Goal: Task Accomplishment & Management: Complete application form

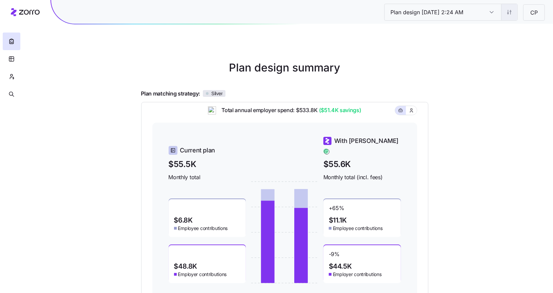
click at [503, 11] on html "Plan design 10/11/2025 2:24 AM Plan design 10/11/2025 2:24 AM CP Plan design su…" at bounding box center [276, 186] width 553 height 372
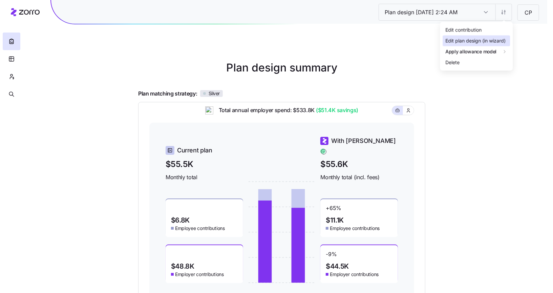
click at [471, 36] on div "Edit plan design (in wizard)" at bounding box center [476, 40] width 67 height 11
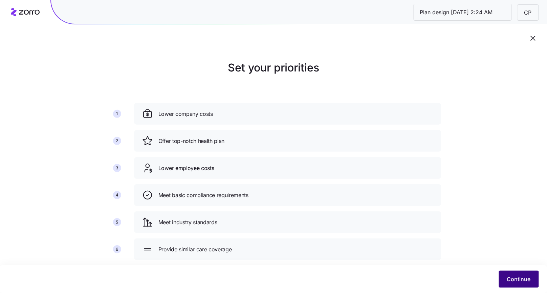
click at [514, 284] on button "Continue" at bounding box center [519, 279] width 40 height 17
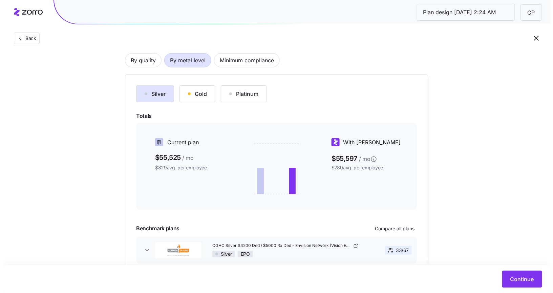
scroll to position [56, 0]
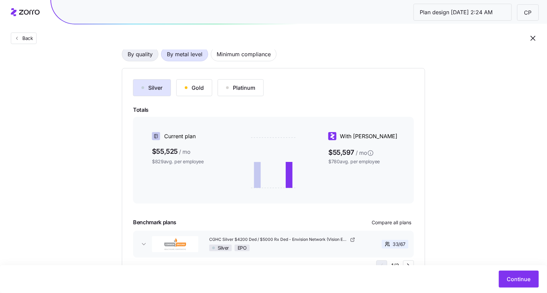
click at [132, 59] on span "By quality" at bounding box center [140, 54] width 25 height 14
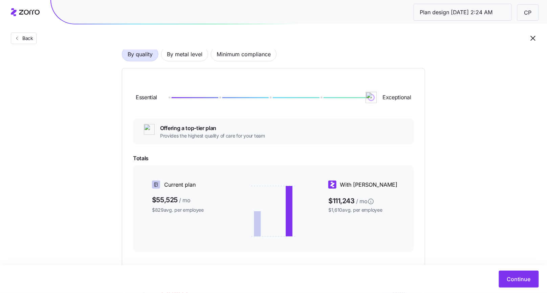
drag, startPoint x: 169, startPoint y: 100, endPoint x: 381, endPoint y: 113, distance: 211.8
click at [381, 113] on div "Essential Exceptional" at bounding box center [273, 97] width 281 height 37
drag, startPoint x: 371, startPoint y: 98, endPoint x: 162, endPoint y: 99, distance: 209.0
click at [162, 99] on div "Essential Exceptional" at bounding box center [273, 97] width 281 height 37
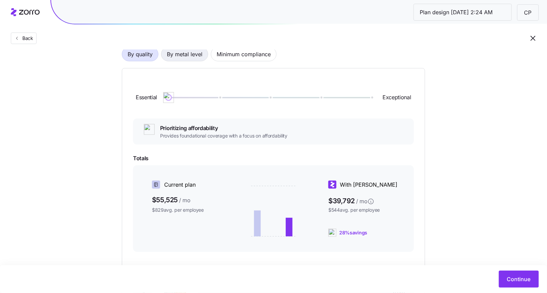
click at [190, 59] on span "By metal level" at bounding box center [185, 54] width 36 height 14
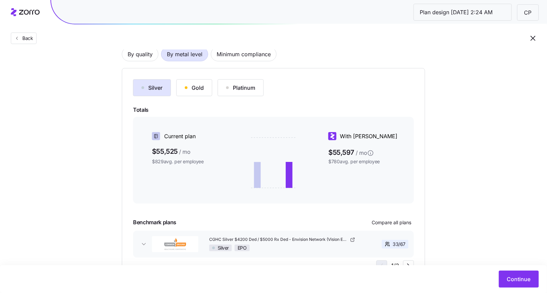
click at [147, 86] on div "Silver" at bounding box center [152, 88] width 21 height 8
click at [523, 282] on span "Continue" at bounding box center [519, 279] width 24 height 8
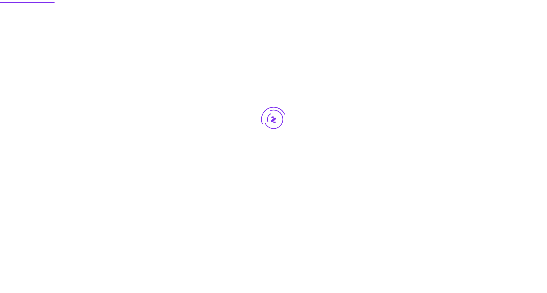
scroll to position [0, 0]
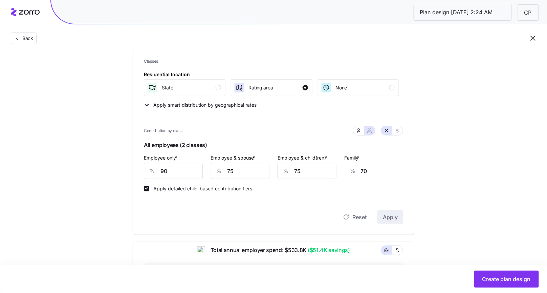
scroll to position [91, 0]
click at [216, 90] on div "State" at bounding box center [184, 88] width 74 height 11
click at [293, 87] on div "Rating area" at bounding box center [271, 88] width 74 height 11
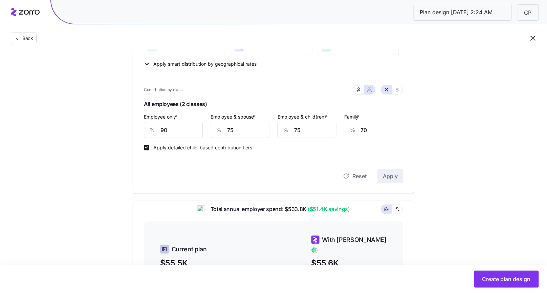
scroll to position [143, 0]
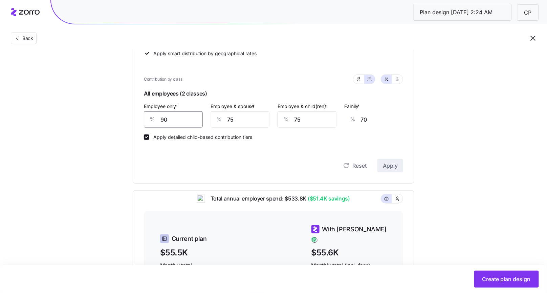
click at [189, 118] on input "90" at bounding box center [173, 119] width 59 height 16
type input "8"
type input "99"
type input "80"
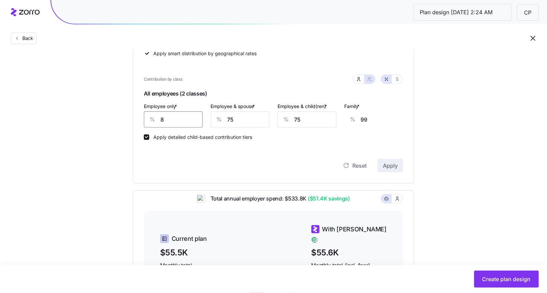
type input "73"
type input "80"
type input "8"
type input "26"
type input "80"
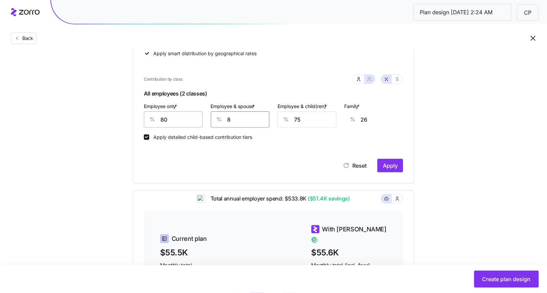
type input "77"
type input "80"
type input "8"
type input "34"
type input "80"
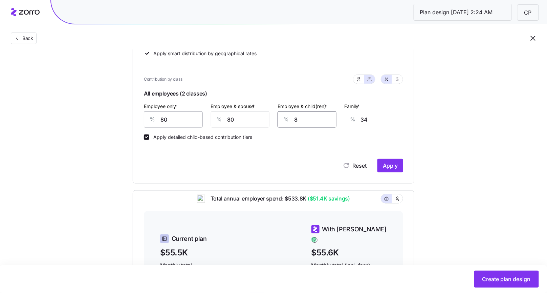
type input "80"
click at [457, 119] on div "Set your contribution Compliant Industry Generous Current Contribution Classes …" at bounding box center [273, 152] width 547 height 473
click at [173, 119] on input "80" at bounding box center [173, 119] width 59 height 16
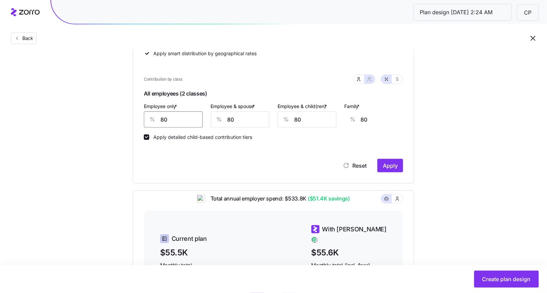
type input "9"
type input "105"
type input "95"
type input "75"
type input "95"
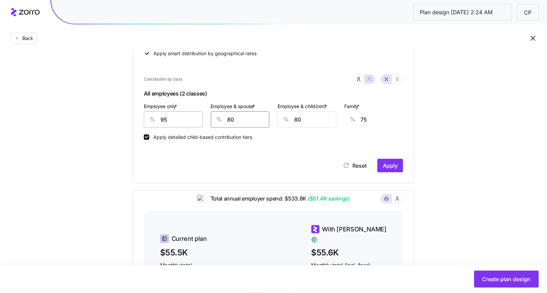
type input "5"
type input "21"
type input "50"
type input "53"
type input "50"
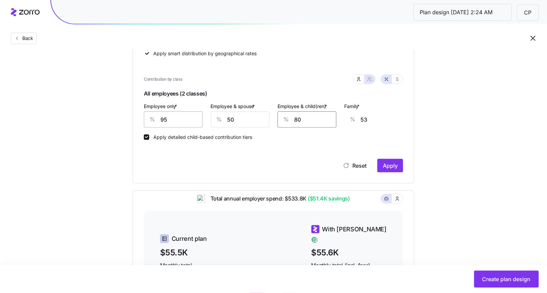
type input "5"
type input "50"
type input "34"
type input "50"
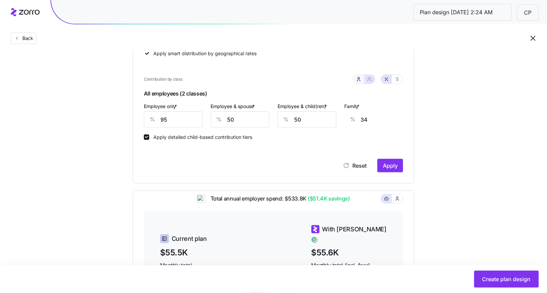
click at [360, 82] on button "button" at bounding box center [359, 79] width 11 height 9
type input "5"
type input "0"
click at [367, 79] on button "button" at bounding box center [370, 79] width 11 height 9
type input "50"
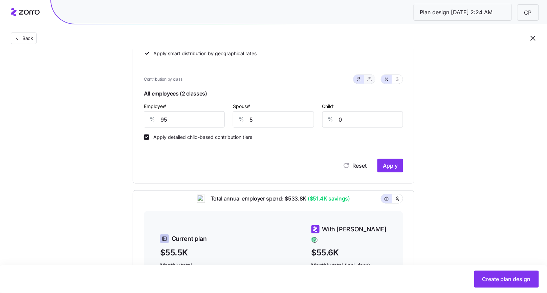
type input "52"
click at [362, 80] on icon "button" at bounding box center [358, 79] width 5 height 5
type input "5"
type input "0"
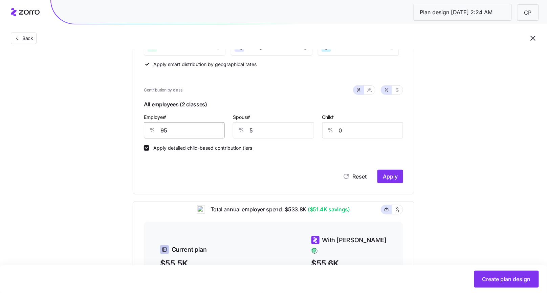
scroll to position [131, 0]
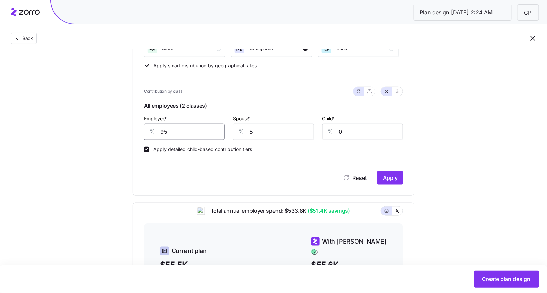
click at [199, 129] on input "95" at bounding box center [184, 132] width 81 height 16
type input "60"
click at [397, 174] on span "Apply" at bounding box center [390, 178] width 15 height 8
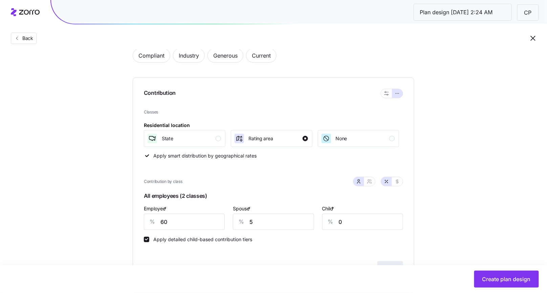
scroll to position [35, 0]
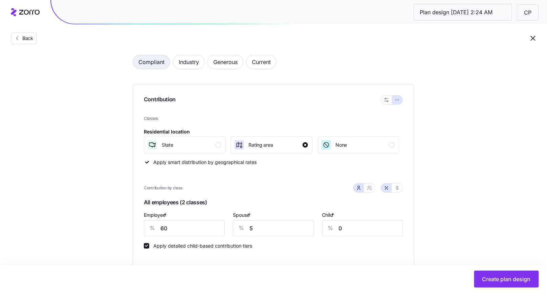
click at [151, 65] on span "Compliant" at bounding box center [152, 62] width 26 height 14
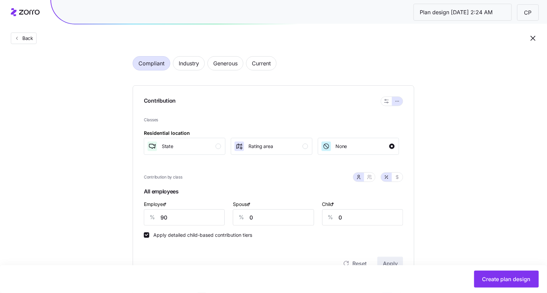
scroll to position [0, 0]
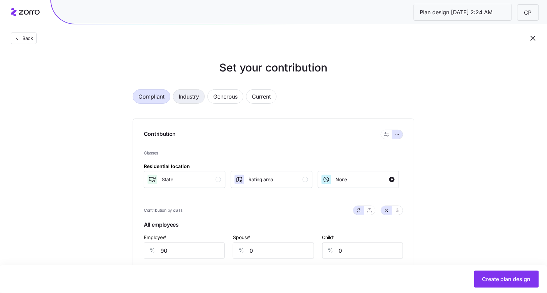
click at [191, 100] on span "Industry" at bounding box center [189, 97] width 20 height 14
type input "92"
type input "73"
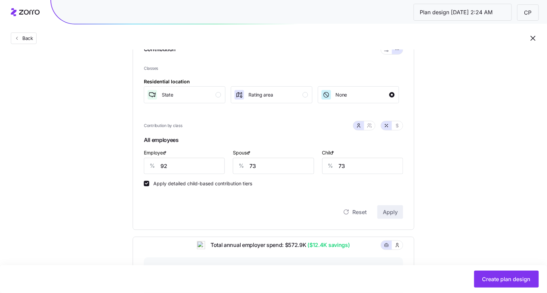
scroll to position [79, 0]
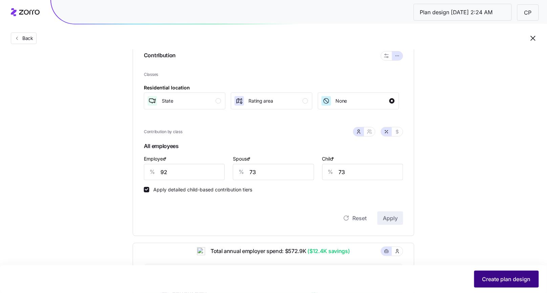
click at [501, 280] on span "Create plan design" at bounding box center [507, 279] width 48 height 8
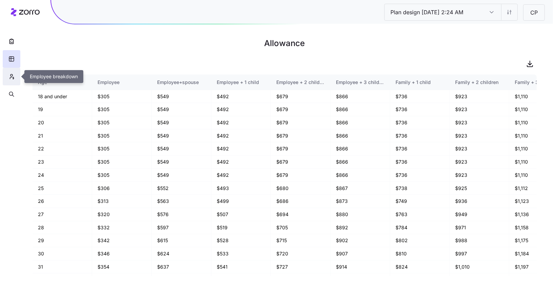
click at [7, 80] on button "button" at bounding box center [12, 77] width 18 height 18
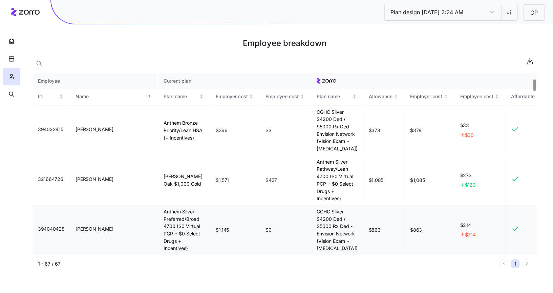
scroll to position [115, 0]
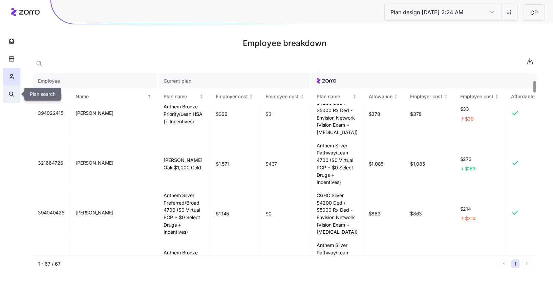
click at [17, 91] on button "button" at bounding box center [12, 94] width 18 height 18
click at [9, 95] on icon "button" at bounding box center [11, 94] width 4 height 4
click at [11, 95] on icon "button" at bounding box center [11, 94] width 6 height 7
click at [41, 64] on icon "button" at bounding box center [39, 63] width 7 height 7
click at [13, 90] on button "button" at bounding box center [12, 94] width 18 height 18
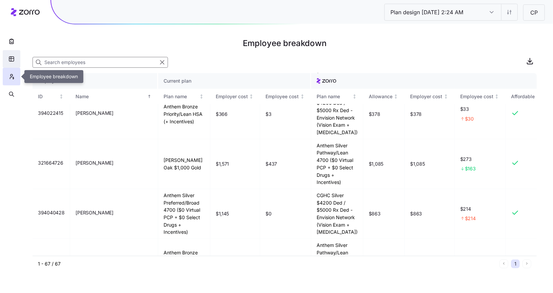
click at [12, 61] on icon "button" at bounding box center [11, 59] width 6 height 7
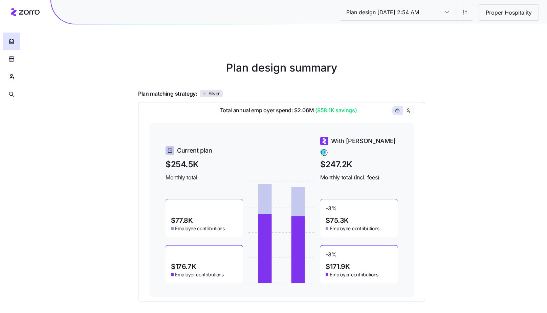
scroll to position [59, 0]
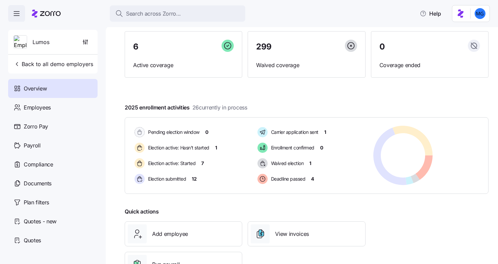
scroll to position [56, 0]
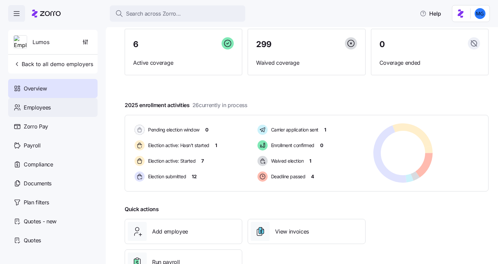
click at [37, 110] on span "Employees" at bounding box center [37, 107] width 27 height 8
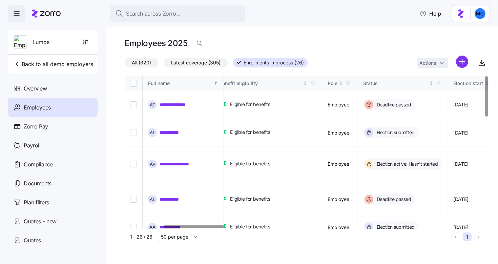
scroll to position [0, 238]
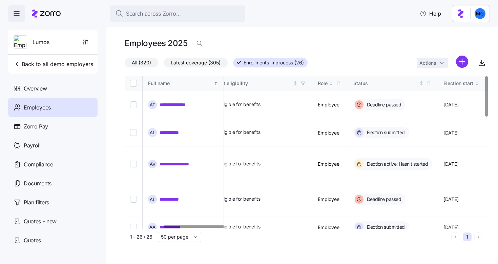
click at [215, 228] on div at bounding box center [194, 226] width 61 height 2
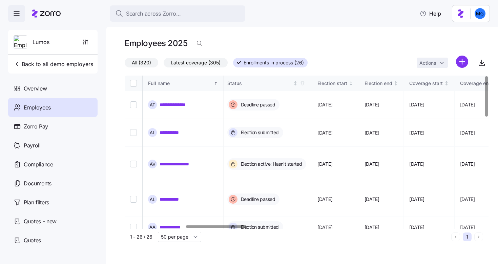
scroll to position [0, 367]
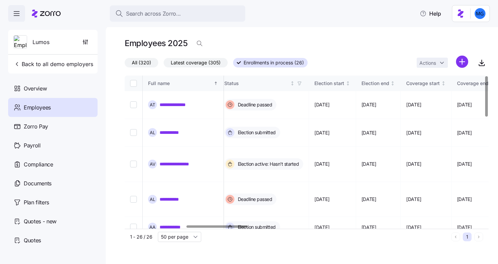
click at [225, 228] on div at bounding box center [217, 226] width 61 height 2
click at [302, 84] on icon "button" at bounding box center [299, 83] width 5 height 5
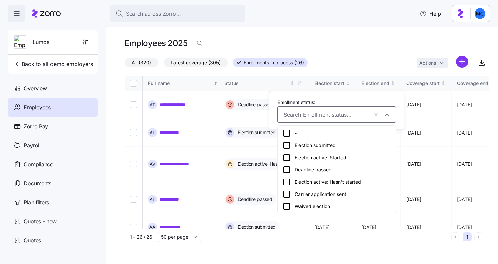
click at [317, 180] on div "Election active: Hasn't started" at bounding box center [337, 182] width 108 height 8
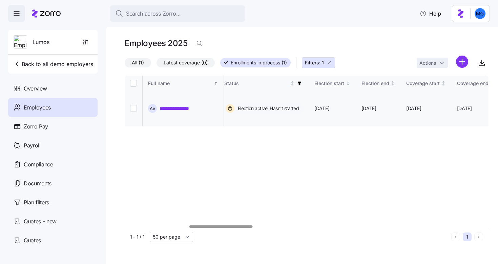
click at [135, 105] on input "Select record 1" at bounding box center [133, 108] width 7 height 7
checkbox input "true"
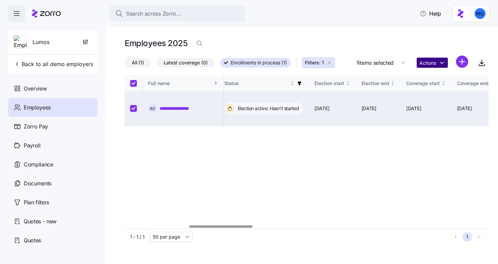
click at [444, 64] on html "**********" at bounding box center [249, 130] width 498 height 260
click at [279, 134] on html "**********" at bounding box center [249, 130] width 498 height 260
click at [333, 62] on button "Filters: 1" at bounding box center [318, 62] width 33 height 11
checkbox input "false"
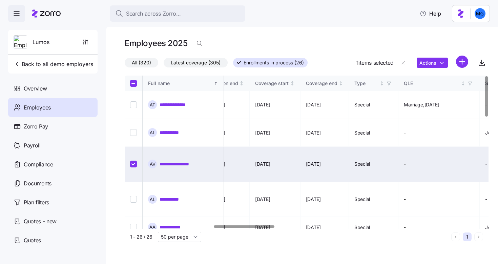
scroll to position [0, 532]
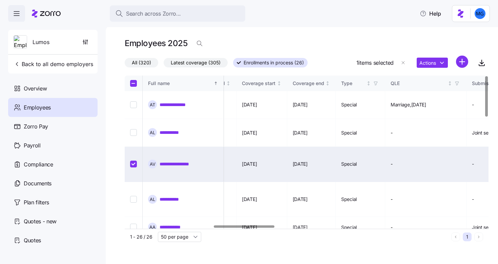
click at [244, 226] on div at bounding box center [305, 227] width 360 height 4
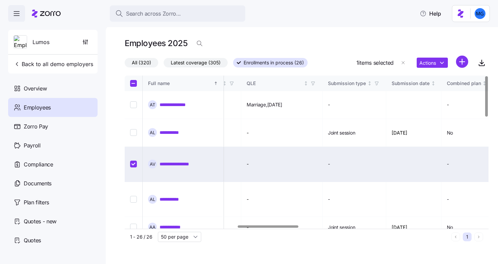
click at [281, 228] on div at bounding box center [268, 226] width 61 height 2
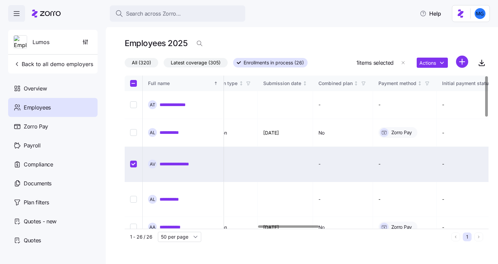
scroll to position [0, 812]
click at [306, 226] on div at bounding box center [288, 226] width 61 height 2
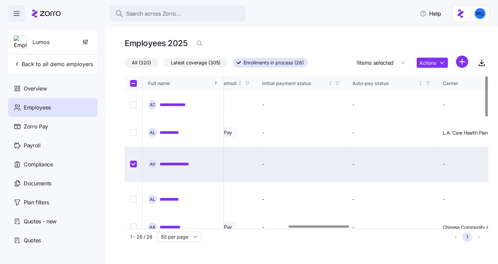
scroll to position [0, 989]
click at [342, 227] on div at bounding box center [319, 226] width 61 height 2
click at [310, 228] on div at bounding box center [321, 226] width 61 height 2
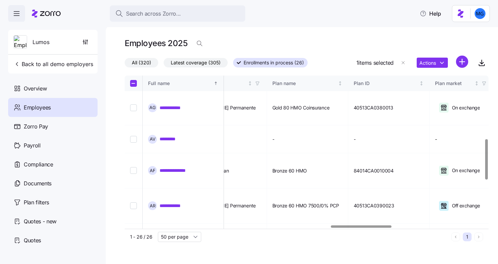
scroll to position [238, 1236]
click at [382, 228] on div at bounding box center [361, 226] width 61 height 2
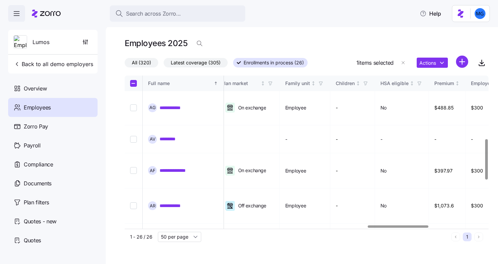
scroll to position [238, 1457]
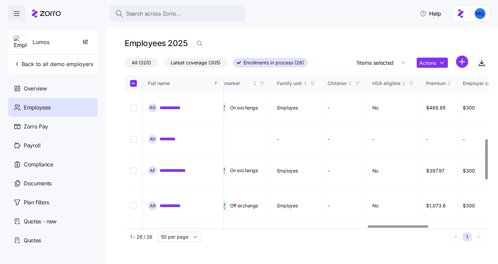
click at [405, 228] on div at bounding box center [398, 226] width 61 height 2
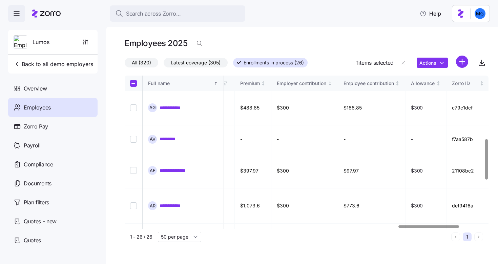
click at [423, 228] on div at bounding box center [429, 226] width 61 height 2
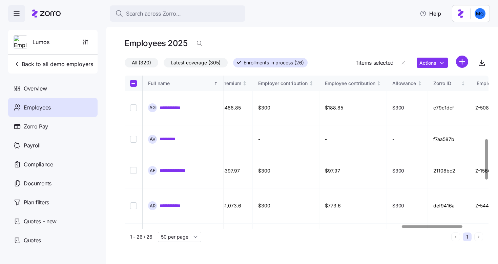
scroll to position [238, 1791]
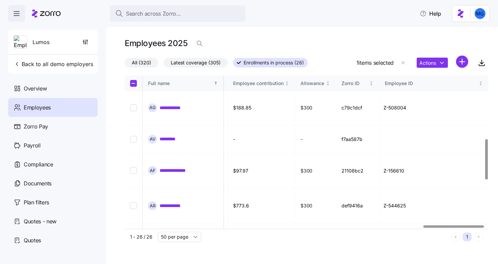
click at [458, 226] on div at bounding box center [453, 226] width 61 height 2
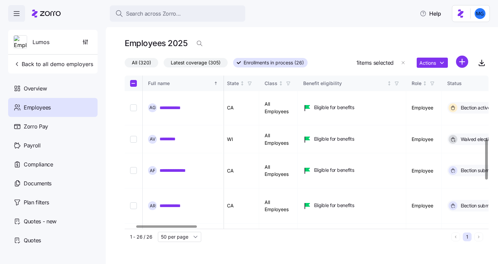
scroll to position [238, 50]
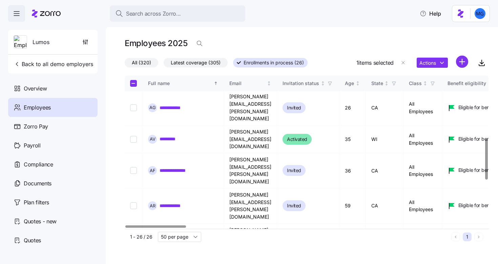
click at [130, 225] on div at bounding box center [155, 226] width 61 height 2
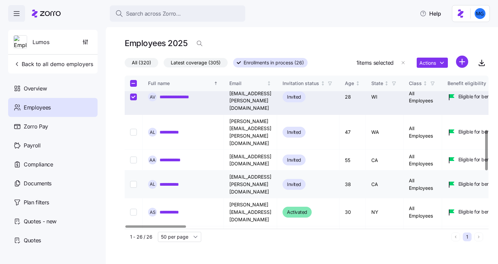
scroll to position [0, 0]
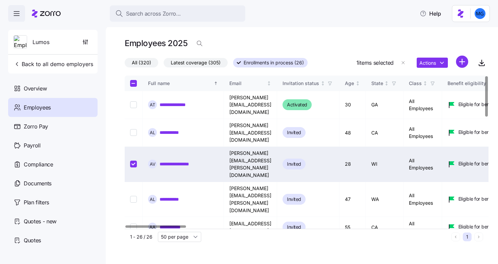
click at [131, 161] on input "Select record 3" at bounding box center [133, 164] width 7 height 7
checkbox input "false"
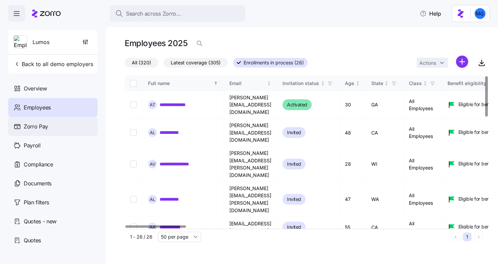
click at [58, 124] on div "Zorro Pay" at bounding box center [52, 126] width 89 height 19
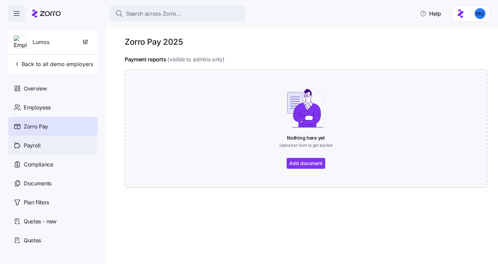
click at [41, 149] on div "Payroll" at bounding box center [52, 145] width 89 height 19
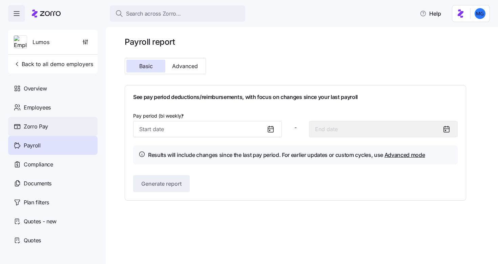
click at [84, 131] on div "Zorro Pay" at bounding box center [52, 126] width 89 height 19
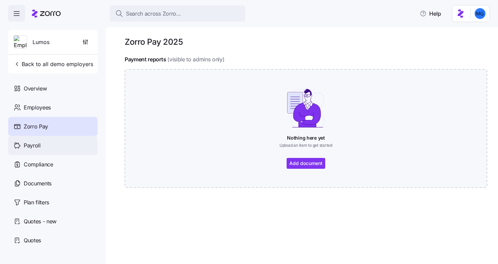
click at [51, 145] on div "Payroll" at bounding box center [52, 145] width 89 height 19
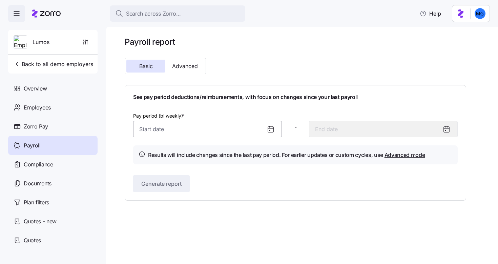
click at [248, 132] on input "Pay period (bi weekly) *" at bounding box center [207, 129] width 149 height 16
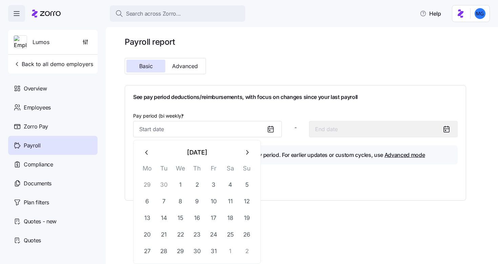
click at [144, 155] on icon "button" at bounding box center [146, 152] width 7 height 7
click at [152, 180] on button "1" at bounding box center [147, 185] width 16 height 16
type input "September 1, 2025"
type input "September 14, 2025"
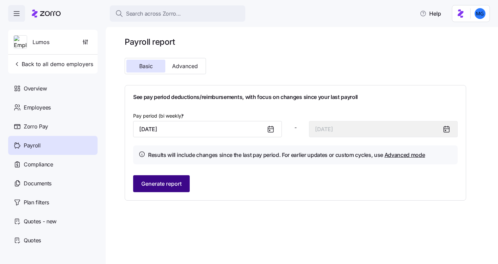
click at [178, 184] on span "Generate report" at bounding box center [161, 184] width 40 height 8
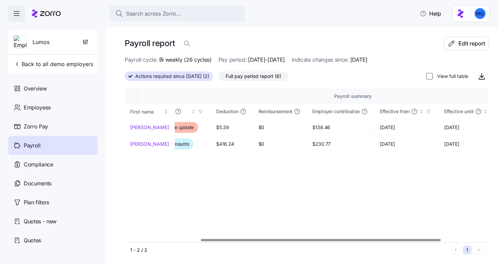
scroll to position [0, 138]
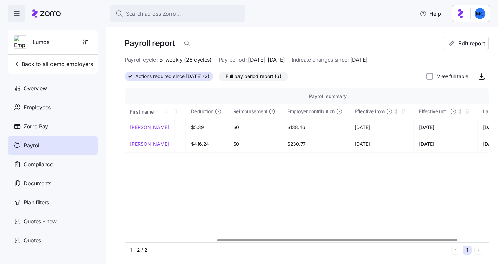
click at [347, 239] on div at bounding box center [337, 240] width 240 height 2
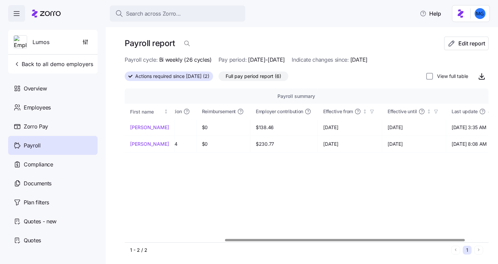
scroll to position [0, 176]
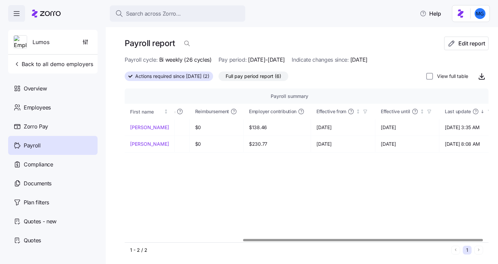
click at [457, 241] on div at bounding box center [363, 240] width 240 height 2
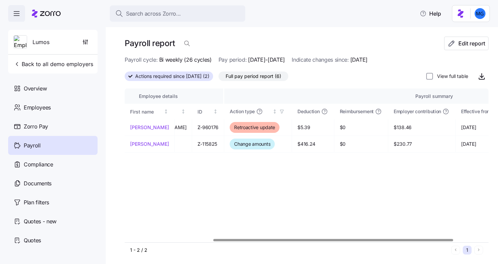
scroll to position [0, 0]
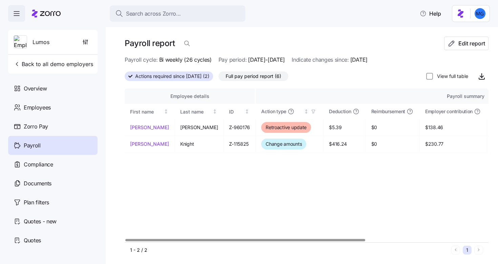
click at [137, 239] on div at bounding box center [245, 240] width 240 height 2
click at [49, 166] on span "Compliance" at bounding box center [38, 164] width 29 height 8
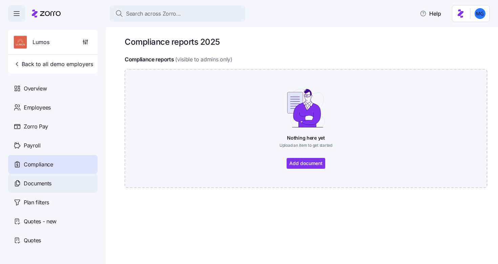
click at [68, 185] on div "Documents" at bounding box center [52, 183] width 89 height 19
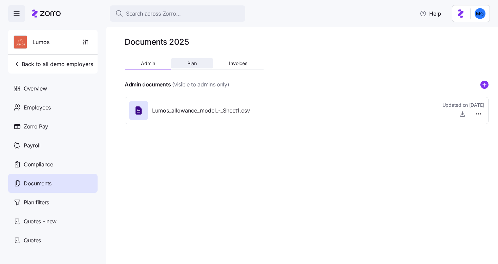
click at [195, 64] on span "Plan" at bounding box center [191, 63] width 9 height 5
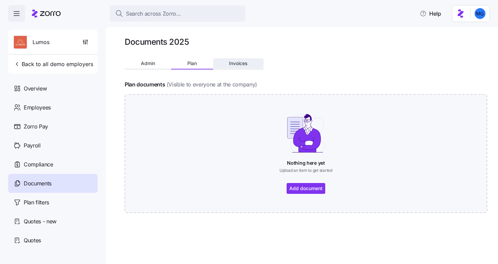
click at [237, 64] on span "Invoices" at bounding box center [238, 63] width 18 height 5
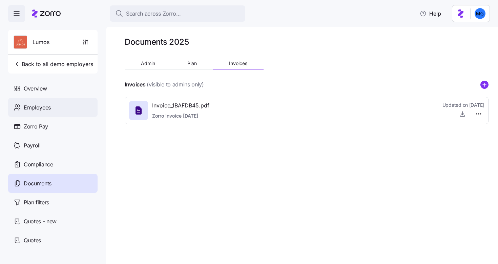
click at [53, 107] on div "Employees" at bounding box center [52, 107] width 89 height 19
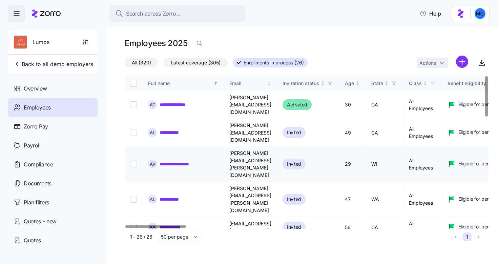
click at [174, 161] on link "**********" at bounding box center [179, 164] width 39 height 7
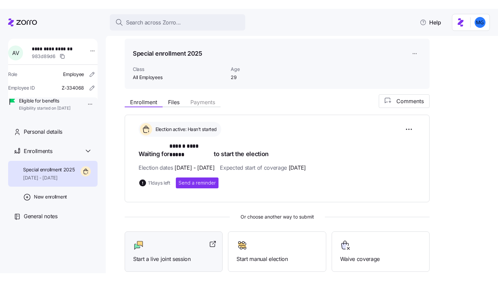
scroll to position [58, 0]
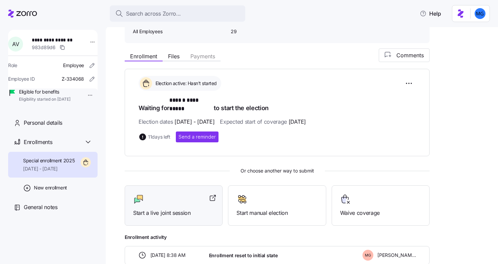
click at [172, 209] on span "Start a live joint session" at bounding box center [173, 213] width 81 height 8
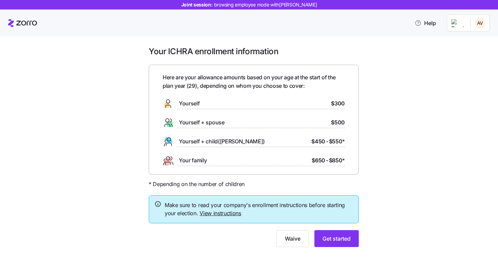
click at [214, 215] on link "View instructions" at bounding box center [221, 213] width 42 height 7
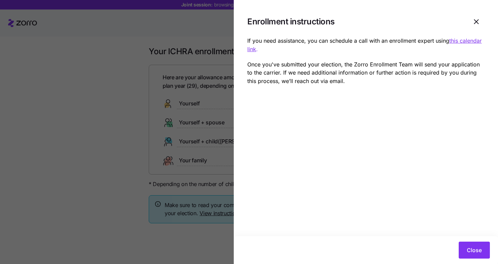
click at [478, 22] on icon "button" at bounding box center [476, 22] width 8 height 8
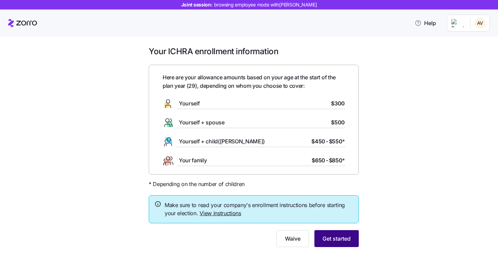
click at [342, 243] on button "Get started" at bounding box center [336, 238] width 44 height 17
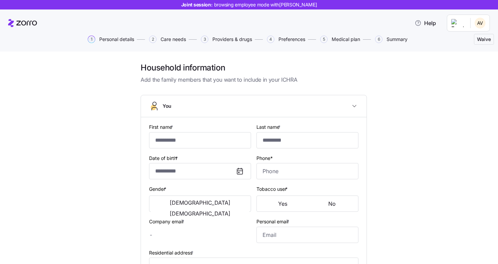
type input "******"
type input "**********"
type input "alisha.valenzuela@email.com"
type input "**********"
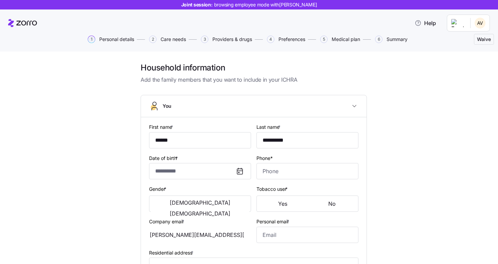
type input "**********"
type input "(415) 856-9080"
type input "US citizen"
type input "Married"
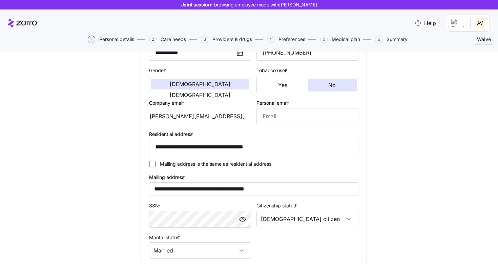
scroll to position [120, 0]
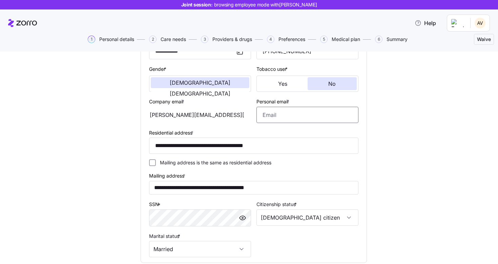
click at [295, 111] on input "Personal email *" at bounding box center [307, 115] width 102 height 16
type input "moe@fake.com"
click at [387, 137] on div "**********" at bounding box center [254, 156] width 470 height 428
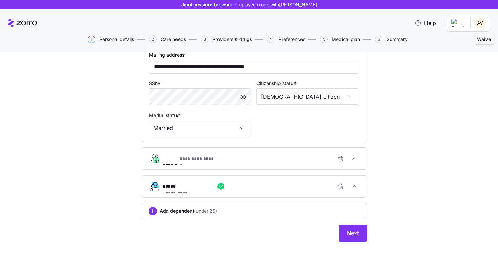
scroll to position [244, 0]
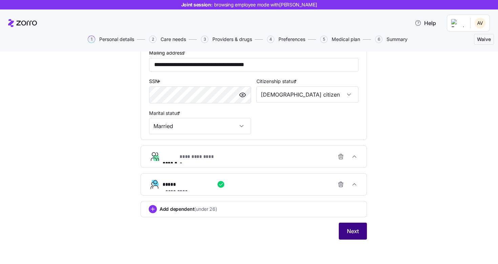
click at [354, 234] on span "Next" at bounding box center [353, 231] width 12 height 8
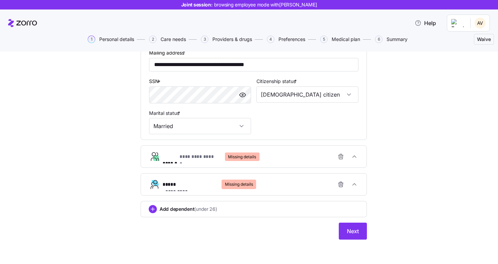
click at [301, 159] on div "**********" at bounding box center [257, 157] width 188 height 14
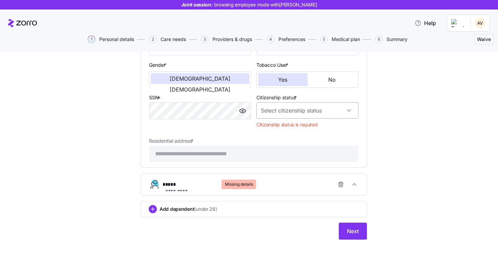
click at [288, 109] on input "Citizenship status *" at bounding box center [307, 110] width 102 height 16
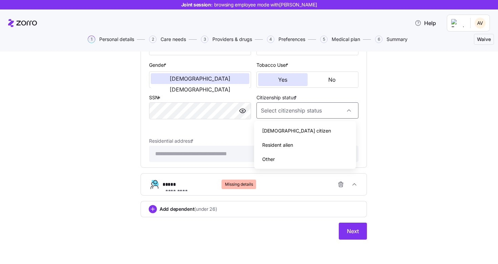
click at [286, 136] on div "US citizen" at bounding box center [305, 131] width 97 height 14
type input "US citizen"
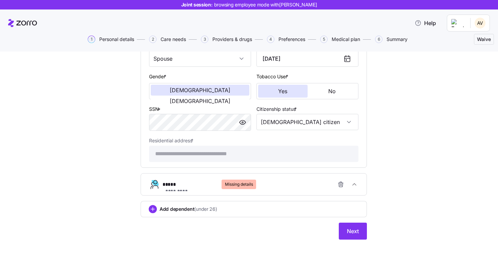
click at [285, 182] on div "**********" at bounding box center [257, 185] width 188 height 14
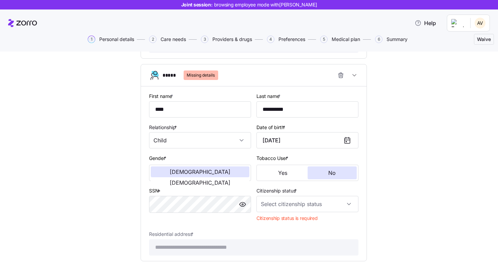
scroll to position [573, 0]
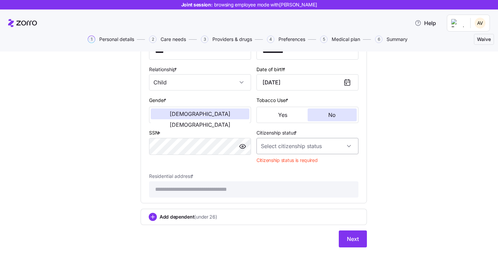
click at [303, 149] on input "Citizenship status *" at bounding box center [307, 146] width 102 height 16
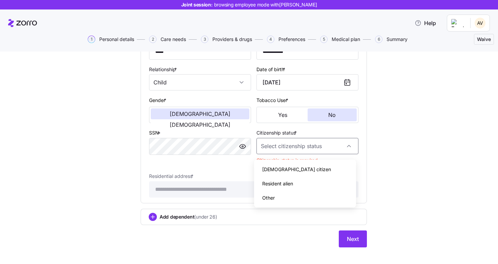
click at [293, 165] on div "US citizen" at bounding box center [305, 169] width 97 height 14
type input "US citizen"
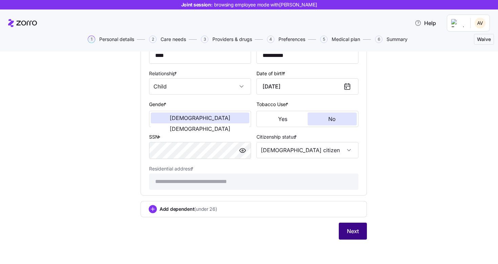
click at [342, 233] on button "Next" at bounding box center [353, 231] width 28 height 17
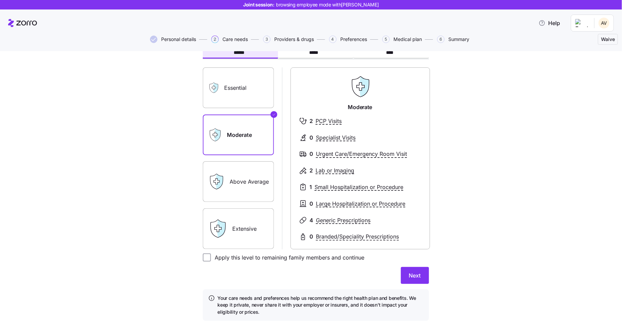
scroll to position [42, 0]
click at [252, 228] on label "Extensive" at bounding box center [238, 229] width 71 height 41
click at [0, 0] on input "Extensive" at bounding box center [0, 0] width 0 height 0
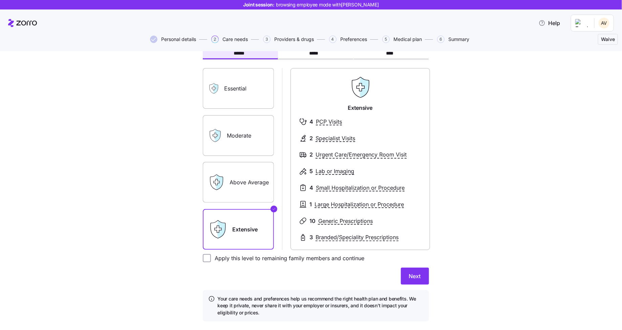
click at [248, 97] on label "Essential" at bounding box center [238, 88] width 71 height 41
click at [0, 0] on input "Essential" at bounding box center [0, 0] width 0 height 0
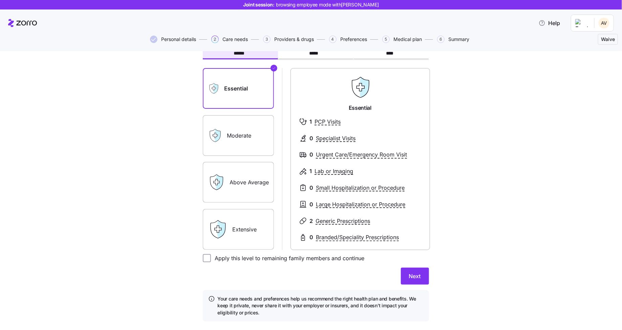
click at [246, 223] on label "Extensive" at bounding box center [238, 229] width 71 height 41
click at [0, 0] on input "Extensive" at bounding box center [0, 0] width 0 height 0
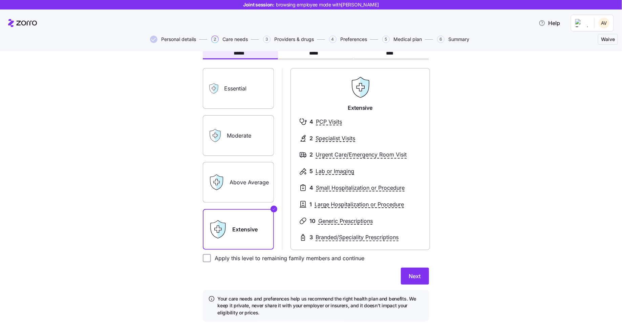
click at [301, 62] on div "Essential Moderate Above Average Extensive Extensive 4 PCP Visits 2 Specialist …" at bounding box center [316, 155] width 226 height 190
click at [241, 259] on label "Apply this level to remaining family members and continue" at bounding box center [288, 258] width 154 height 8
click at [211, 259] on input "Apply this level to remaining family members and continue" at bounding box center [207, 258] width 8 height 8
checkbox input "true"
click at [413, 264] on span "Next" at bounding box center [415, 276] width 12 height 8
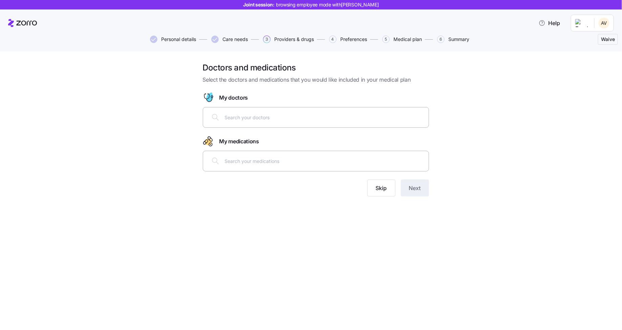
click at [338, 120] on input "text" at bounding box center [325, 116] width 200 height 7
type input "smith"
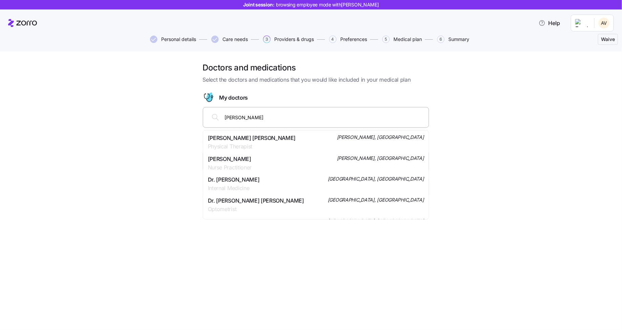
click at [289, 142] on div "Mark David Smith Physical Therapist Barron, WI" at bounding box center [316, 142] width 216 height 17
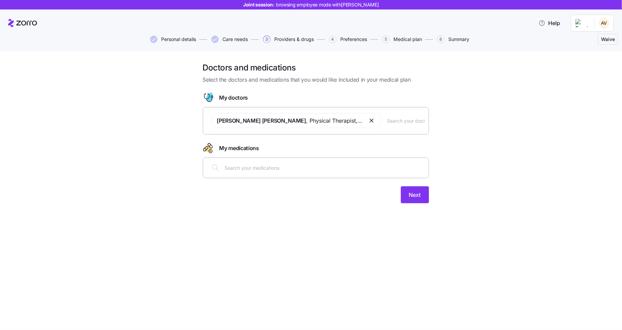
click at [280, 174] on div at bounding box center [315, 168] width 217 height 16
type input "levoth"
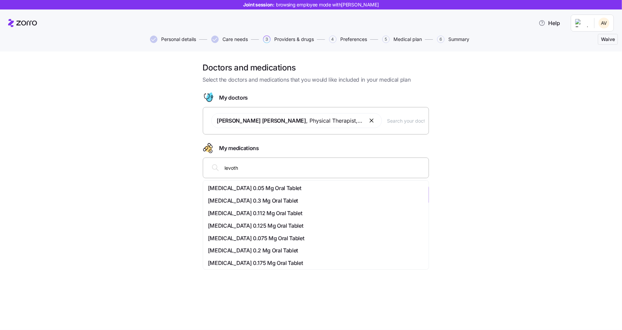
click at [282, 191] on div "Levo-t 0.05 Mg Oral Tablet" at bounding box center [316, 188] width 216 height 8
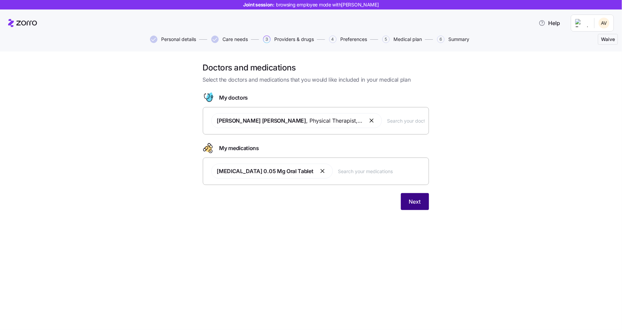
click at [425, 204] on button "Next" at bounding box center [415, 201] width 28 height 17
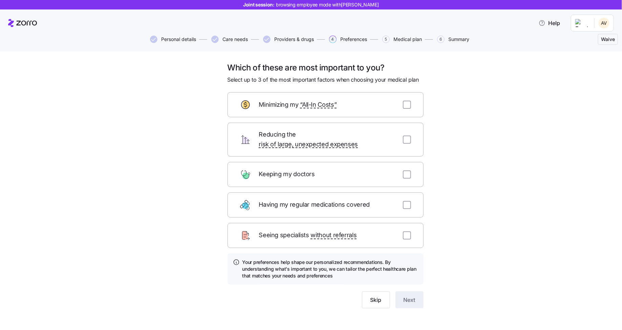
click at [397, 164] on div "Keeping my doctors" at bounding box center [326, 174] width 196 height 25
click at [403, 170] on input "checkbox" at bounding box center [407, 174] width 8 height 8
checkbox input "true"
click at [405, 201] on input "checkbox" at bounding box center [407, 205] width 8 height 8
checkbox input "true"
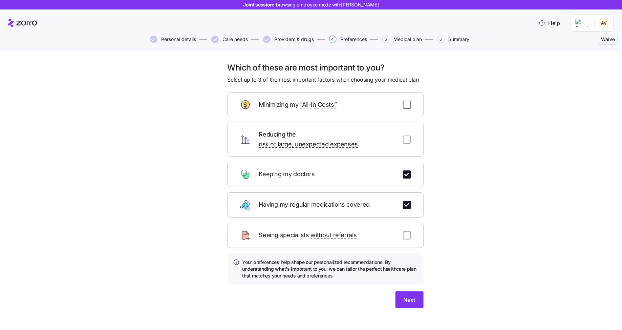
click at [405, 104] on input "checkbox" at bounding box center [407, 105] width 8 height 8
checkbox input "true"
click at [410, 264] on span "Next" at bounding box center [410, 300] width 12 height 8
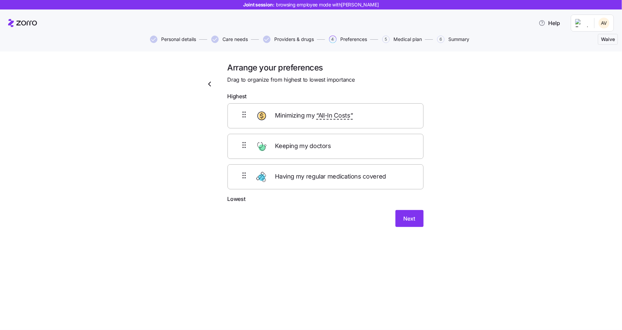
drag, startPoint x: 333, startPoint y: 152, endPoint x: 329, endPoint y: 118, distance: 34.4
click at [329, 120] on div "Minimizing my “All-In Costs” Keeping my doctors Having my regular medications c…" at bounding box center [326, 146] width 196 height 86
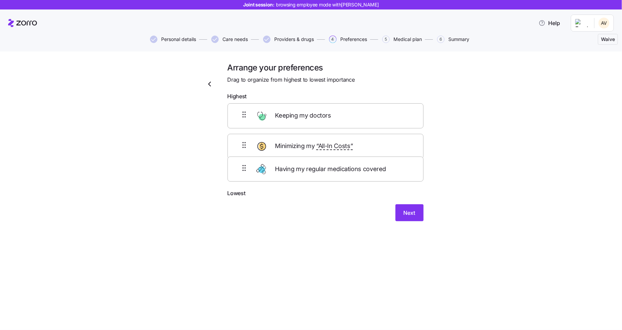
drag, startPoint x: 322, startPoint y: 170, endPoint x: 322, endPoint y: 152, distance: 18.3
click at [322, 152] on div "Keeping my doctors Minimizing my “All-In Costs” Having my regular medications c…" at bounding box center [326, 146] width 196 height 86
drag, startPoint x: 323, startPoint y: 184, endPoint x: 320, endPoint y: 140, distance: 44.5
click at [320, 140] on div "Keeping my doctors Minimizing my “All-In Costs” Having my regular medications c…" at bounding box center [326, 146] width 196 height 86
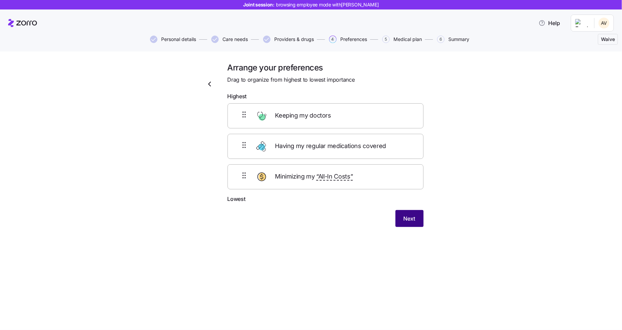
click at [410, 223] on button "Next" at bounding box center [410, 218] width 28 height 17
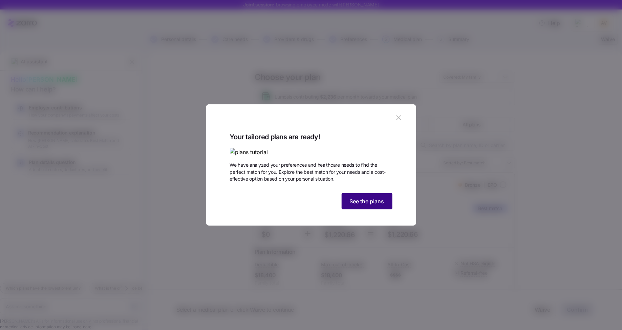
click at [370, 205] on span "See the plans" at bounding box center [367, 201] width 35 height 8
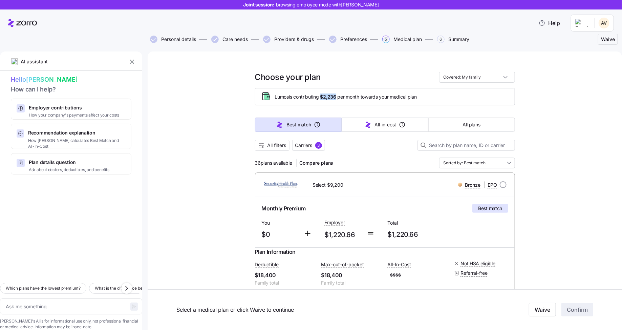
drag, startPoint x: 320, startPoint y: 96, endPoint x: 336, endPoint y: 97, distance: 15.3
click at [336, 97] on span "Lumos is contributing $2,236 per month towards your medical plan" at bounding box center [346, 96] width 142 height 7
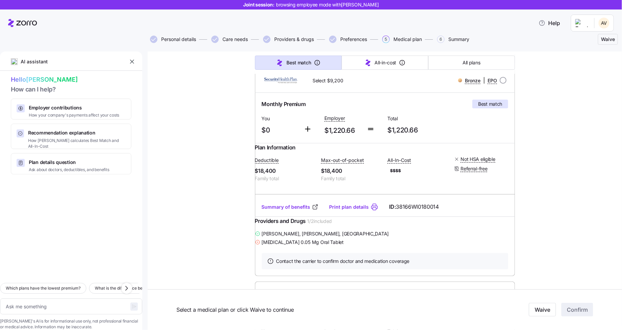
scroll to position [104, 0]
drag, startPoint x: 259, startPoint y: 129, endPoint x: 270, endPoint y: 130, distance: 11.6
click at [270, 130] on span "$0" at bounding box center [280, 130] width 37 height 11
drag, startPoint x: 324, startPoint y: 131, endPoint x: 357, endPoint y: 133, distance: 33.6
click at [357, 133] on span "$1,220.66" at bounding box center [343, 131] width 37 height 11
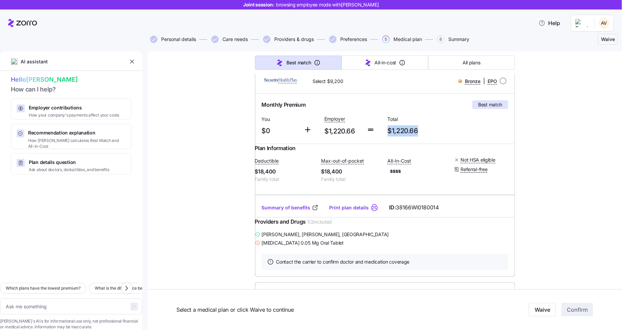
drag, startPoint x: 386, startPoint y: 131, endPoint x: 425, endPoint y: 132, distance: 38.6
click at [425, 132] on span "$1,220.66" at bounding box center [417, 130] width 58 height 11
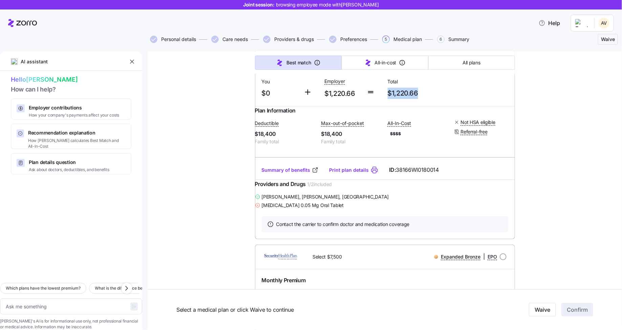
scroll to position [148, 0]
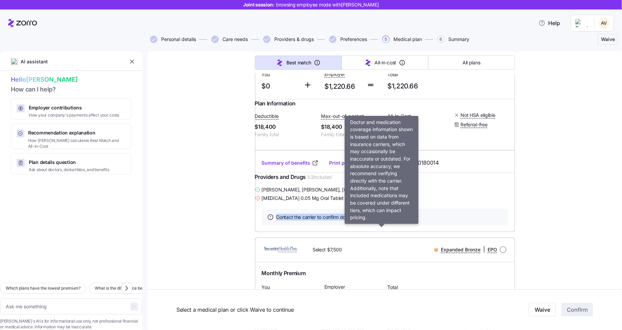
drag, startPoint x: 273, startPoint y: 237, endPoint x: 415, endPoint y: 238, distance: 142.3
click at [415, 225] on div "Contact the carrier to confirm doctor and medication coverage" at bounding box center [385, 217] width 247 height 16
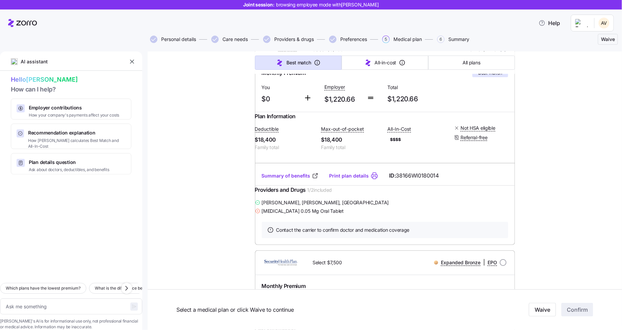
scroll to position [0, 0]
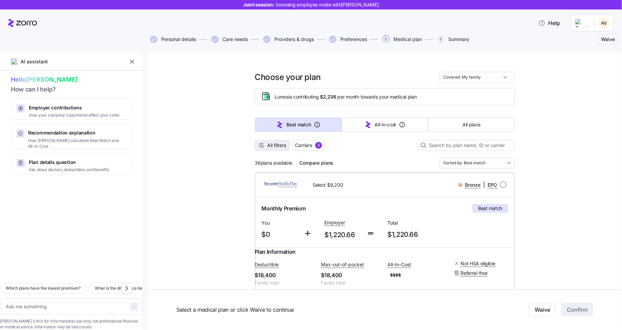
click at [274, 143] on span "All filters" at bounding box center [277, 145] width 19 height 7
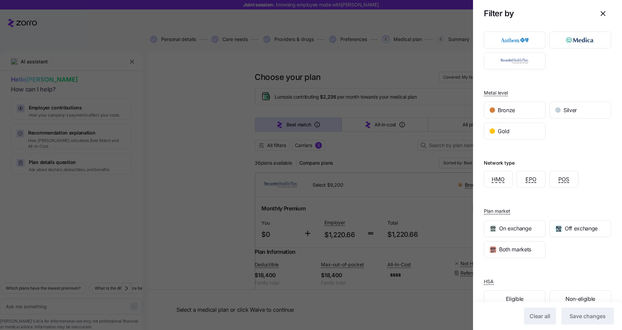
scroll to position [28, 0]
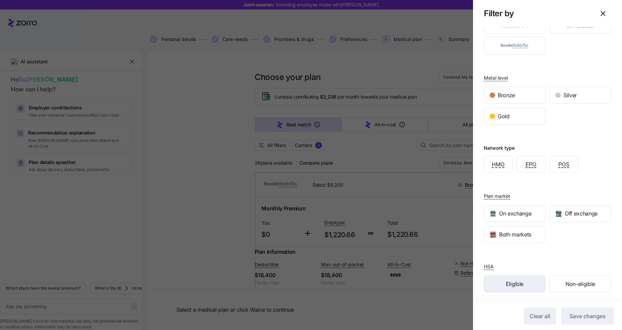
click at [498, 264] on span "Eligible" at bounding box center [515, 284] width 18 height 8
click at [498, 264] on span "Save changes" at bounding box center [588, 316] width 36 height 8
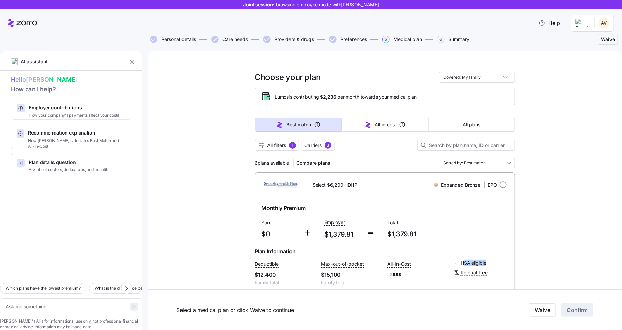
drag, startPoint x: 456, startPoint y: 269, endPoint x: 482, endPoint y: 270, distance: 25.8
click at [482, 264] on div "HSA eligible" at bounding box center [484, 262] width 61 height 7
click at [263, 144] on span "All filters 1" at bounding box center [277, 145] width 38 height 7
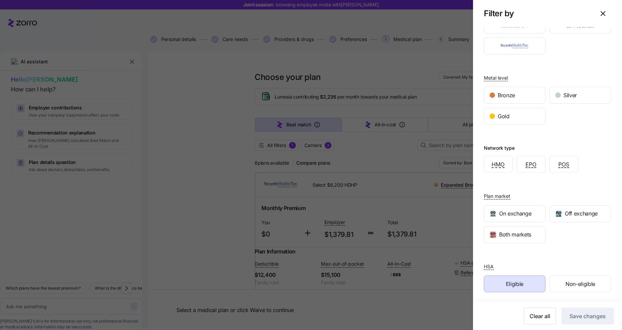
click at [498, 14] on icon "button" at bounding box center [603, 13] width 8 height 8
type textarea "x"
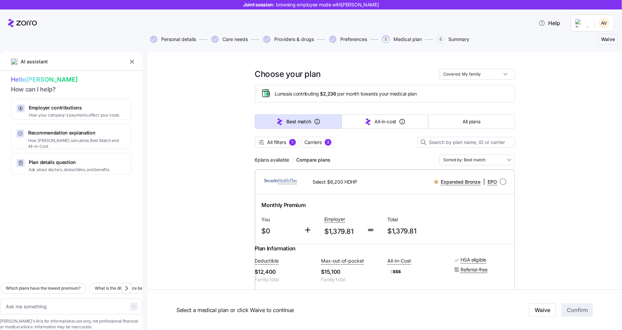
scroll to position [9, 0]
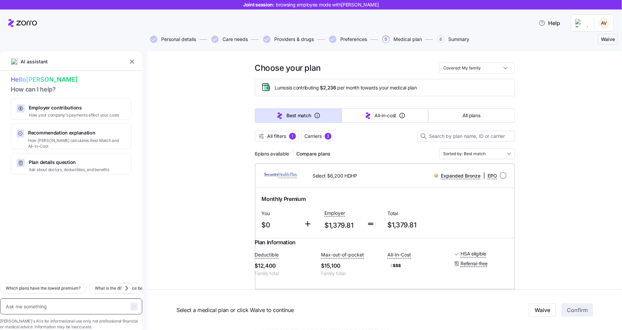
click at [64, 264] on textarea at bounding box center [71, 306] width 142 height 16
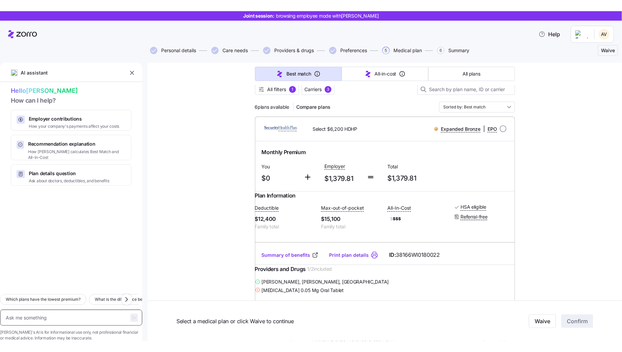
scroll to position [67, 0]
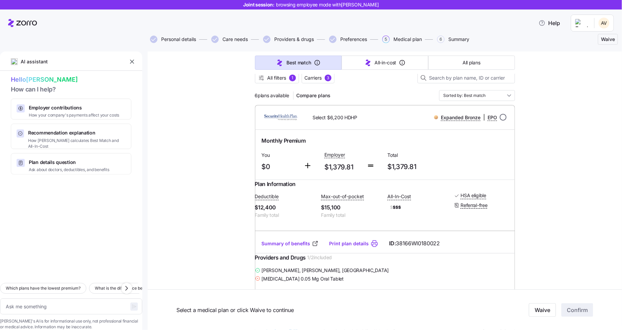
click at [498, 118] on input "radio" at bounding box center [503, 117] width 7 height 7
radio input "true"
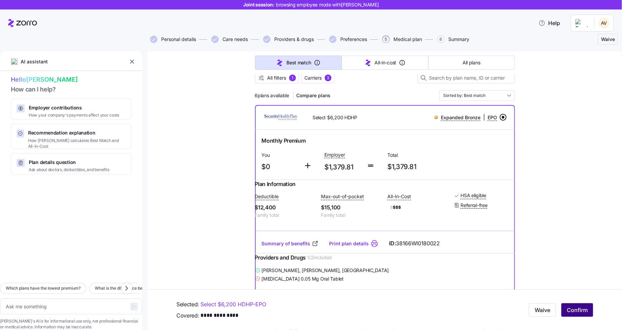
click at [498, 264] on span "Confirm" at bounding box center [577, 310] width 21 height 8
type textarea "x"
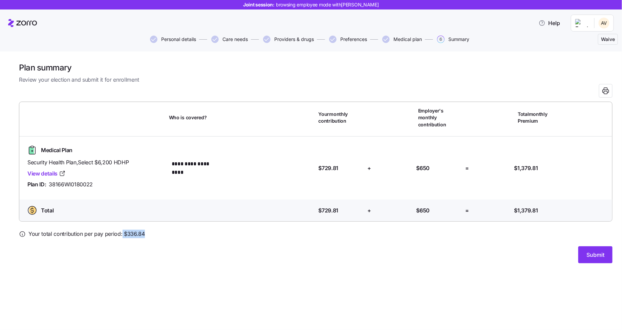
drag, startPoint x: 122, startPoint y: 228, endPoint x: 157, endPoint y: 229, distance: 34.6
click at [157, 230] on div "Your total contribution per pay period: $ 336.84" at bounding box center [316, 234] width 594 height 8
click at [225, 253] on div "Submit" at bounding box center [316, 254] width 594 height 17
click at [498, 251] on span "Submit" at bounding box center [596, 255] width 18 height 8
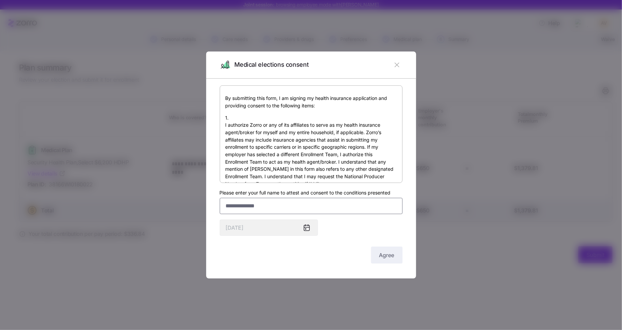
click at [305, 201] on input "Please enter your full name to attest and consent to the conditions presented" at bounding box center [311, 206] width 183 height 16
type input "*******"
click at [346, 232] on div "By submitting this form, I am signing my health insurance application and provi…" at bounding box center [311, 175] width 183 height 180
click at [382, 254] on span "Agree" at bounding box center [386, 255] width 15 height 8
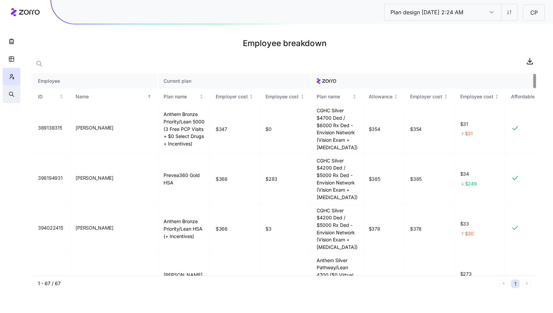
click at [10, 96] on icon "button" at bounding box center [11, 94] width 6 height 7
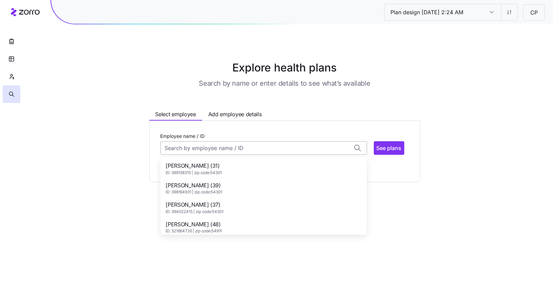
click at [172, 147] on input "Employee name / ID" at bounding box center [264, 148] width 207 height 14
click at [261, 164] on div "[PERSON_NAME] (48) ID: 321664726 | zip code: 54911" at bounding box center [264, 169] width 204 height 20
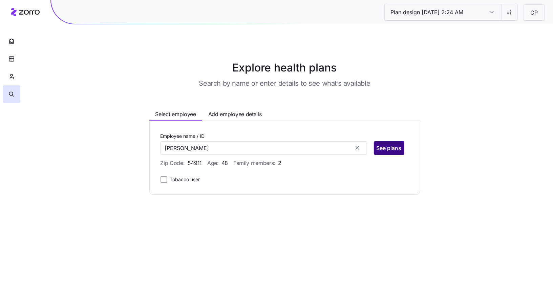
click at [389, 151] on span "See plans" at bounding box center [389, 148] width 25 height 8
type input "[PERSON_NAME] (ID: 321664726)"
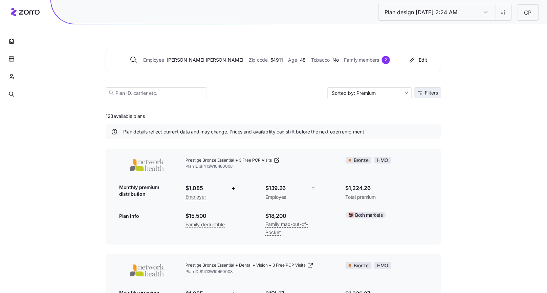
click at [420, 96] on button "Filters" at bounding box center [428, 92] width 27 height 11
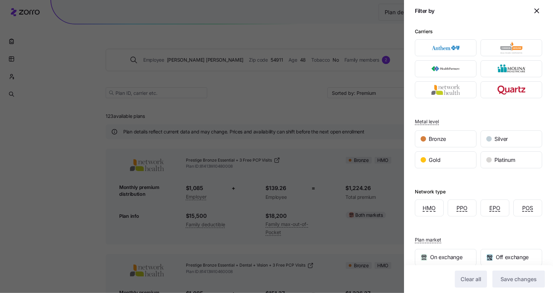
click at [533, 11] on icon "button" at bounding box center [537, 11] width 8 height 8
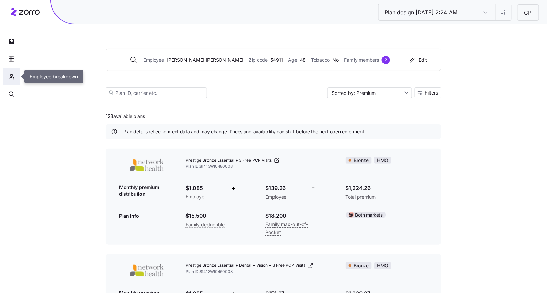
click at [11, 78] on icon "button" at bounding box center [11, 78] width 2 height 2
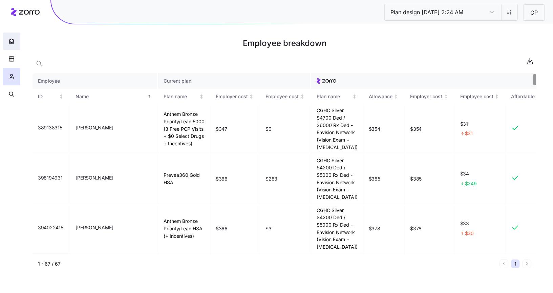
click at [8, 41] on icon "button" at bounding box center [11, 41] width 7 height 7
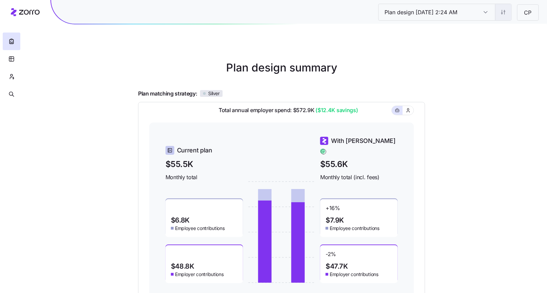
click at [505, 15] on html "Plan design [DATE] 2:24 AM Plan design [DATE] 2:24 AM CP Plan design summary Pl…" at bounding box center [273, 186] width 547 height 372
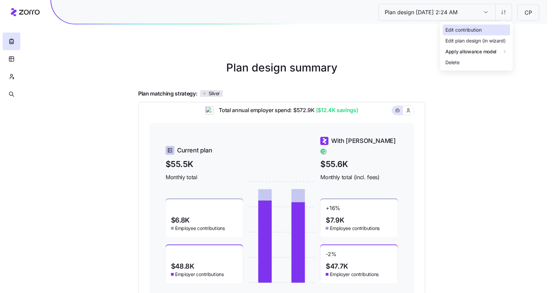
click at [494, 32] on div "Edit contribution" at bounding box center [476, 29] width 67 height 11
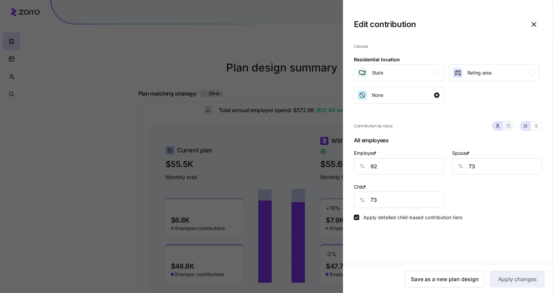
click at [507, 128] on button "button" at bounding box center [508, 126] width 11 height 9
type input "82"
type input "83"
click at [500, 128] on button "button" at bounding box center [498, 126] width 11 height 9
type input "73"
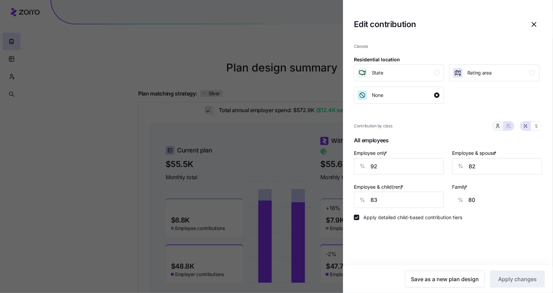
type input "73"
click at [534, 25] on icon "button" at bounding box center [534, 24] width 4 height 4
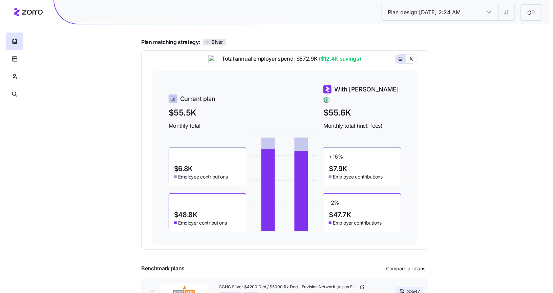
scroll to position [58, 0]
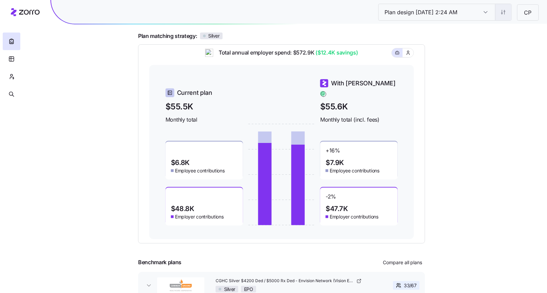
click at [505, 18] on html "Plan design [DATE] 2:24 AM Plan design [DATE] 2:24 AM CP Plan design summary Pl…" at bounding box center [273, 128] width 547 height 372
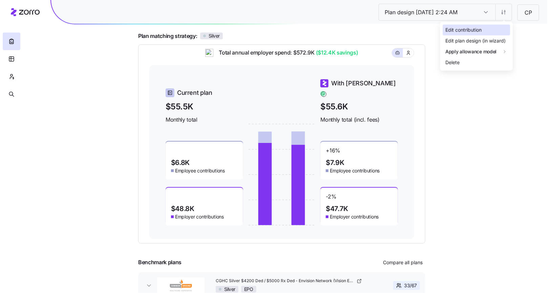
click at [488, 29] on div "Edit contribution" at bounding box center [476, 29] width 67 height 11
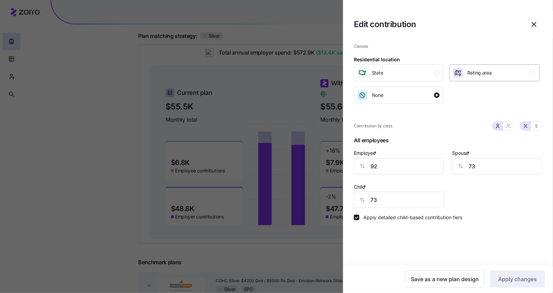
click at [471, 77] on div "Rating area" at bounding box center [479, 72] width 24 height 11
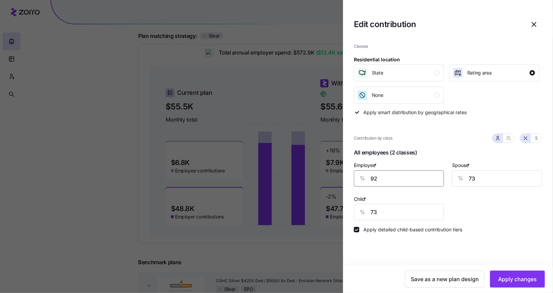
click at [399, 178] on input "92" at bounding box center [399, 178] width 90 height 16
click at [471, 205] on div "Employee * % 92 Spouse * % 73 Child * % 73" at bounding box center [448, 190] width 196 height 67
click at [508, 278] on span "Apply changes" at bounding box center [517, 279] width 39 height 8
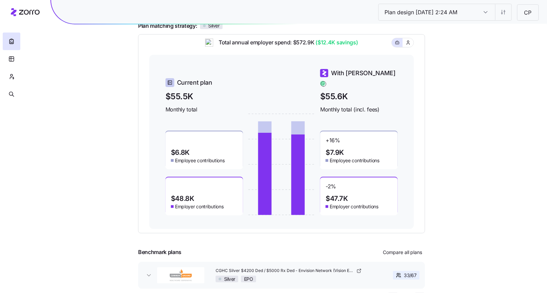
scroll to position [78, 0]
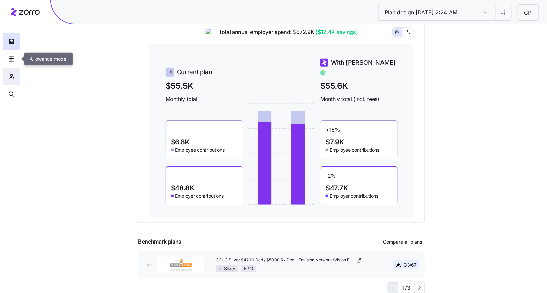
click at [13, 74] on icon "button" at bounding box center [11, 76] width 6 height 7
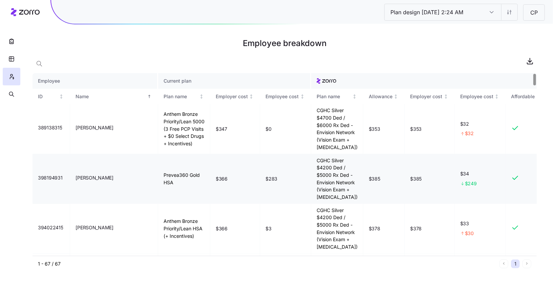
click at [216, 175] on span "$366" at bounding box center [222, 178] width 12 height 7
click at [369, 177] on td "$385" at bounding box center [384, 179] width 42 height 50
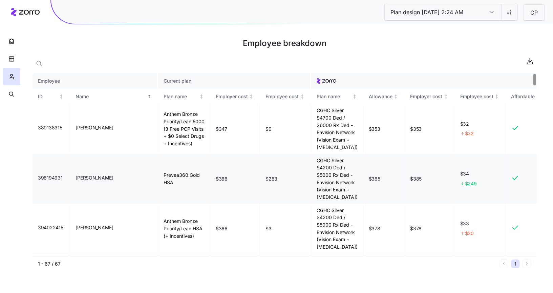
click at [369, 177] on td "$385" at bounding box center [384, 179] width 42 height 50
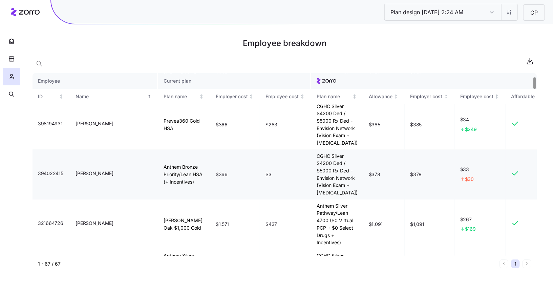
scroll to position [54, 0]
drag, startPoint x: 360, startPoint y: 197, endPoint x: 373, endPoint y: 199, distance: 13.3
click at [373, 221] on span "$1,091" at bounding box center [376, 224] width 14 height 7
drag, startPoint x: 202, startPoint y: 197, endPoint x: 217, endPoint y: 197, distance: 15.6
click at [217, 200] on td "$1,571" at bounding box center [235, 225] width 50 height 50
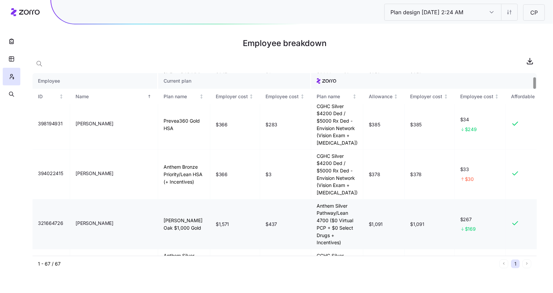
click at [369, 221] on span "$1,091" at bounding box center [376, 224] width 14 height 7
click at [9, 60] on icon "button" at bounding box center [11, 59] width 6 height 7
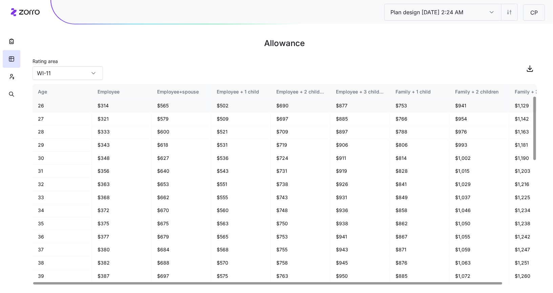
scroll to position [112, 0]
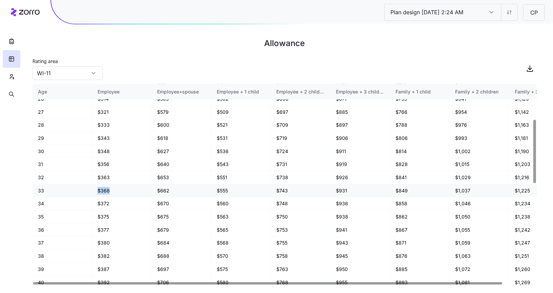
drag, startPoint x: 111, startPoint y: 188, endPoint x: 98, endPoint y: 188, distance: 13.2
click at [98, 188] on td "$368" at bounding box center [122, 190] width 60 height 13
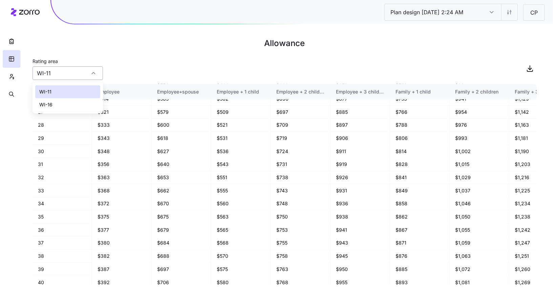
click at [53, 76] on input "WI-11" at bounding box center [68, 73] width 70 height 14
click at [52, 107] on span "WI-16" at bounding box center [45, 104] width 13 height 7
type input "WI-16"
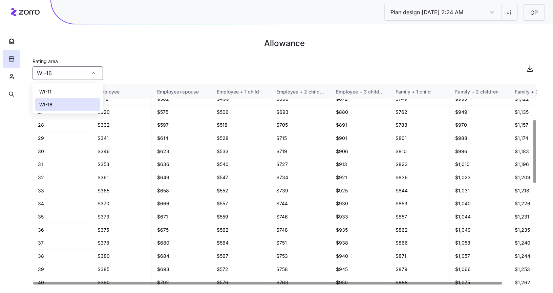
click at [208, 56] on main "Allowance Rating area [GEOGRAPHIC_DATA]-16 Age Employee Employee+spouse Employe…" at bounding box center [276, 146] width 553 height 293
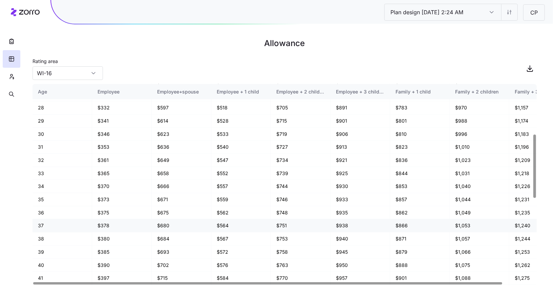
scroll to position [159, 0]
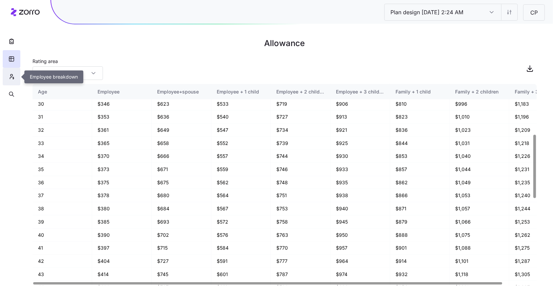
click at [15, 81] on button "button" at bounding box center [12, 77] width 18 height 18
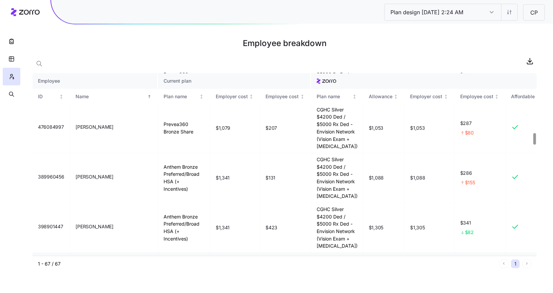
scroll to position [955, 0]
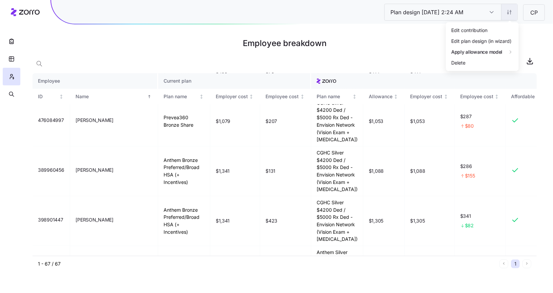
click at [509, 17] on html "Plan design 10/11/2025 2:24 AM Plan design 10/11/2025 2:24 AM CP Employee break…" at bounding box center [276, 146] width 553 height 293
click at [473, 28] on div "Edit contribution" at bounding box center [470, 29] width 36 height 7
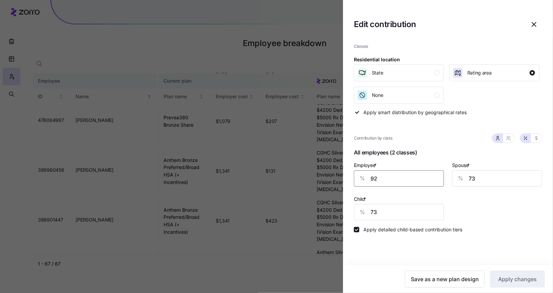
click at [400, 179] on input "92" at bounding box center [399, 178] width 90 height 16
type input "95"
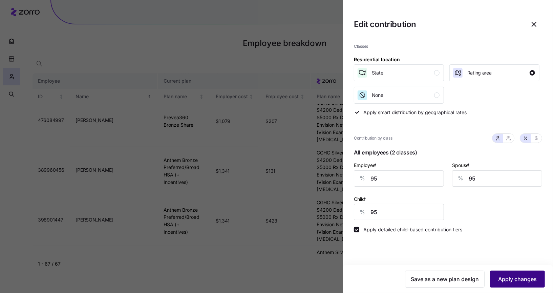
click at [523, 282] on span "Apply changes" at bounding box center [517, 279] width 39 height 8
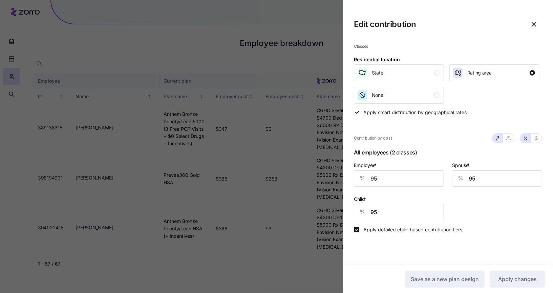
click at [536, 22] on icon "button" at bounding box center [534, 24] width 8 height 8
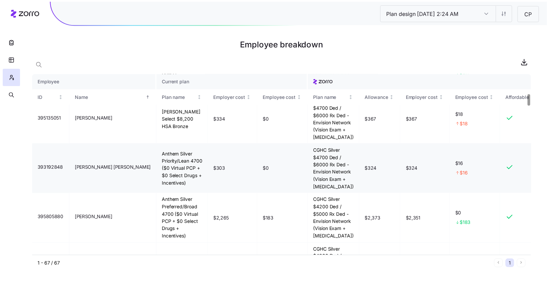
scroll to position [311, 0]
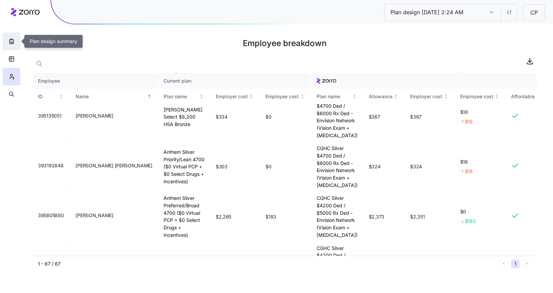
click at [11, 43] on icon "button" at bounding box center [11, 41] width 7 height 7
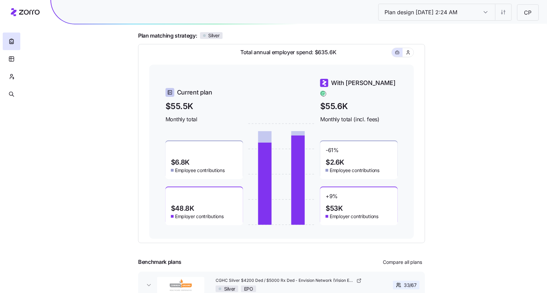
scroll to position [78, 0]
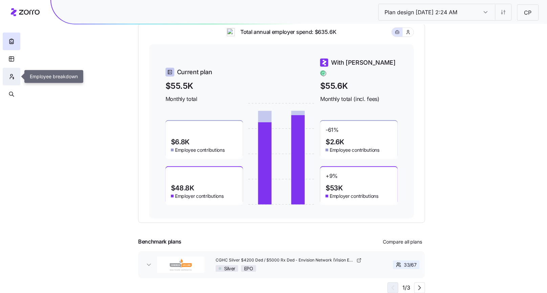
click at [13, 77] on icon "button" at bounding box center [11, 76] width 6 height 7
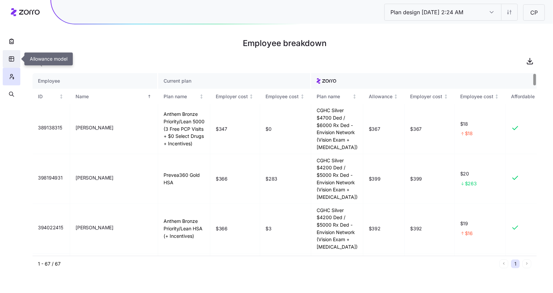
click at [9, 58] on icon "button" at bounding box center [11, 59] width 6 height 7
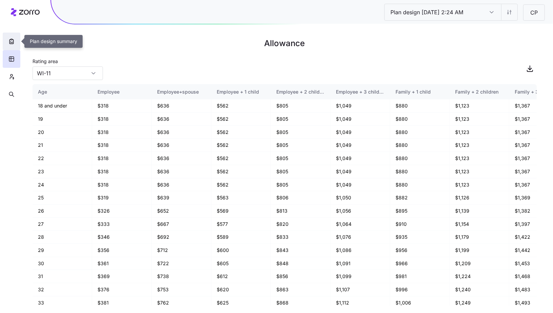
click at [6, 41] on button "button" at bounding box center [12, 42] width 18 height 18
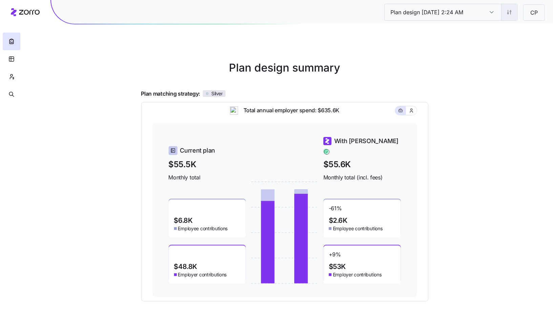
click at [505, 15] on html "Plan design 10/11/2025 2:24 AM Plan design 10/11/2025 2:24 AM CP Plan design su…" at bounding box center [276, 186] width 553 height 372
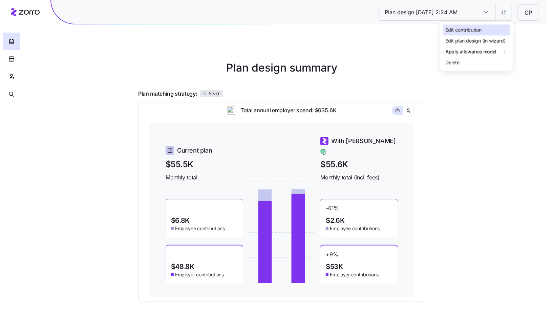
click at [496, 25] on div "Edit contribution" at bounding box center [476, 29] width 67 height 11
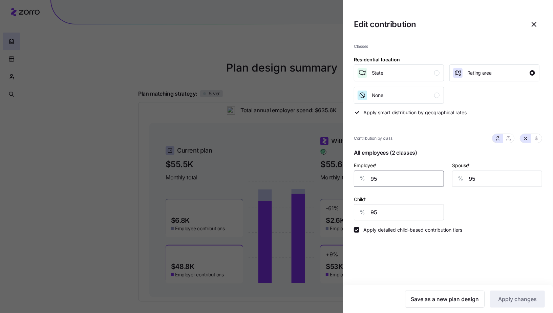
click at [405, 173] on input "95" at bounding box center [399, 178] width 90 height 16
type input "90"
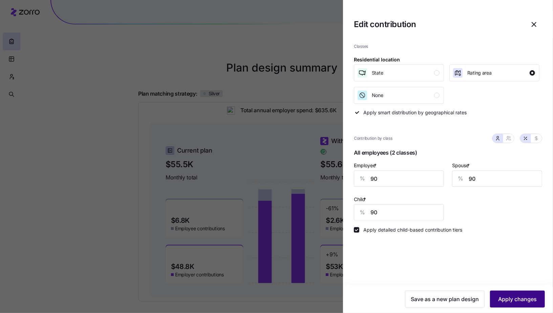
click at [525, 293] on button "Apply changes" at bounding box center [517, 298] width 55 height 17
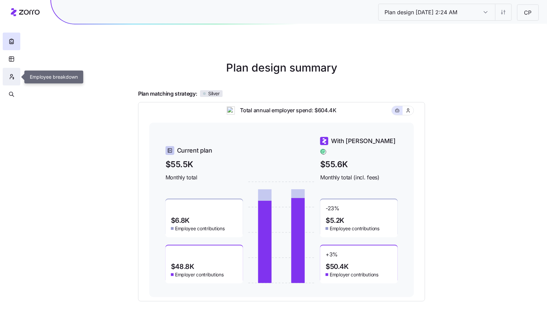
click at [15, 76] on button "button" at bounding box center [12, 77] width 18 height 18
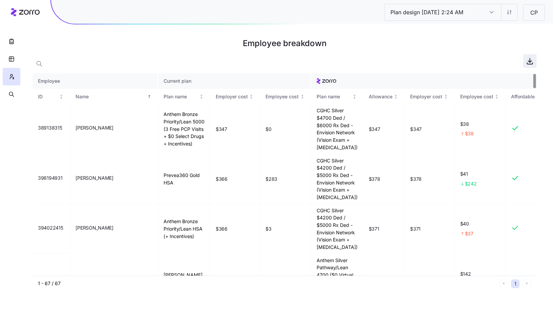
click at [529, 64] on icon "button" at bounding box center [530, 61] width 8 height 8
click at [506, 12] on html "Plan design 10/11/2025 2:24 AM Plan design 10/11/2025 2:24 AM CP Employee break…" at bounding box center [276, 156] width 553 height 313
click at [500, 21] on html "Plan design 10/11/2025 2:24 AM Plan design 10/11/2025 2:24 AM CP Employee break…" at bounding box center [276, 156] width 553 height 313
click at [501, 13] on input "Plan design 10/11/2025 2:24 AM" at bounding box center [491, 12] width 19 height 16
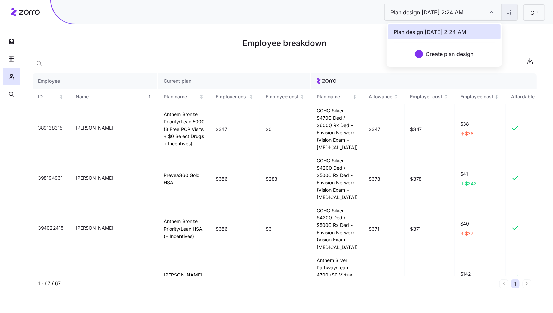
click at [507, 19] on html "Plan design 10/11/2025 2:24 AM Plan design 10/11/2025 2:24 AM CP Employee break…" at bounding box center [276, 156] width 553 height 313
click at [501, 28] on div "Edit contribution" at bounding box center [482, 29] width 67 height 11
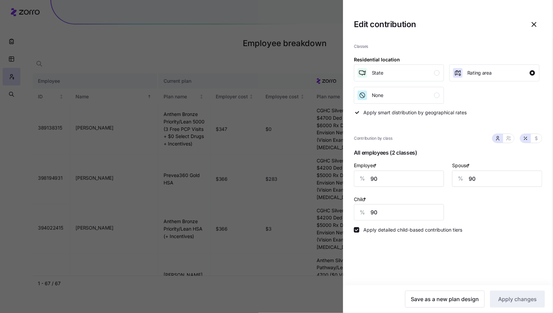
click at [141, 60] on div at bounding box center [276, 156] width 553 height 313
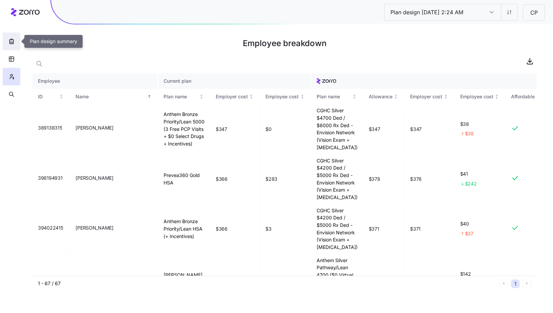
click at [15, 43] on icon "button" at bounding box center [11, 41] width 7 height 7
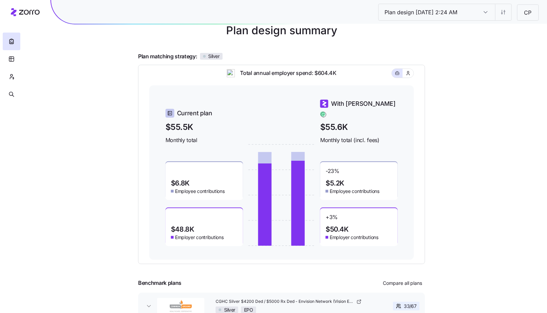
scroll to position [44, 0]
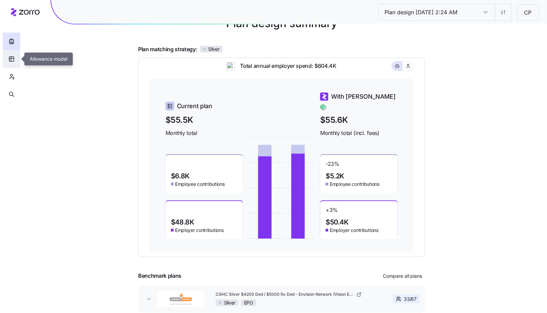
click at [15, 62] on button "button" at bounding box center [12, 59] width 18 height 18
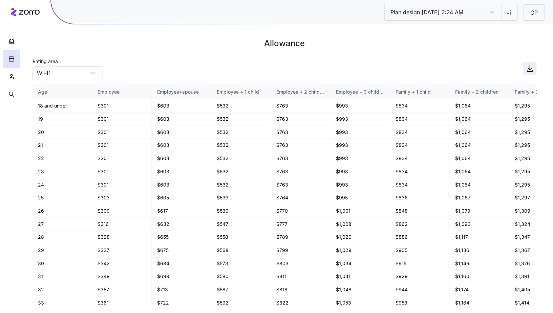
click at [532, 70] on icon "button" at bounding box center [530, 68] width 8 height 8
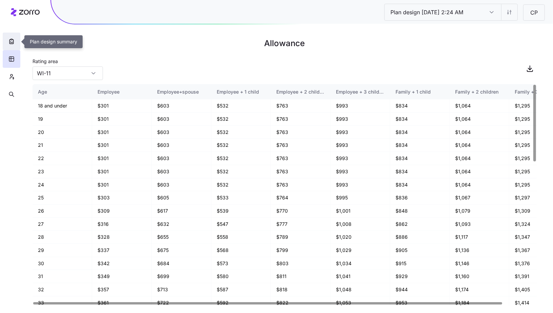
click at [12, 45] on button "button" at bounding box center [12, 42] width 18 height 18
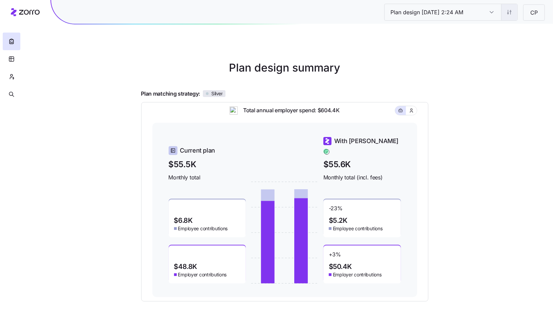
click at [508, 17] on html "Plan design 10/11/2025 2:24 AM Plan design 10/11/2025 2:24 AM CP Plan design su…" at bounding box center [276, 186] width 553 height 372
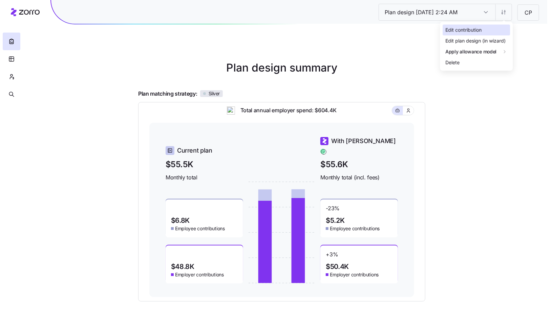
click at [492, 27] on div "Edit contribution" at bounding box center [476, 29] width 67 height 11
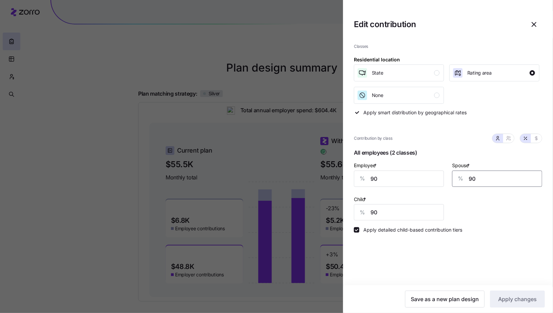
click at [479, 179] on input "90" at bounding box center [497, 178] width 90 height 16
type input "50"
click at [522, 293] on span "Apply changes" at bounding box center [517, 299] width 39 height 8
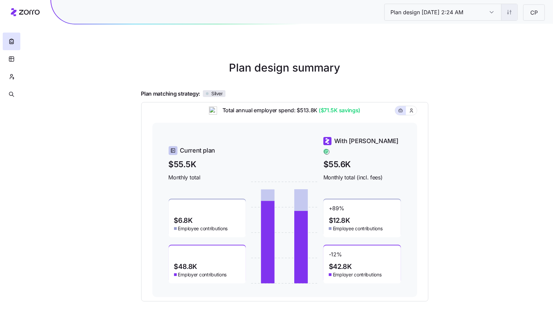
click at [505, 16] on html "Plan design 10/11/2025 2:24 AM Plan design 10/11/2025 2:24 AM CP Plan design su…" at bounding box center [276, 186] width 553 height 372
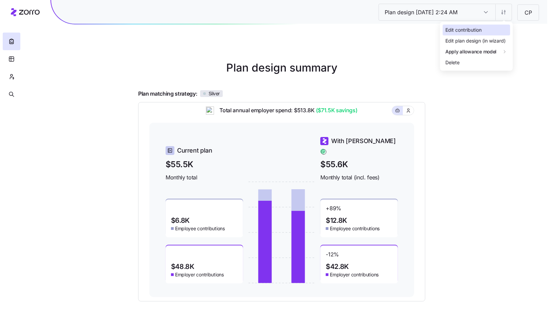
click at [498, 29] on div "Edit contribution" at bounding box center [476, 29] width 67 height 11
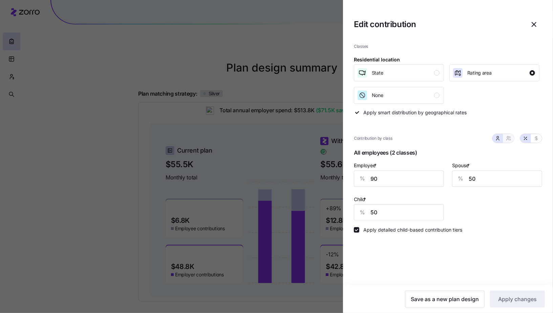
click at [507, 138] on icon "button" at bounding box center [508, 138] width 5 height 5
type input "70"
type input "72"
click at [500, 138] on icon "button" at bounding box center [497, 138] width 5 height 5
type input "50"
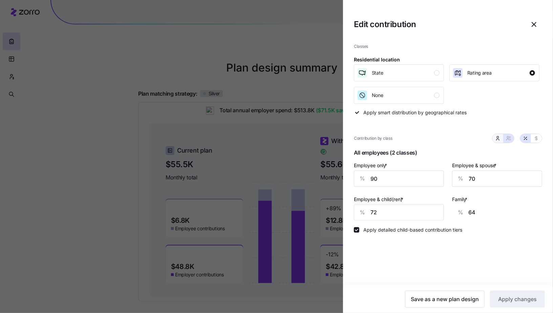
type input "50"
click at [475, 176] on input "50" at bounding box center [497, 178] width 90 height 16
click at [380, 176] on input "90" at bounding box center [399, 178] width 90 height 16
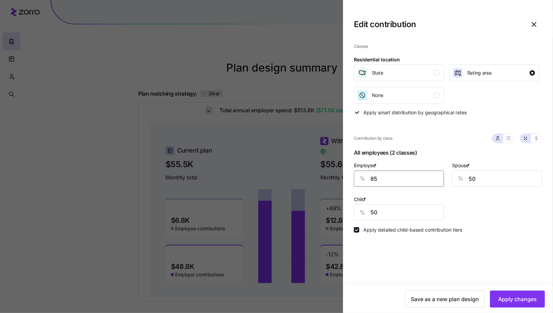
type input "85"
click at [505, 293] on button "Apply changes" at bounding box center [517, 298] width 55 height 17
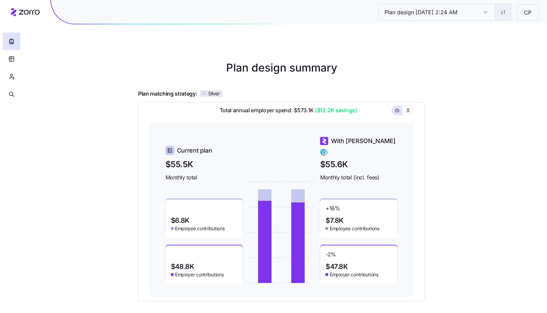
click at [502, 17] on html "Plan design 10/11/2025 2:24 AM Plan design 10/11/2025 2:24 AM CP Plan design su…" at bounding box center [273, 186] width 547 height 372
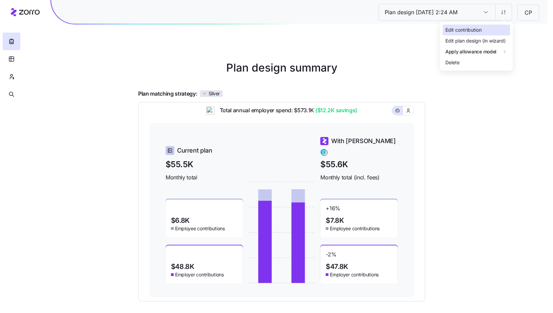
click at [480, 31] on div "Edit contribution" at bounding box center [463, 29] width 36 height 7
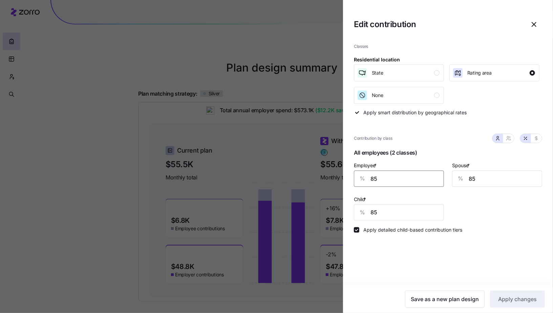
drag, startPoint x: 375, startPoint y: 178, endPoint x: 392, endPoint y: 178, distance: 17.3
click at [392, 178] on input "85" at bounding box center [399, 178] width 90 height 16
type input "87"
click at [516, 293] on span "Apply changes" at bounding box center [517, 299] width 39 height 8
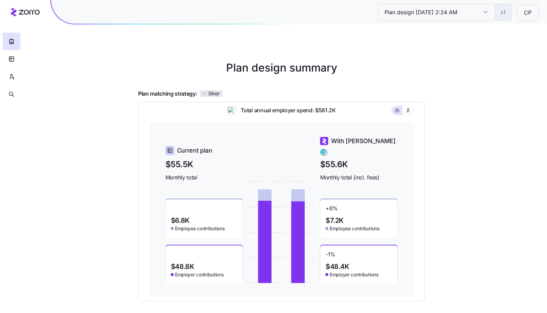
click at [508, 16] on html "Plan design 10/11/2025 2:24 AM Plan design 10/11/2025 2:24 AM CP Plan design su…" at bounding box center [273, 186] width 547 height 372
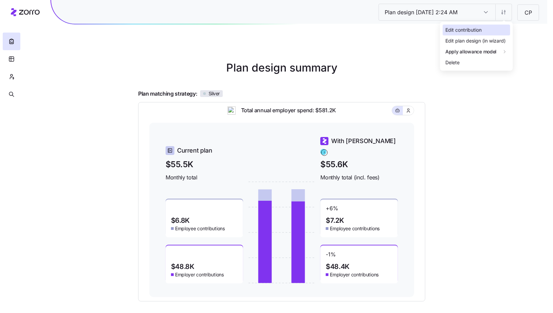
click at [499, 31] on div "Edit contribution" at bounding box center [476, 29] width 67 height 11
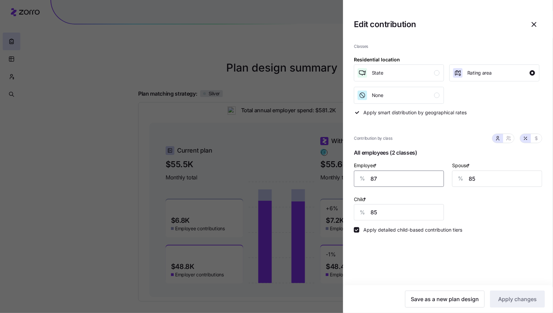
drag, startPoint x: 375, startPoint y: 178, endPoint x: 383, endPoint y: 179, distance: 8.2
click at [383, 179] on input "87" at bounding box center [399, 178] width 90 height 16
type input "88"
click at [512, 293] on span "Apply changes" at bounding box center [517, 299] width 39 height 8
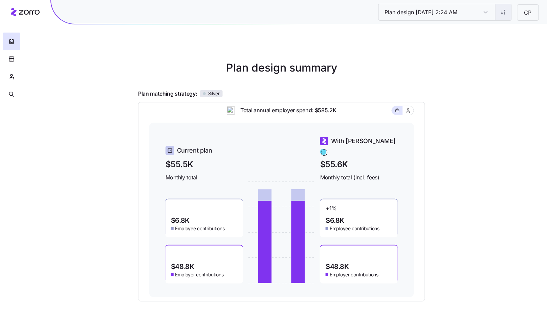
click at [509, 11] on html "Plan design 10/11/2025 2:24 AM Plan design 10/11/2025 2:24 AM CP Plan design su…" at bounding box center [273, 186] width 547 height 372
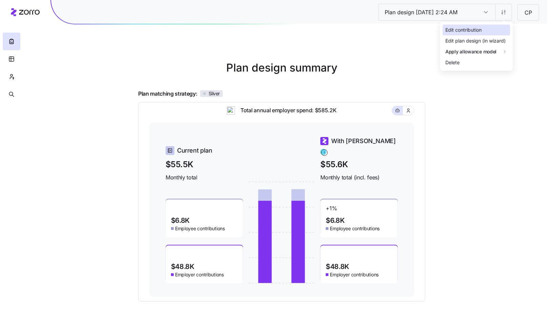
click at [477, 32] on div "Edit contribution" at bounding box center [463, 29] width 36 height 7
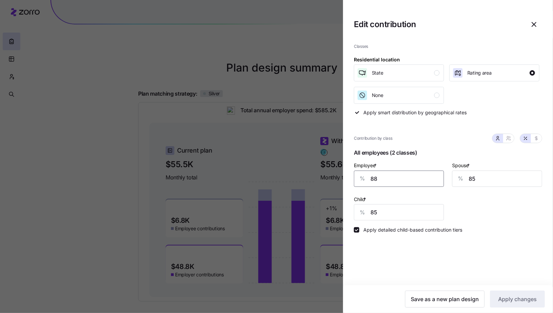
drag, startPoint x: 375, startPoint y: 179, endPoint x: 405, endPoint y: 183, distance: 30.7
click at [389, 180] on input "88" at bounding box center [399, 178] width 90 height 16
type input "89"
click at [510, 293] on span "Apply changes" at bounding box center [517, 299] width 39 height 8
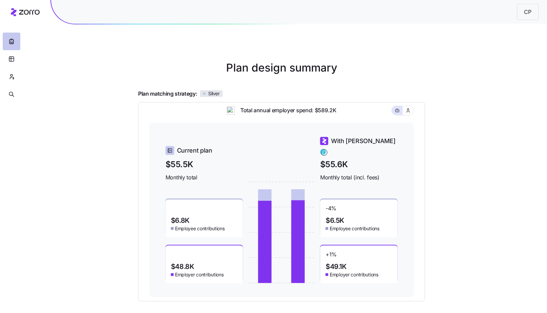
click at [19, 43] on button "button" at bounding box center [12, 42] width 18 height 18
click at [14, 43] on icon "button" at bounding box center [11, 41] width 7 height 7
click at [10, 60] on icon "button" at bounding box center [11, 59] width 6 height 7
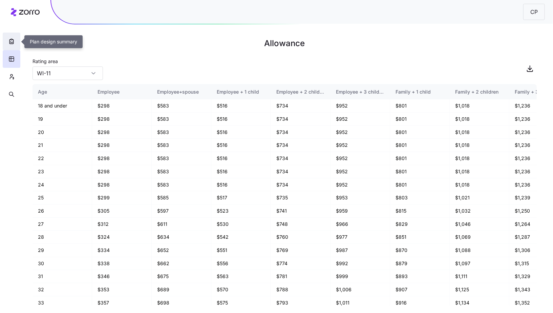
click at [10, 49] on button "button" at bounding box center [12, 42] width 18 height 18
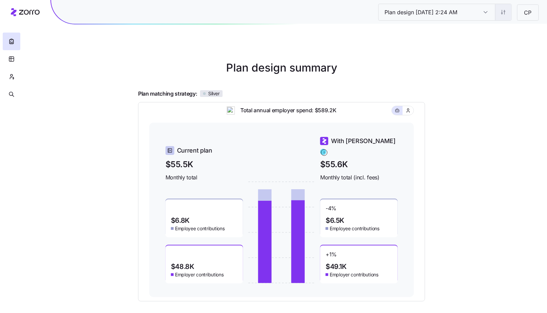
click at [506, 14] on html "Plan design 10/11/2025 2:24 AM Plan design 10/11/2025 2:24 AM CP Plan design su…" at bounding box center [273, 186] width 547 height 372
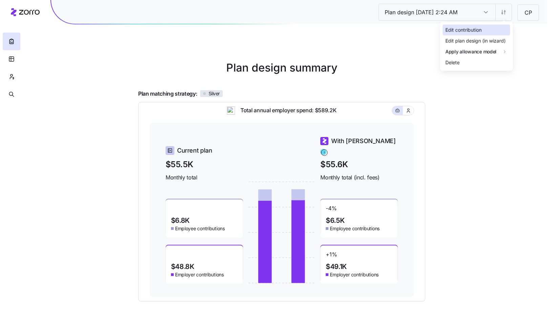
click at [494, 25] on div "Edit contribution" at bounding box center [476, 29] width 67 height 11
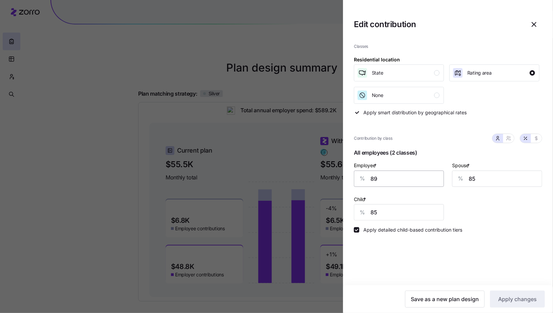
click at [381, 180] on div "% 89" at bounding box center [399, 178] width 90 height 16
click at [380, 178] on input "89" at bounding box center [399, 178] width 90 height 16
type input "90"
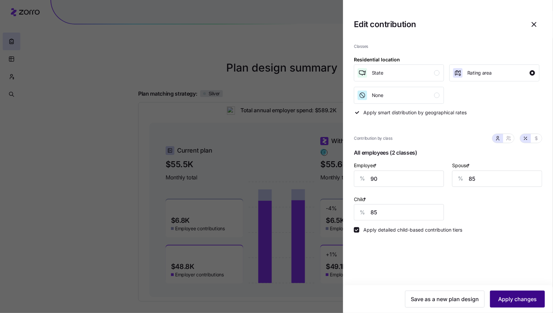
click at [523, 293] on span "Apply changes" at bounding box center [517, 299] width 39 height 8
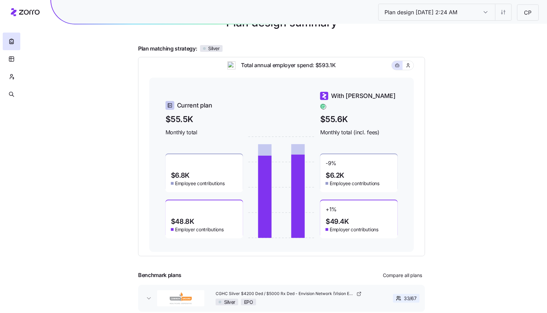
scroll to position [48, 0]
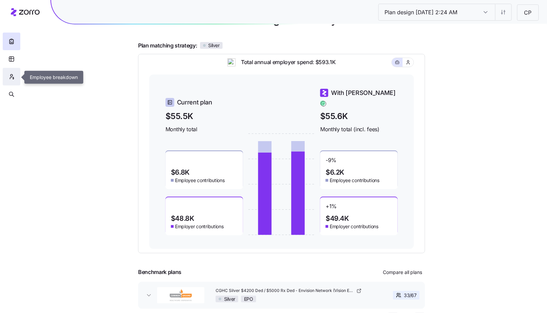
click at [15, 77] on button "button" at bounding box center [12, 77] width 18 height 18
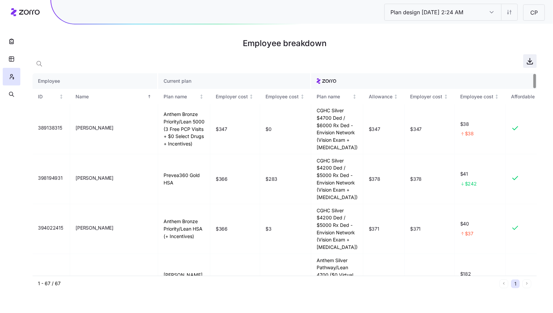
click at [533, 60] on icon "button" at bounding box center [530, 61] width 8 height 8
click at [12, 61] on icon "button" at bounding box center [11, 59] width 6 height 7
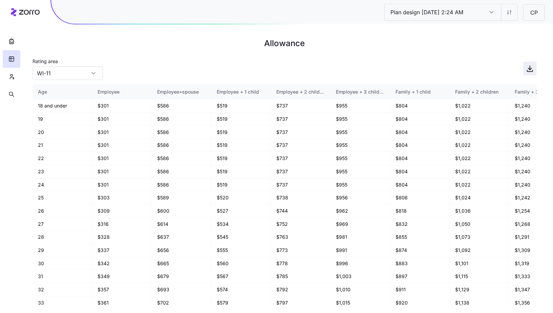
click at [532, 69] on icon "button" at bounding box center [530, 68] width 8 height 8
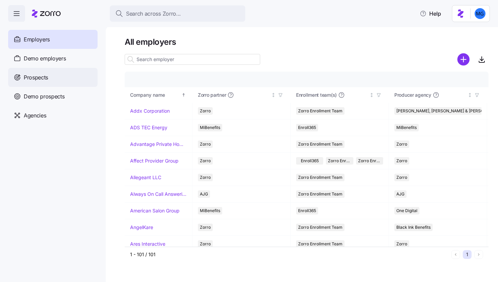
click at [54, 81] on div "Prospects" at bounding box center [52, 77] width 89 height 19
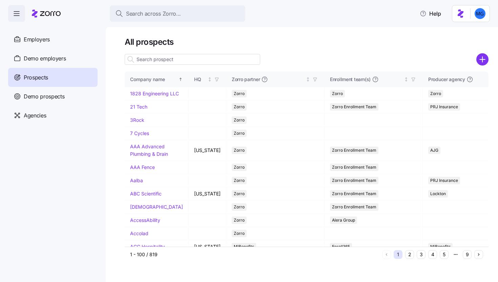
click at [205, 62] on input at bounding box center [193, 59] width 136 height 11
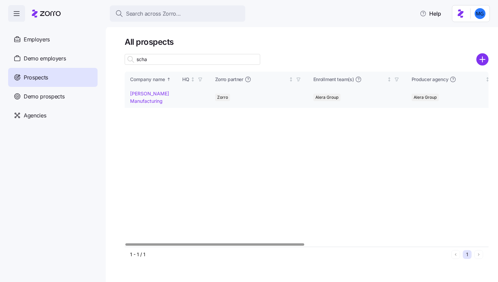
type input "scha"
click at [135, 101] on link "Schaffer Manufacturing" at bounding box center [149, 96] width 39 height 13
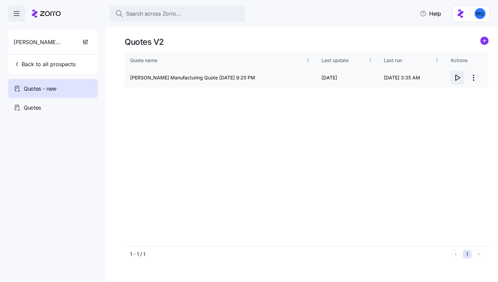
click at [457, 80] on icon "button" at bounding box center [457, 78] width 8 height 8
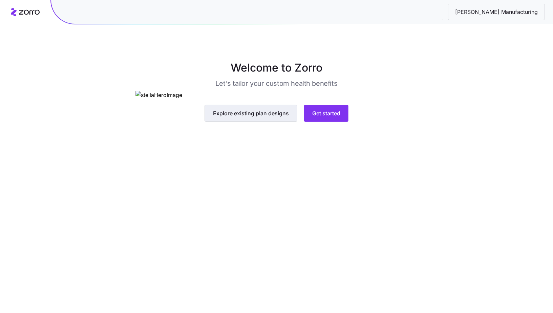
click at [267, 117] on span "Explore existing plan designs" at bounding box center [251, 113] width 76 height 8
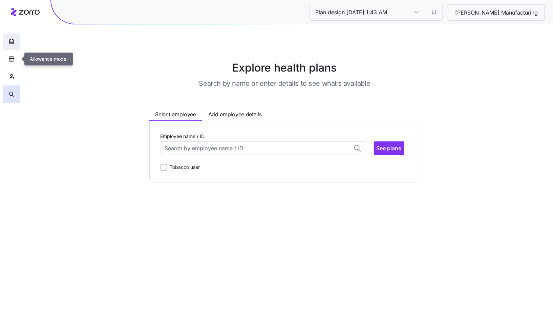
click at [9, 46] on button "button" at bounding box center [12, 42] width 18 height 18
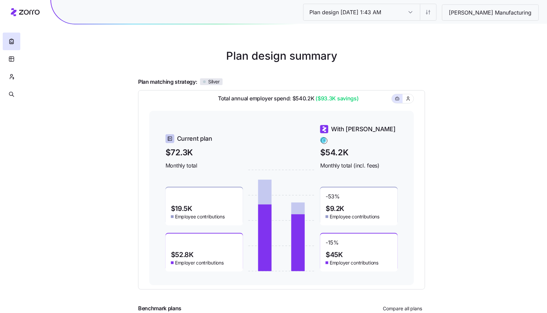
scroll to position [12, 0]
click at [445, 89] on div "Plan design 10/13/2025 1:43 AM Plan design 10/13/2025 1:43 AM Schaffer Manufact…" at bounding box center [273, 174] width 547 height 372
click at [482, 90] on div "Plan design 10/13/2025 1:43 AM Plan design 10/13/2025 1:43 AM Schaffer Manufact…" at bounding box center [273, 174] width 547 height 372
drag, startPoint x: 467, startPoint y: 113, endPoint x: 444, endPoint y: 111, distance: 23.2
click at [468, 113] on div "Plan design 10/13/2025 1:43 AM Plan design 10/13/2025 1:43 AM Schaffer Manufact…" at bounding box center [273, 174] width 547 height 372
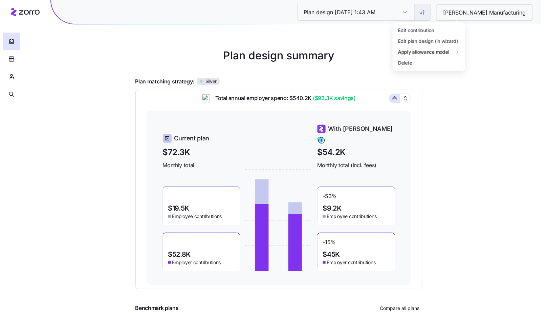
click at [450, 16] on html "Plan design 10/13/2025 1:43 AM Plan design 10/13/2025 1:43 AM Schaffer Manufact…" at bounding box center [273, 174] width 547 height 372
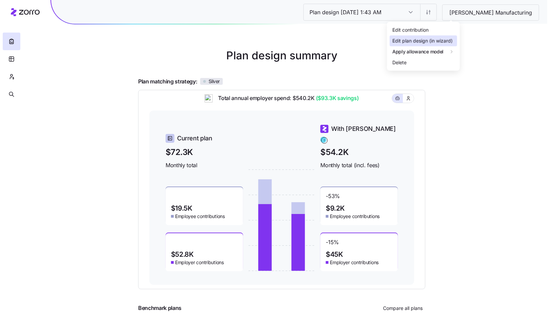
click at [419, 35] on div "Edit plan design (in wizard)" at bounding box center [423, 40] width 67 height 11
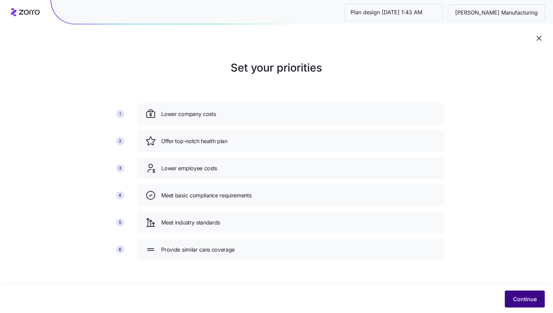
click at [534, 304] on button "Continue" at bounding box center [525, 298] width 40 height 17
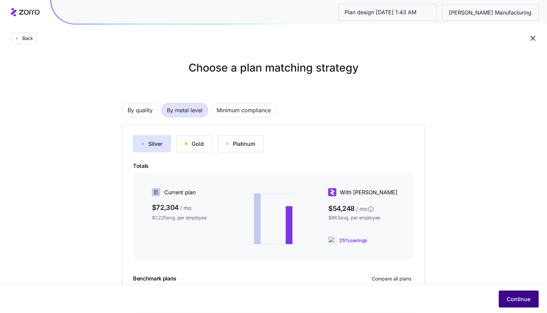
click at [506, 296] on button "Continue" at bounding box center [519, 298] width 40 height 17
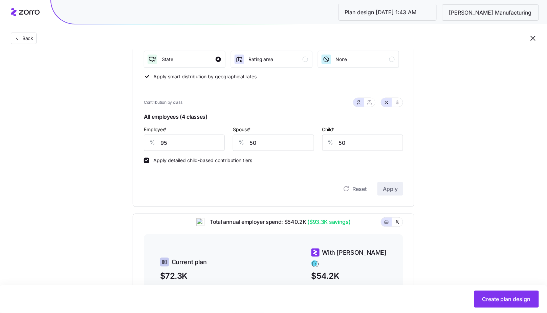
scroll to position [91, 0]
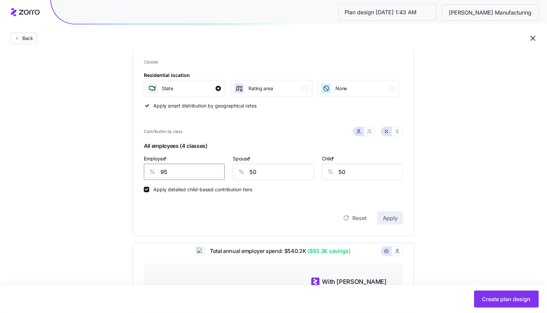
click at [168, 170] on input "95" at bounding box center [184, 172] width 81 height 16
type input "97"
click at [386, 216] on span "Apply" at bounding box center [390, 218] width 15 height 8
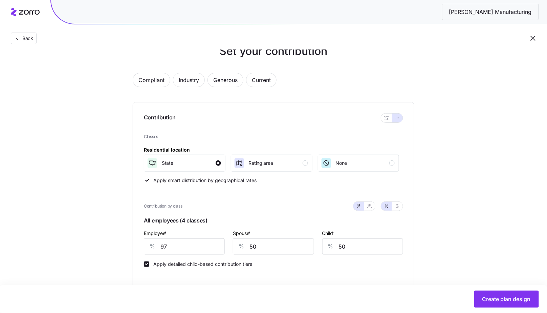
scroll to position [57, 0]
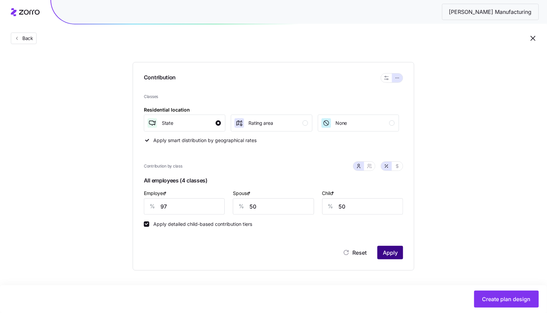
click at [394, 253] on span "Apply" at bounding box center [390, 252] width 15 height 8
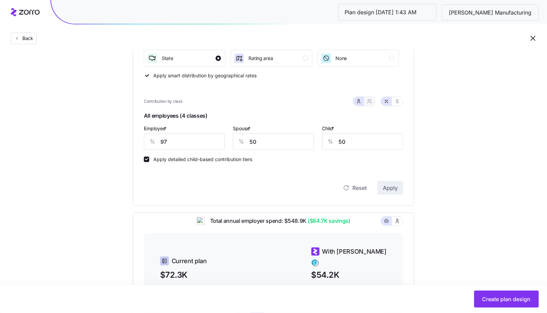
scroll to position [44, 0]
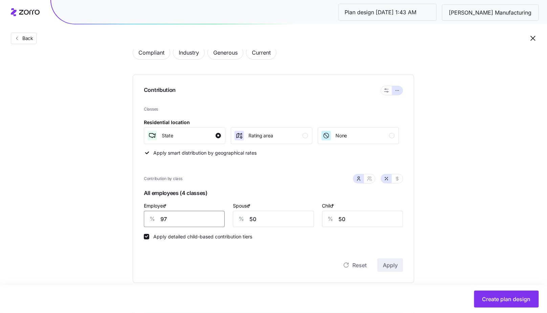
click at [165, 217] on input "97" at bounding box center [184, 219] width 81 height 16
type input "98"
click at [400, 265] on button "Apply" at bounding box center [391, 265] width 26 height 14
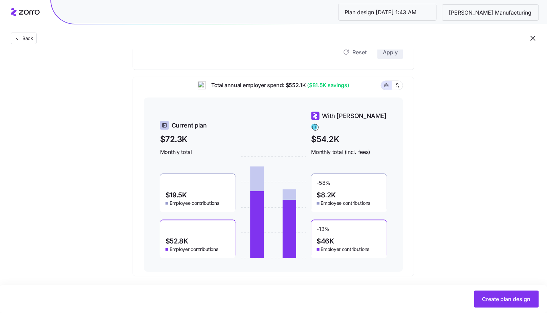
scroll to position [171, 0]
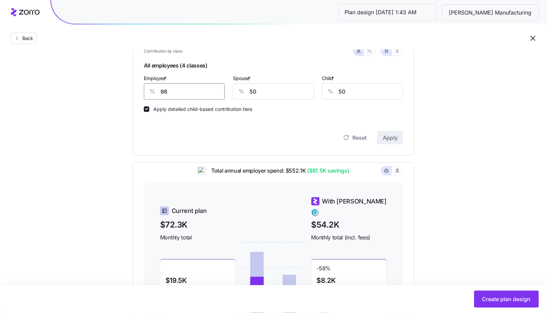
click at [199, 90] on input "98" at bounding box center [184, 91] width 81 height 16
type input "100"
click at [396, 141] on button "Apply" at bounding box center [391, 138] width 26 height 14
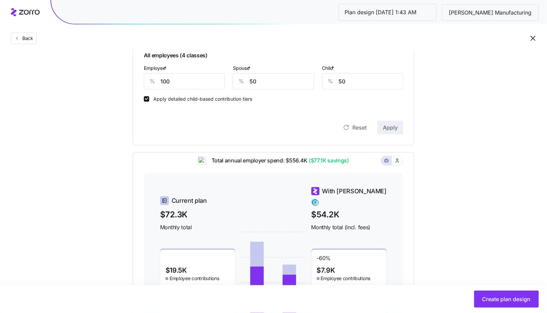
scroll to position [86, 0]
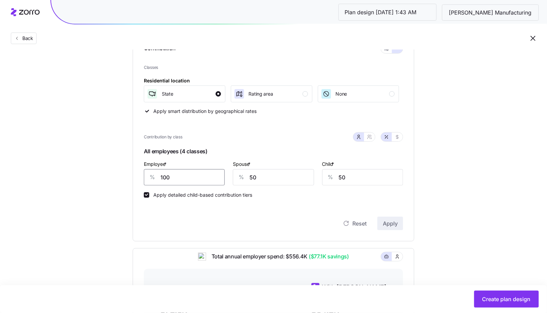
click at [174, 171] on input "100" at bounding box center [184, 177] width 81 height 16
type input "105"
click at [388, 227] on button "Apply" at bounding box center [391, 223] width 26 height 14
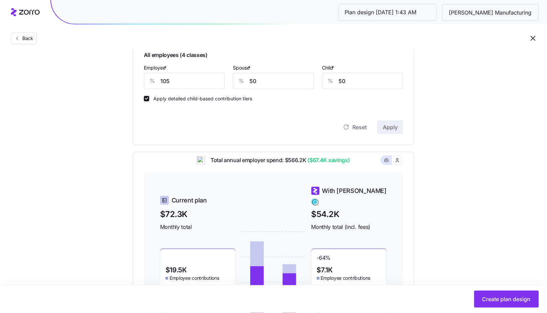
scroll to position [85, 0]
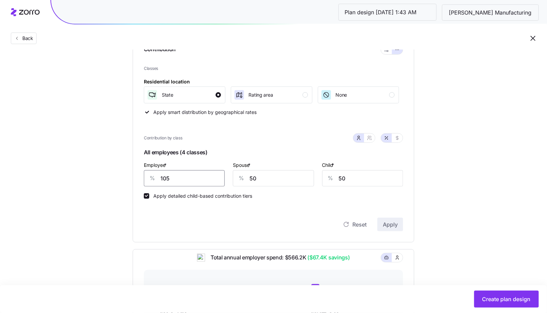
click at [174, 177] on input "105" at bounding box center [184, 178] width 81 height 16
type input "95"
click at [396, 226] on span "Apply" at bounding box center [390, 224] width 15 height 8
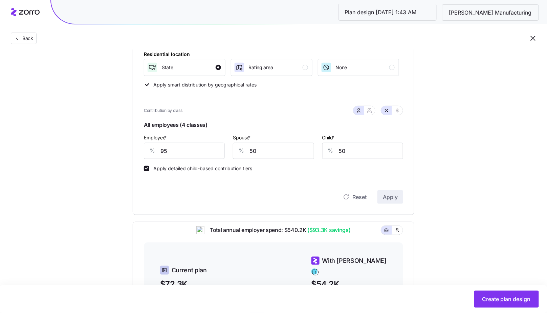
scroll to position [251, 0]
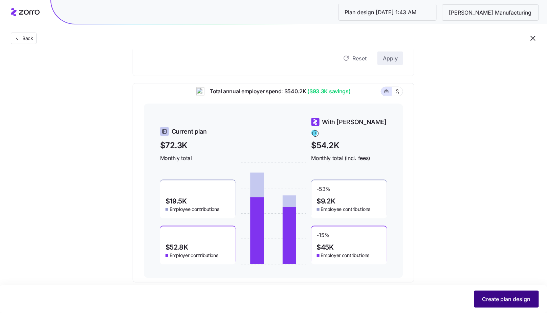
click at [499, 300] on span "Create plan design" at bounding box center [507, 299] width 48 height 8
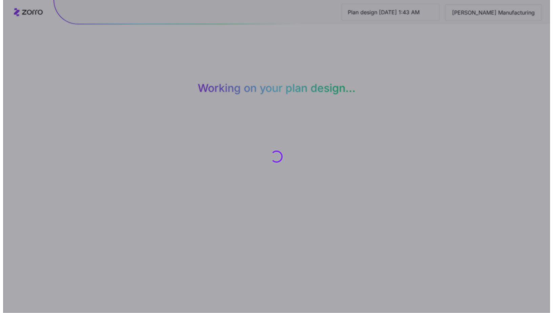
scroll to position [0, 0]
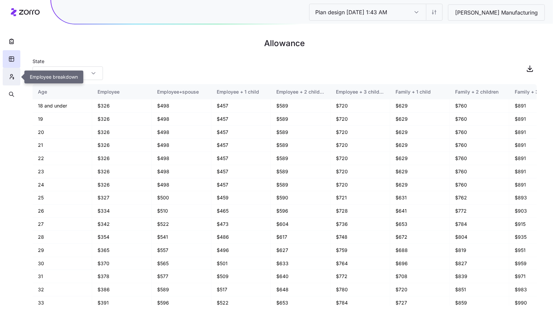
click at [12, 77] on icon "button" at bounding box center [11, 76] width 6 height 7
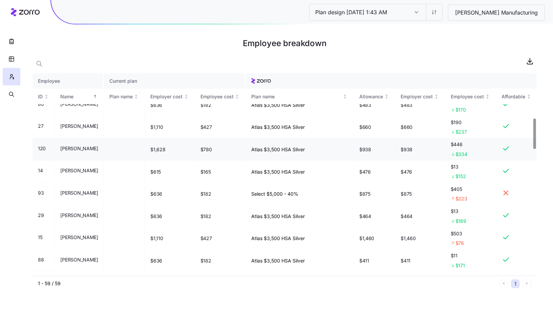
scroll to position [348, 0]
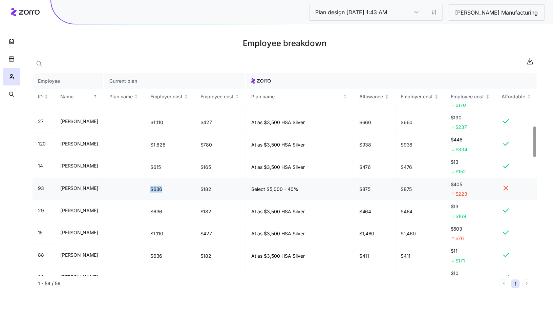
drag, startPoint x: 161, startPoint y: 186, endPoint x: 175, endPoint y: 187, distance: 14.3
click at [175, 187] on td "$636" at bounding box center [170, 189] width 50 height 22
click at [19, 148] on nav at bounding box center [11, 156] width 23 height 313
click at [49, 63] on div at bounding box center [285, 61] width 504 height 14
click at [42, 63] on icon "button" at bounding box center [39, 63] width 7 height 7
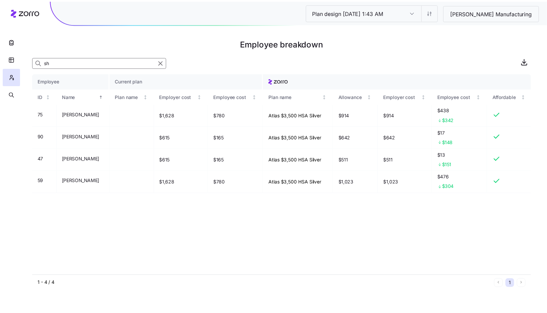
scroll to position [0, 0]
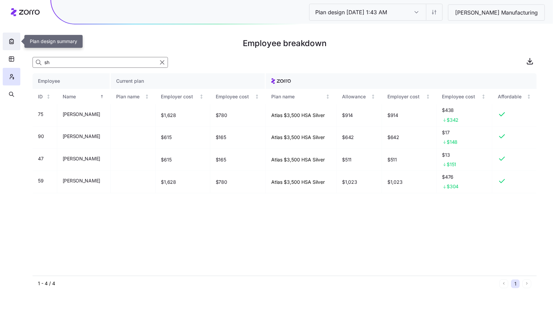
type input "sh"
click at [8, 42] on icon "button" at bounding box center [11, 41] width 7 height 7
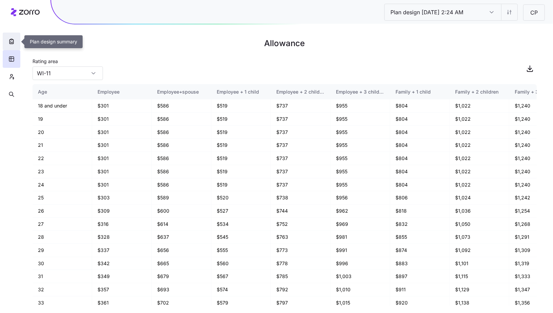
click at [8, 43] on icon "button" at bounding box center [11, 41] width 7 height 7
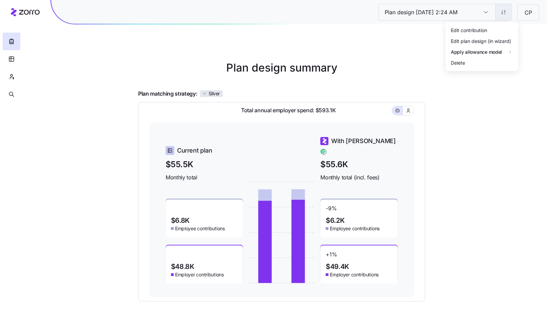
click at [505, 16] on html "Plan design [DATE] 2:24 AM Plan design [DATE] 2:24 AM CP Plan design summary Pl…" at bounding box center [276, 186] width 553 height 372
click at [493, 25] on div "Edit contribution" at bounding box center [476, 29] width 67 height 11
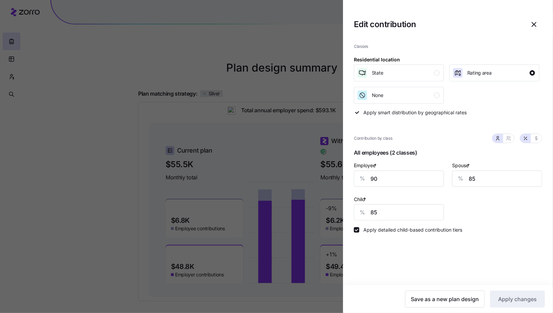
click at [537, 25] on icon "button" at bounding box center [534, 24] width 8 height 8
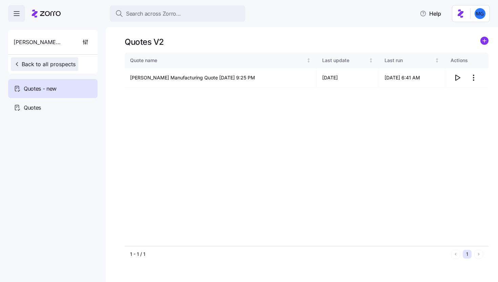
click at [58, 64] on span "Back to all prospects" at bounding box center [45, 64] width 62 height 8
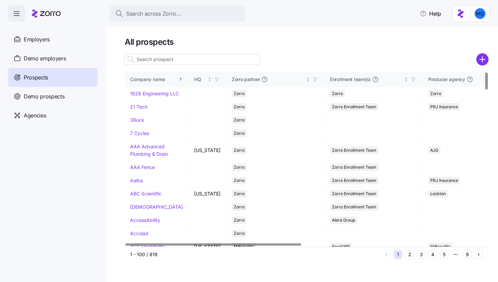
click at [166, 62] on input at bounding box center [193, 59] width 136 height 11
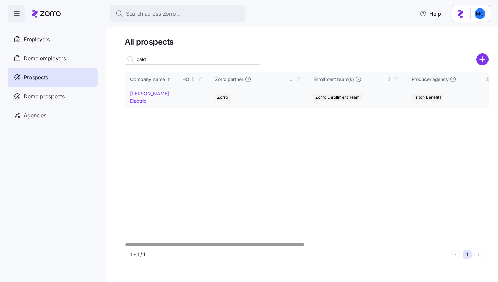
type input "cald"
click at [150, 93] on link "[PERSON_NAME] Electric" at bounding box center [149, 96] width 39 height 13
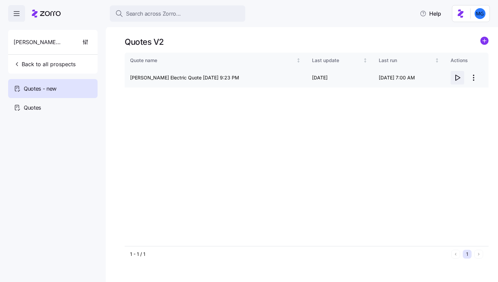
click at [460, 76] on icon "button" at bounding box center [457, 78] width 8 height 8
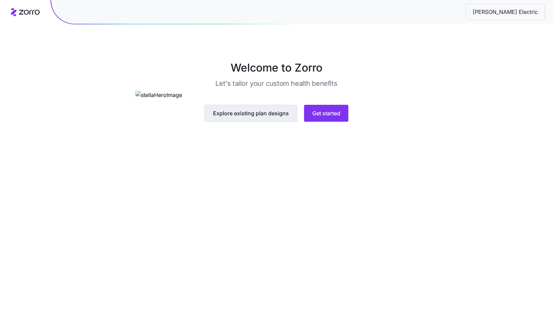
click at [255, 122] on button "Explore existing plan designs" at bounding box center [251, 113] width 93 height 17
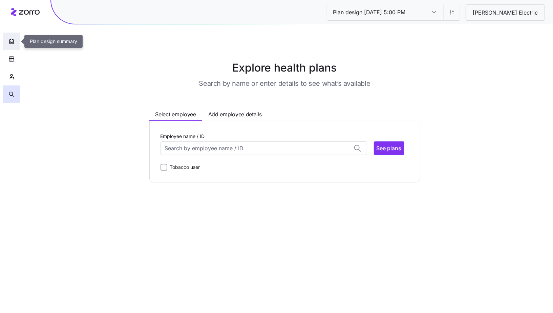
click at [16, 43] on button "button" at bounding box center [12, 42] width 18 height 18
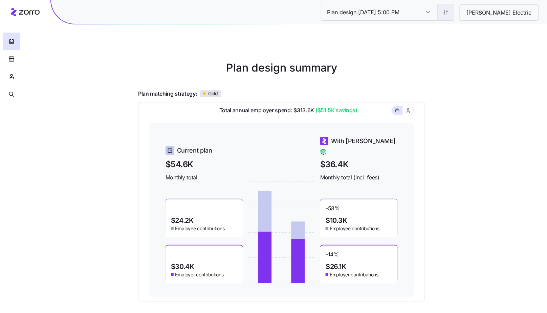
click at [474, 17] on html "Plan design [DATE] 5:00 PM Plan design [DATE] 5:00 PM [PERSON_NAME] Electric Pl…" at bounding box center [273, 186] width 547 height 372
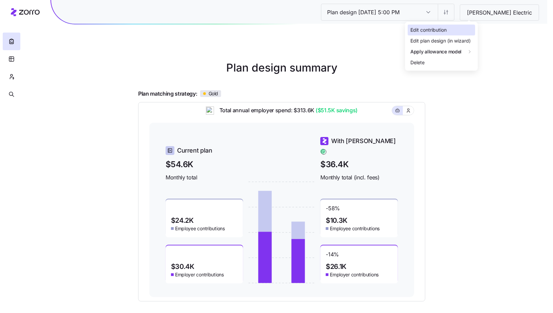
click at [467, 28] on div "Edit contribution" at bounding box center [441, 29] width 67 height 11
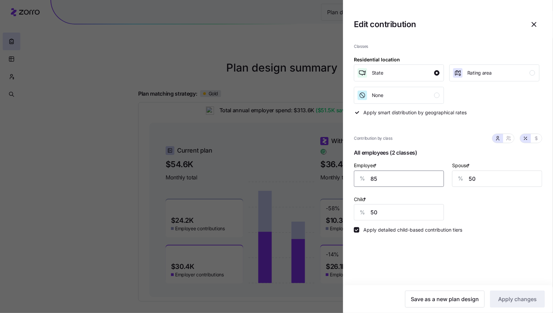
click at [392, 176] on input "85" at bounding box center [399, 178] width 90 height 16
type input "60"
type input "40"
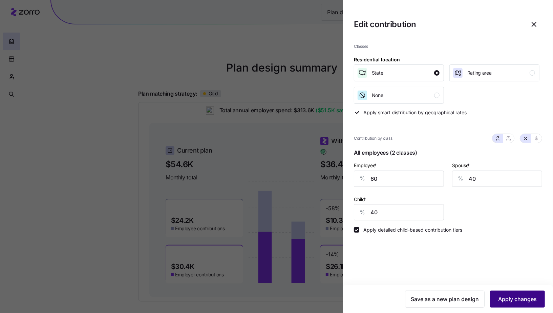
click at [503, 301] on span "Apply changes" at bounding box center [517, 299] width 39 height 8
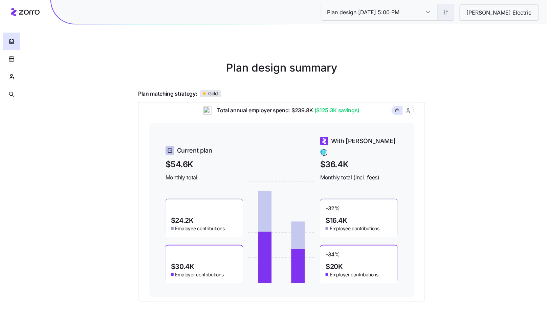
click at [473, 12] on html "Plan design 10/06/2025 5:00 PM Plan design 10/06/2025 5:00 PM Caldwell Electric…" at bounding box center [273, 186] width 547 height 372
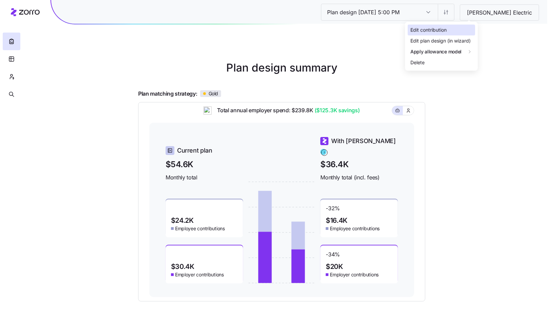
click at [464, 27] on div "Edit contribution" at bounding box center [441, 29] width 67 height 11
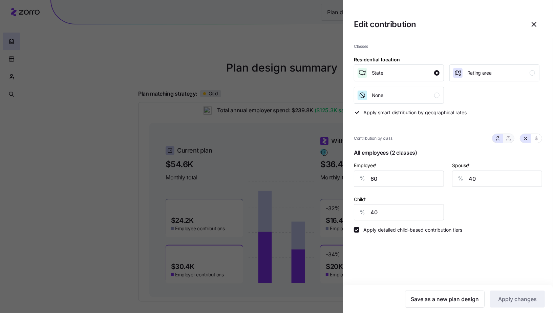
click at [509, 139] on icon "button" at bounding box center [508, 139] width 3 height 1
type input "50"
type input "52"
click at [487, 180] on input "50" at bounding box center [497, 178] width 90 height 16
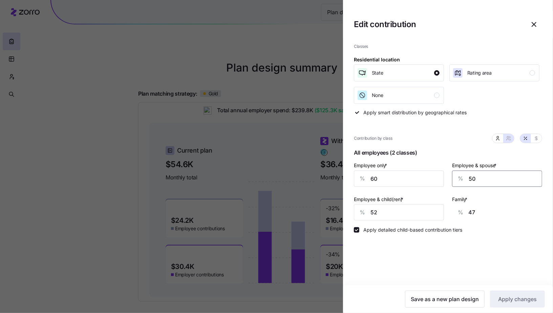
type input "4"
type input "13"
type input "-4"
type input "7"
type input "-4"
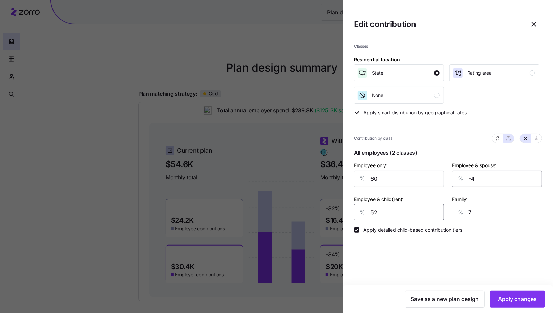
type input "4"
type input "0"
type input "-4"
click at [479, 177] on input "-4" at bounding box center [497, 178] width 90 height 16
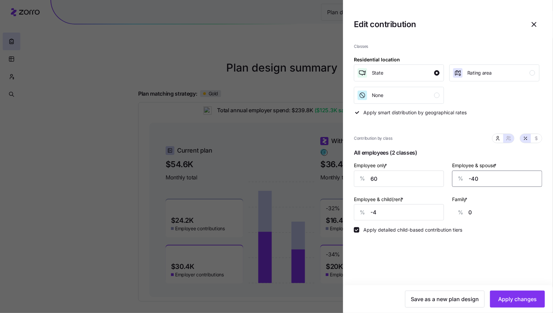
type input "-40"
type input "40"
click at [486, 236] on div "Classes Residential location State Rating area None Apply smart distribution by…" at bounding box center [448, 161] width 210 height 247
click at [472, 179] on input "-40" at bounding box center [497, 178] width 90 height 16
type input "40"
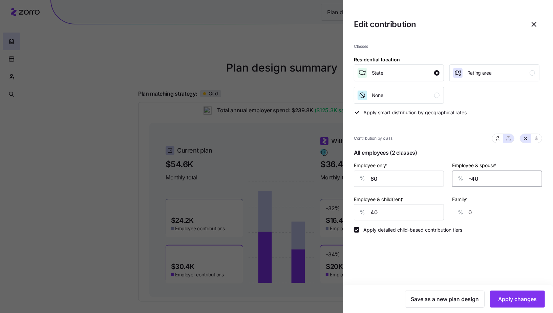
type input "33"
type input "40"
click at [498, 233] on div "Classes Residential location State Rating area None Apply smart distribution by…" at bounding box center [448, 161] width 210 height 247
click at [512, 298] on span "Apply changes" at bounding box center [517, 299] width 39 height 8
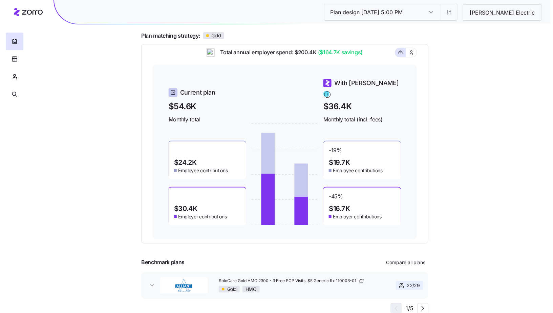
scroll to position [59, 0]
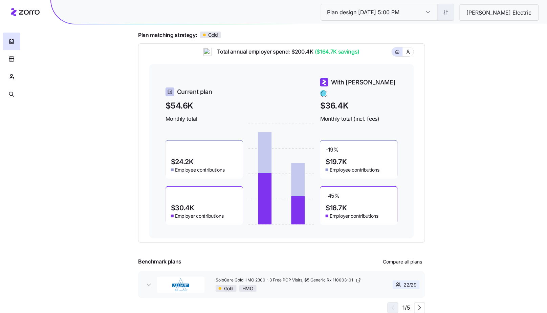
click at [468, 16] on html "Plan design 10/06/2025 5:00 PM Plan design 10/06/2025 5:00 PM Caldwell Electric…" at bounding box center [273, 127] width 547 height 372
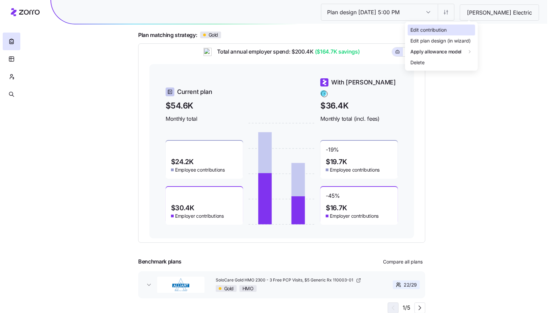
click at [457, 29] on div "Edit contribution" at bounding box center [441, 29] width 67 height 11
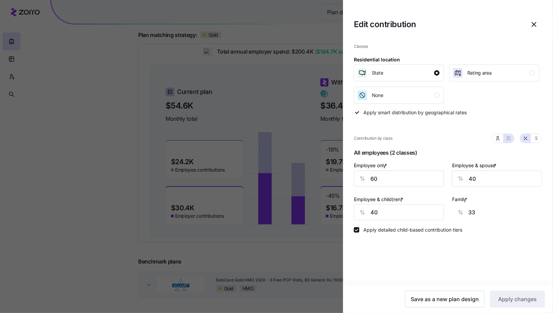
click at [476, 186] on div "Employee & spouse * % 40" at bounding box center [497, 174] width 98 height 34
click at [474, 178] on input "40" at bounding box center [497, 178] width 90 height 16
type input "6"
type input "7"
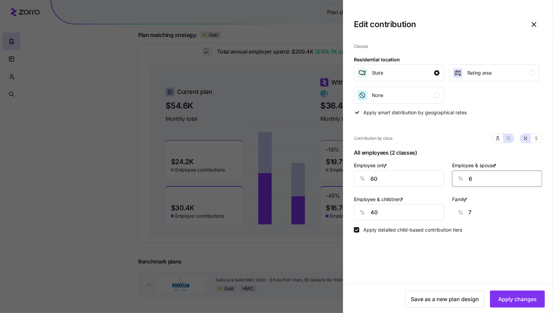
type input "-6"
type input "0"
type input "-6"
type input "60"
type input "11"
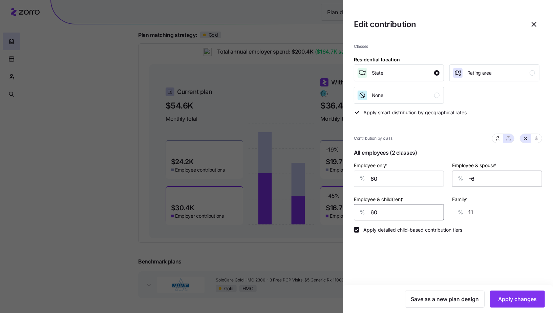
type input "60"
click at [469, 178] on div "% -6" at bounding box center [497, 178] width 90 height 16
type input "6"
type input "20"
type input "60"
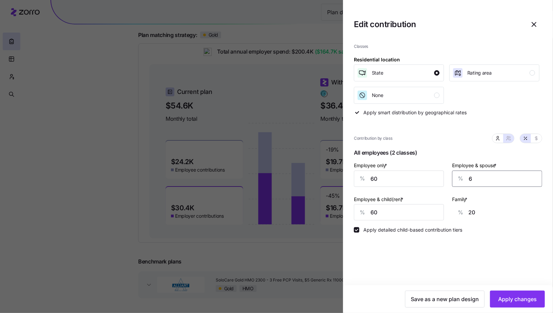
type input "60"
click at [519, 299] on span "Apply changes" at bounding box center [517, 299] width 39 height 8
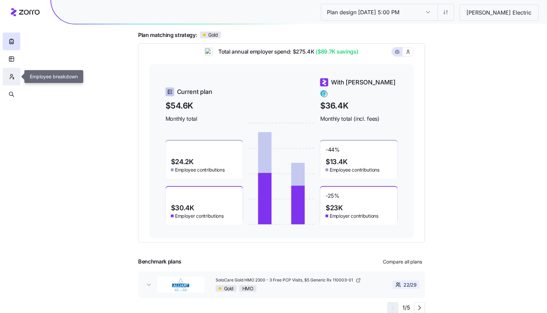
click at [14, 73] on button "button" at bounding box center [12, 77] width 18 height 18
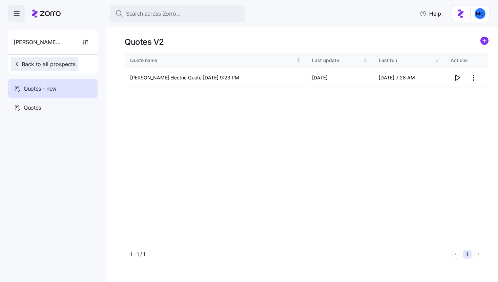
click at [46, 64] on span "Back to all prospects" at bounding box center [45, 64] width 62 height 8
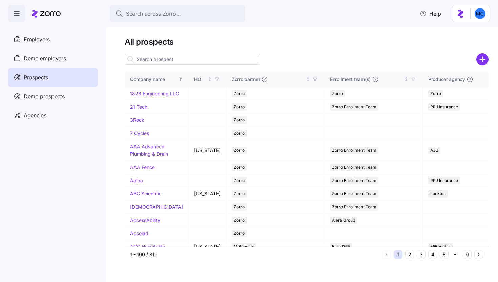
click at [155, 61] on input at bounding box center [193, 59] width 136 height 11
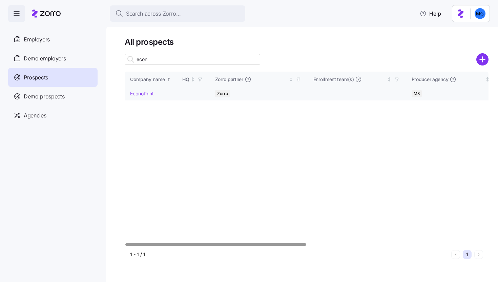
type input "econ"
click at [147, 92] on link "EconoPrint" at bounding box center [142, 93] width 24 height 6
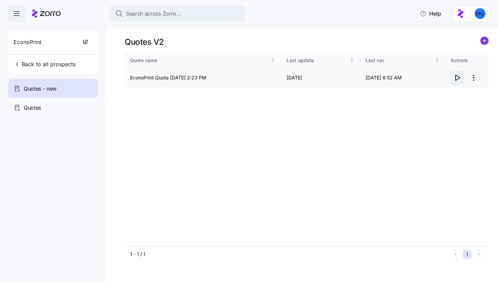
click at [460, 79] on icon "button" at bounding box center [457, 78] width 8 height 8
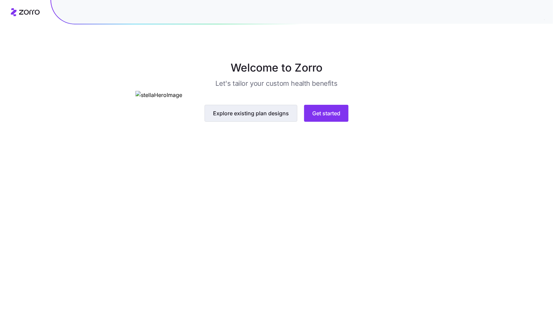
click at [263, 122] on button "Explore existing plan designs" at bounding box center [251, 113] width 93 height 17
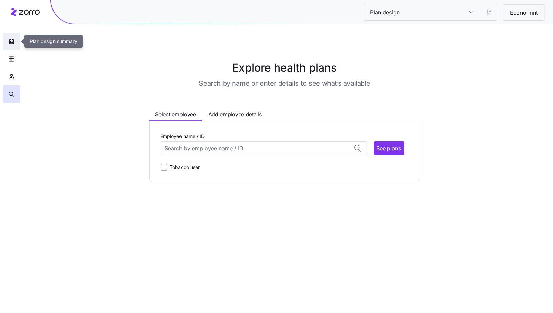
click at [15, 43] on icon "button" at bounding box center [11, 41] width 7 height 7
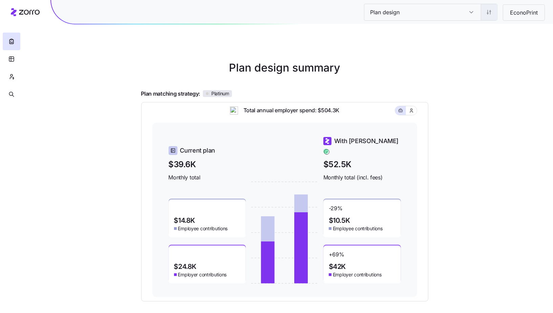
click at [481, 16] on html "Plan design Plan design EconoPrint Plan design summary Plan matching strategy: …" at bounding box center [276, 186] width 553 height 372
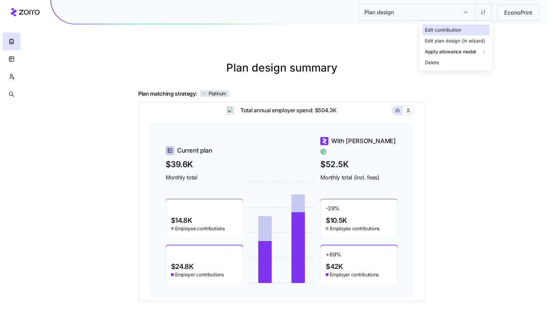
click at [460, 25] on div "Edit contribution" at bounding box center [455, 29] width 67 height 11
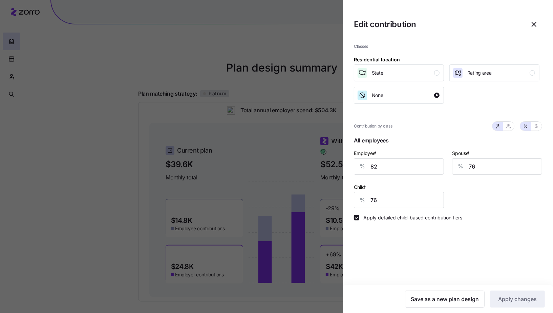
click at [539, 22] on span "button" at bounding box center [534, 25] width 16 height 16
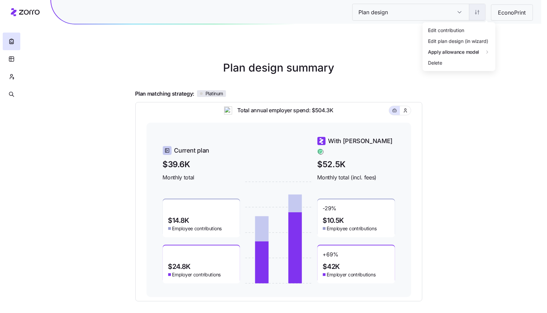
click at [489, 14] on html "Plan design Plan design EconoPrint Plan design summary Plan matching strategy: …" at bounding box center [273, 186] width 547 height 372
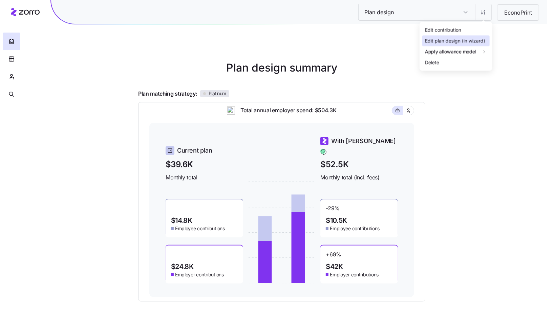
click at [482, 39] on div "Edit plan design (in wizard)" at bounding box center [455, 40] width 60 height 7
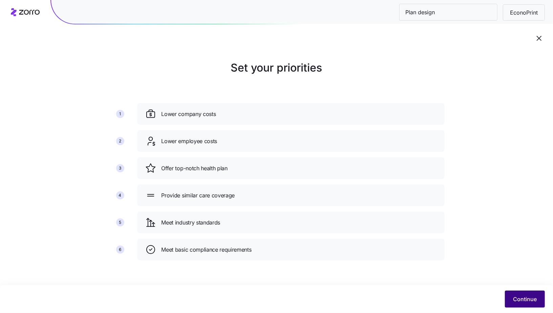
click at [521, 299] on span "Continue" at bounding box center [525, 299] width 24 height 8
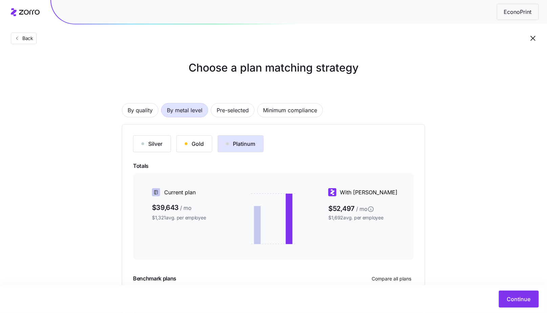
click at [181, 145] on button "Gold" at bounding box center [194, 143] width 36 height 17
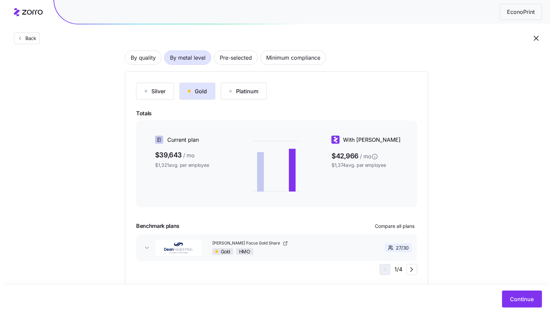
scroll to position [68, 0]
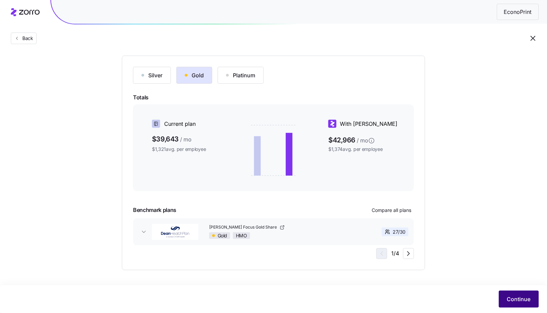
click at [528, 292] on button "Continue" at bounding box center [519, 298] width 40 height 17
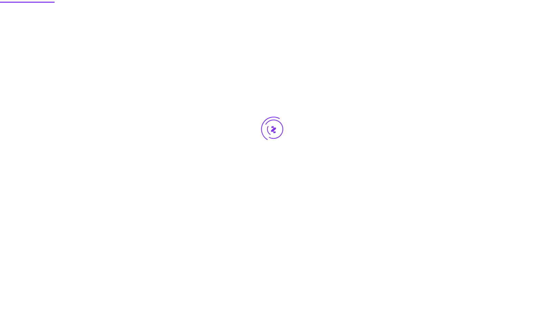
scroll to position [0, 0]
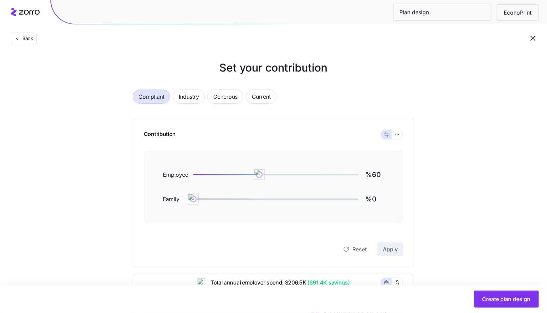
scroll to position [203, 0]
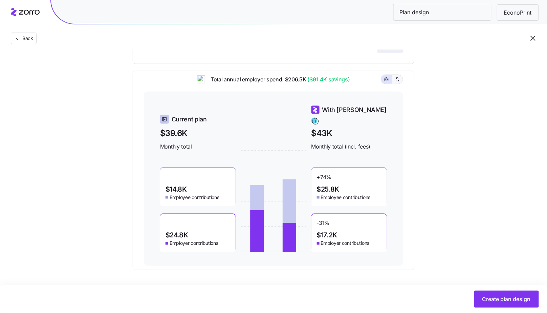
click at [401, 84] on button "button" at bounding box center [397, 79] width 11 height 9
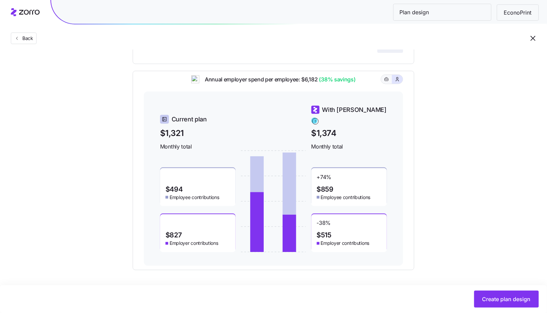
click at [387, 83] on icon "button" at bounding box center [386, 79] width 5 height 8
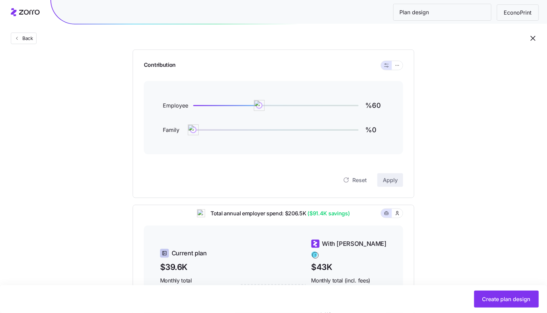
scroll to position [68, 0]
click at [401, 69] on button "button" at bounding box center [397, 66] width 11 height 9
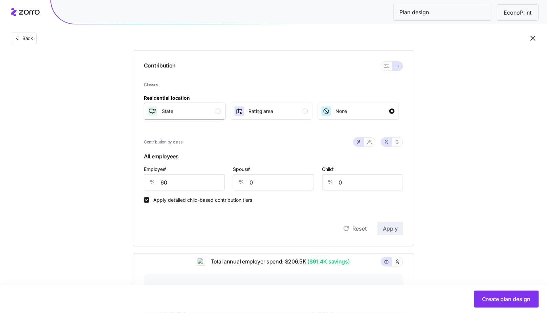
click at [209, 108] on div "State" at bounding box center [184, 111] width 74 height 11
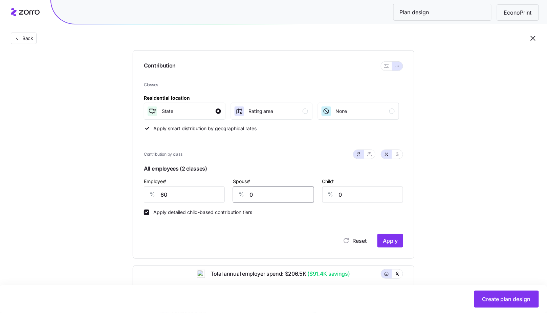
click at [272, 195] on input "0" at bounding box center [273, 194] width 81 height 16
type input "60"
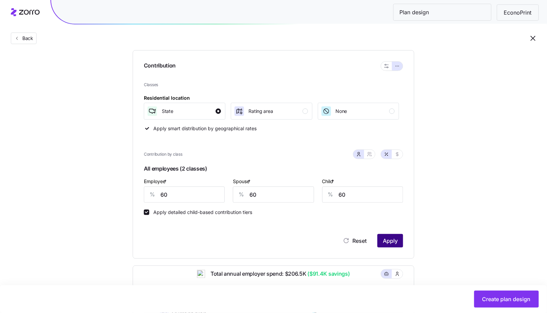
click at [394, 235] on button "Apply" at bounding box center [391, 241] width 26 height 14
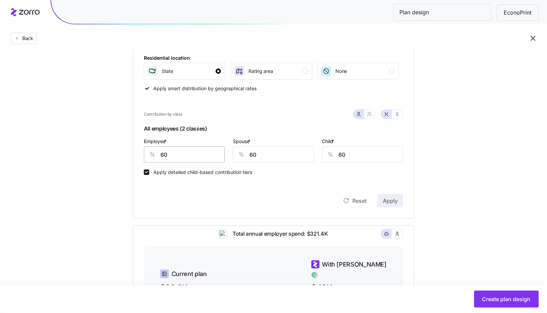
scroll to position [108, 0]
click at [192, 153] on input "60" at bounding box center [184, 155] width 81 height 16
type input "85"
type input "50"
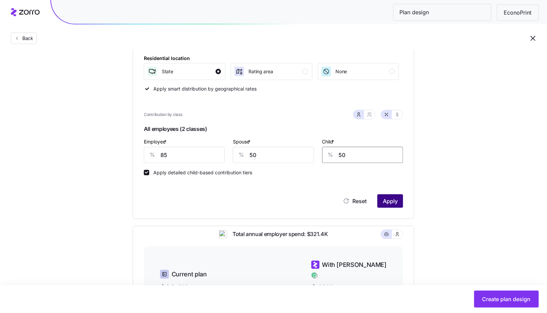
type input "50"
click at [395, 205] on button "Apply" at bounding box center [391, 201] width 26 height 14
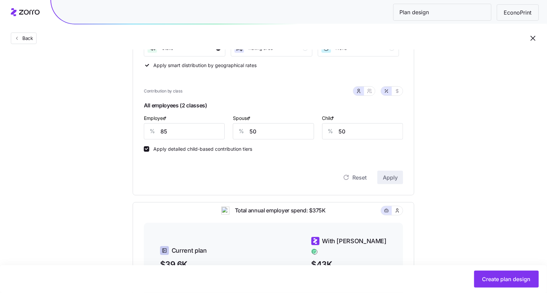
scroll to position [0, 0]
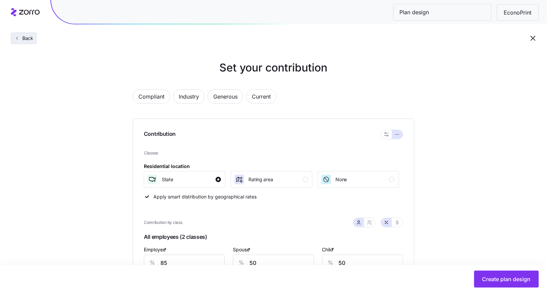
click at [30, 35] on span "Back" at bounding box center [27, 38] width 14 height 7
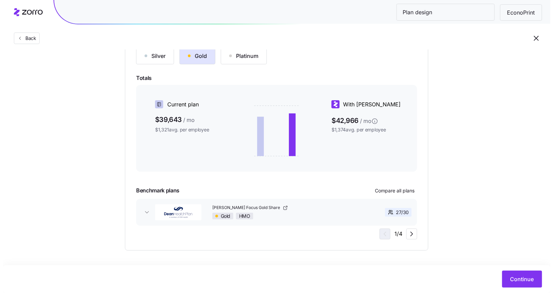
scroll to position [88, 0]
click at [393, 190] on span "Compare all plans" at bounding box center [392, 190] width 40 height 7
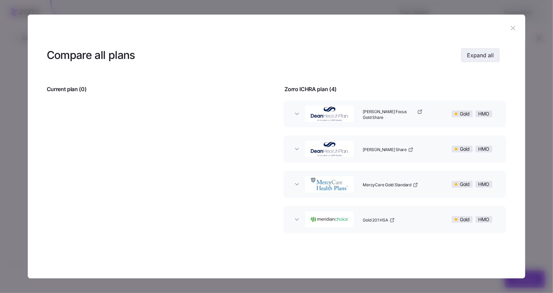
click at [484, 59] on span "Expand all" at bounding box center [480, 55] width 27 height 8
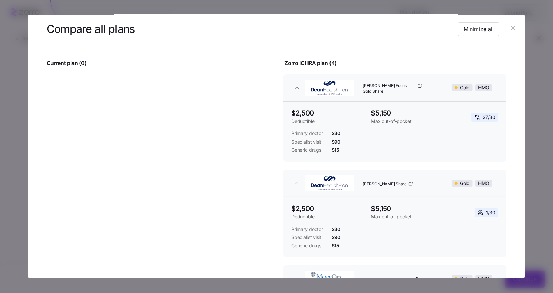
scroll to position [0, 0]
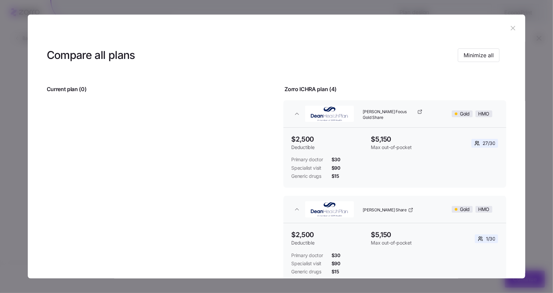
click at [515, 29] on button "button" at bounding box center [513, 28] width 11 height 11
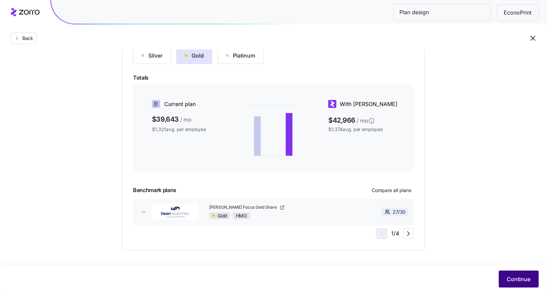
click at [518, 283] on button "Continue" at bounding box center [519, 279] width 40 height 17
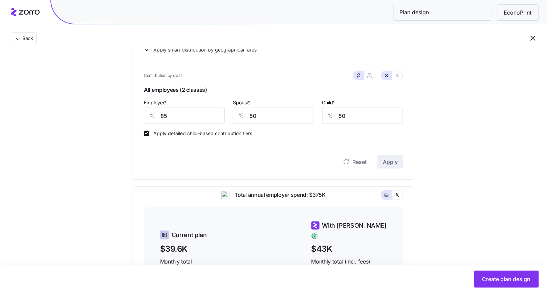
scroll to position [148, 0]
click at [210, 118] on input "85" at bounding box center [184, 115] width 81 height 16
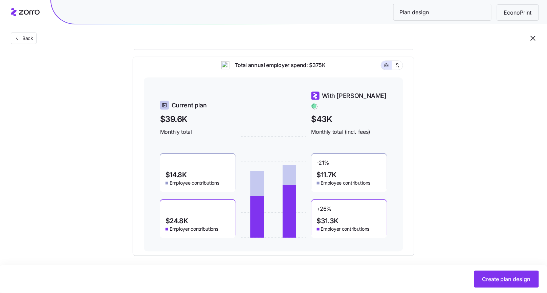
scroll to position [278, 0]
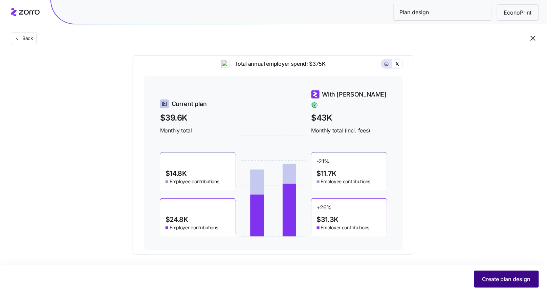
click at [495, 280] on span "Create plan design" at bounding box center [507, 279] width 48 height 8
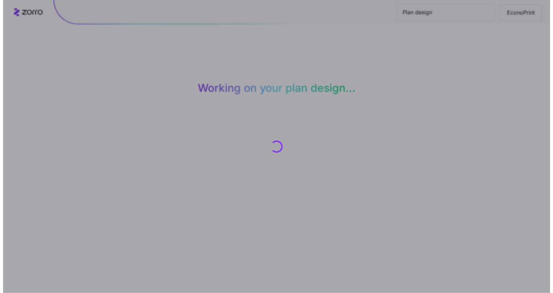
scroll to position [0, 0]
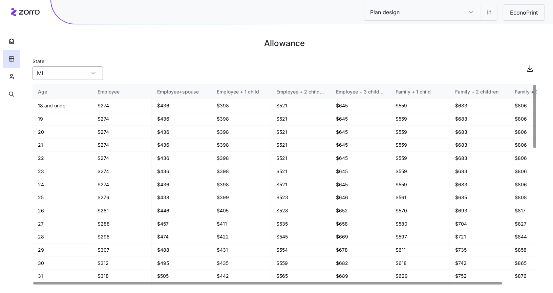
click at [79, 67] on input "MI" at bounding box center [68, 73] width 70 height 14
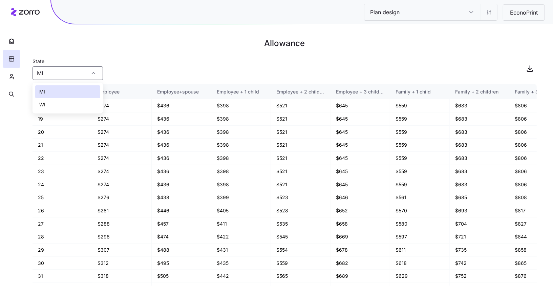
click at [71, 104] on div "WI" at bounding box center [67, 104] width 65 height 13
type input "WI"
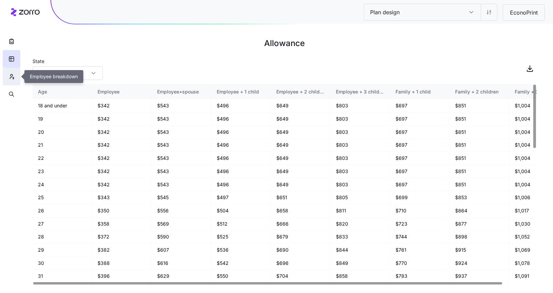
click at [14, 79] on icon "button" at bounding box center [11, 76] width 6 height 7
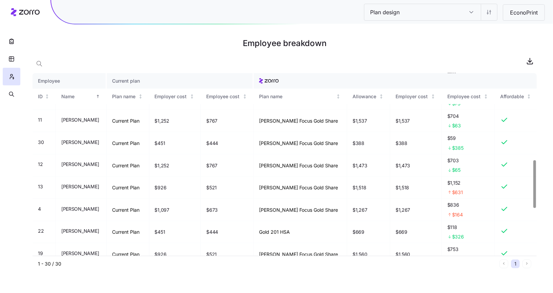
scroll to position [351, 0]
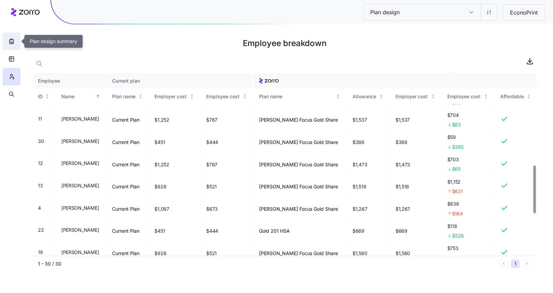
click at [12, 37] on button "button" at bounding box center [12, 42] width 18 height 18
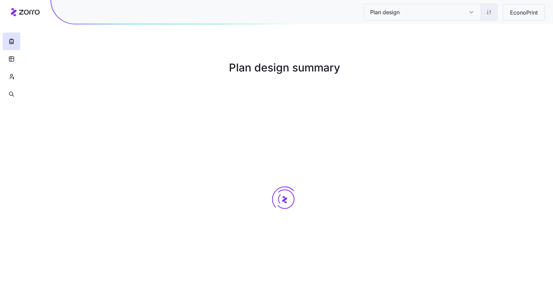
click at [485, 14] on html "Plan design Plan design EconoPrint Plan design summary Zorro | Plan design summ…" at bounding box center [276, 154] width 553 height 309
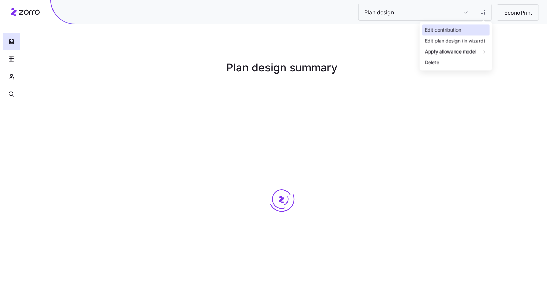
click at [461, 29] on div "Edit contribution" at bounding box center [443, 29] width 36 height 7
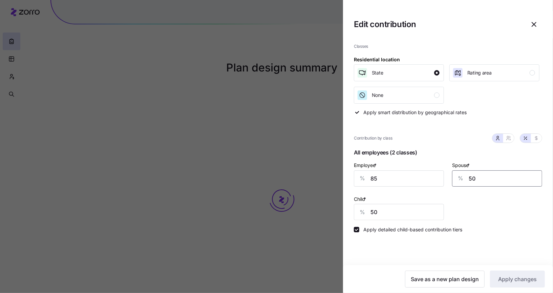
click at [473, 173] on input "50" at bounding box center [497, 178] width 90 height 16
type input "75"
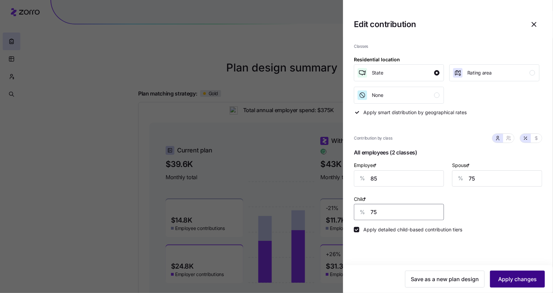
type input "75"
click at [518, 287] on button "Apply changes" at bounding box center [517, 279] width 55 height 17
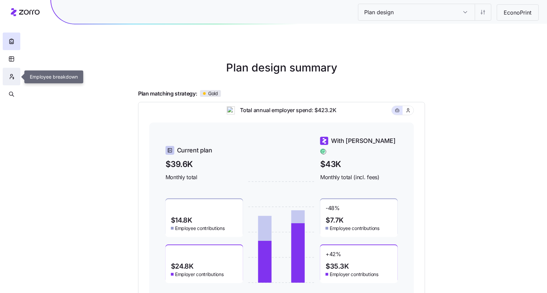
click at [15, 75] on button "button" at bounding box center [12, 77] width 18 height 18
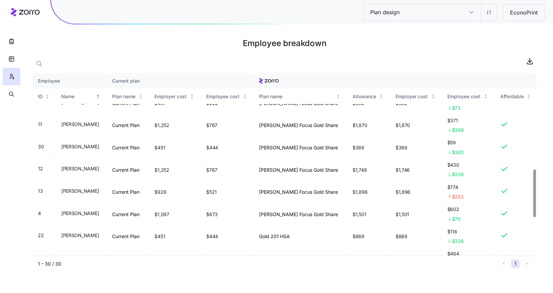
scroll to position [320, 0]
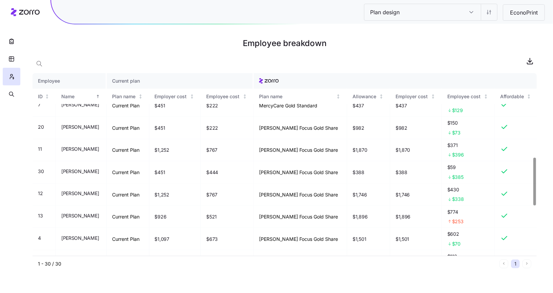
click at [47, 55] on div at bounding box center [285, 61] width 504 height 14
click at [41, 62] on icon "button" at bounding box center [39, 63] width 7 height 7
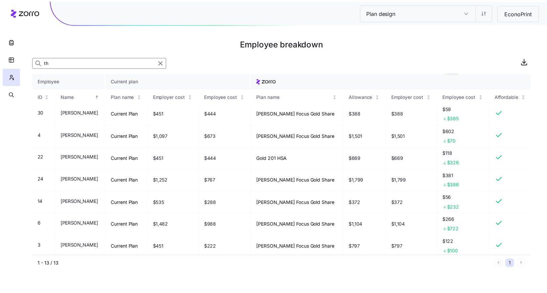
scroll to position [0, 0]
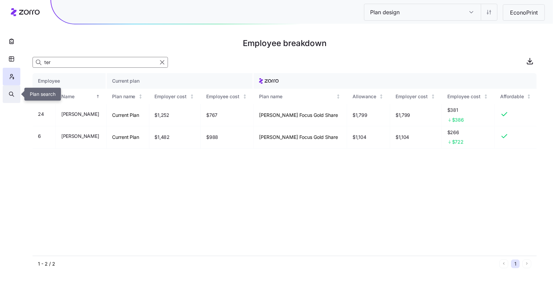
type input "ter"
click at [12, 96] on icon "button" at bounding box center [11, 94] width 6 height 7
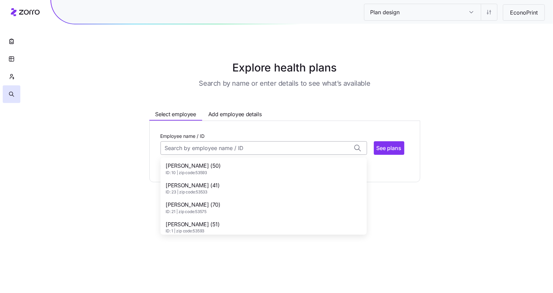
click at [195, 144] on input "Employee name / ID" at bounding box center [264, 148] width 207 height 14
click at [196, 184] on span "Teresa Falkner (43)" at bounding box center [193, 185] width 55 height 8
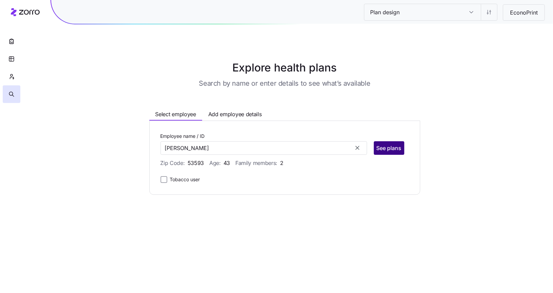
click at [387, 153] on button "See plans" at bounding box center [389, 148] width 30 height 14
type input "Teresa Falkner (ID: 6)"
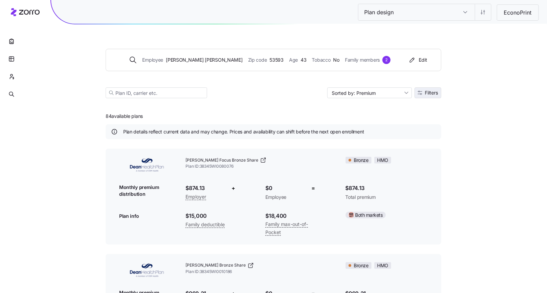
click at [436, 95] on span "Filters" at bounding box center [431, 92] width 13 height 5
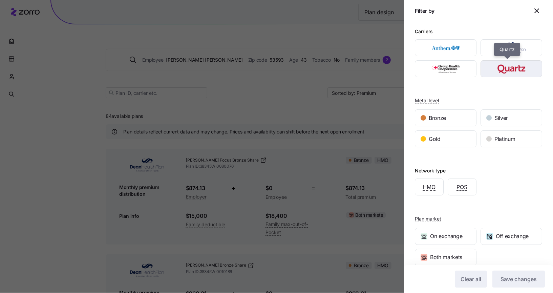
click at [494, 72] on img "button" at bounding box center [512, 69] width 50 height 14
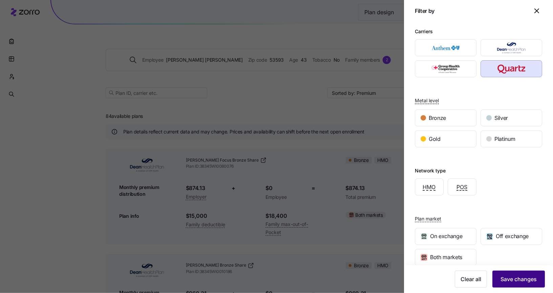
click at [516, 285] on button "Save changes" at bounding box center [519, 279] width 53 height 17
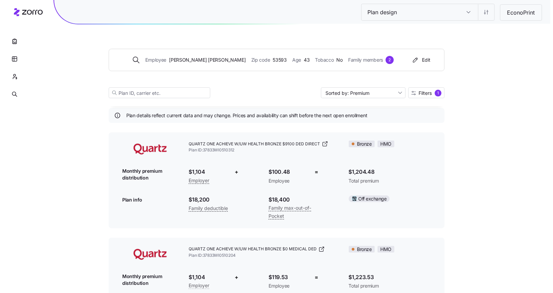
scroll to position [20, 0]
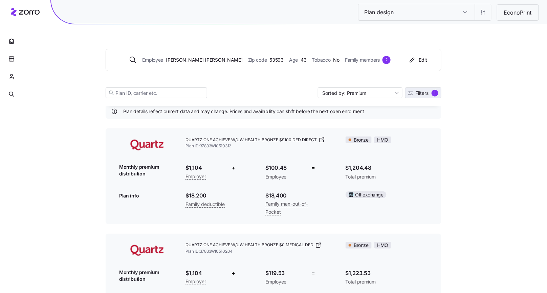
click at [420, 95] on span "Filters" at bounding box center [422, 93] width 13 height 5
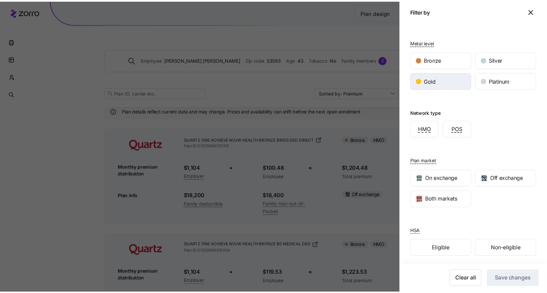
scroll to position [58, 0]
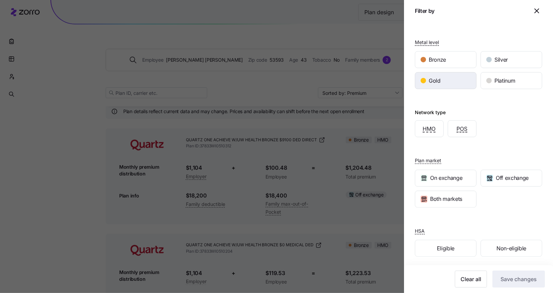
click at [464, 79] on div "Gold" at bounding box center [445, 80] width 61 height 16
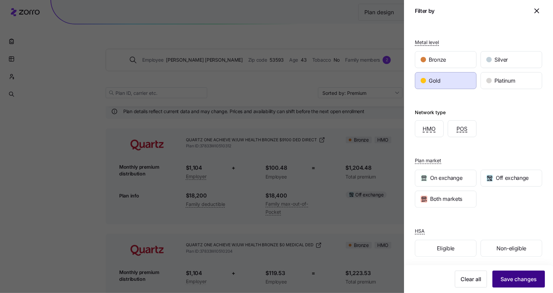
click at [501, 277] on span "Save changes" at bounding box center [519, 279] width 36 height 8
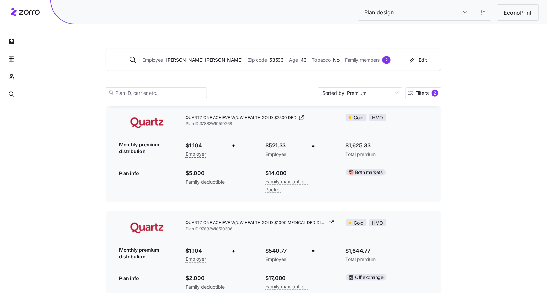
scroll to position [42, 0]
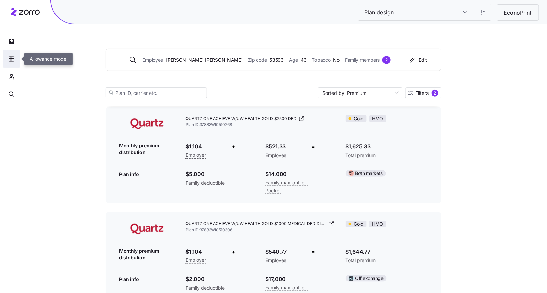
click at [11, 60] on icon "button" at bounding box center [11, 59] width 6 height 7
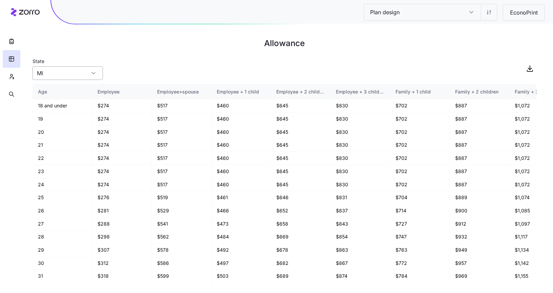
click at [84, 70] on input "MI" at bounding box center [68, 73] width 70 height 14
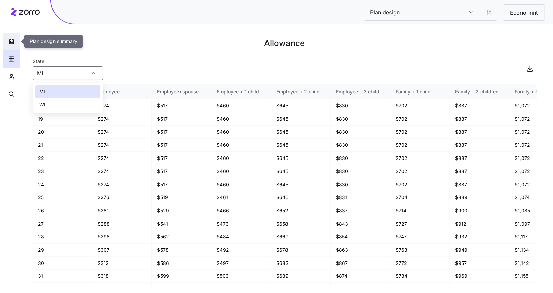
click at [12, 43] on icon "button" at bounding box center [11, 41] width 7 height 7
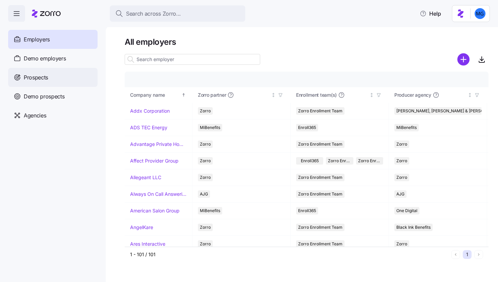
click at [63, 76] on div "Prospects" at bounding box center [52, 77] width 89 height 19
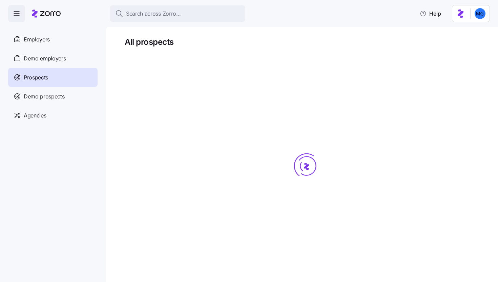
click at [61, 58] on span "Demo employers" at bounding box center [45, 58] width 42 height 8
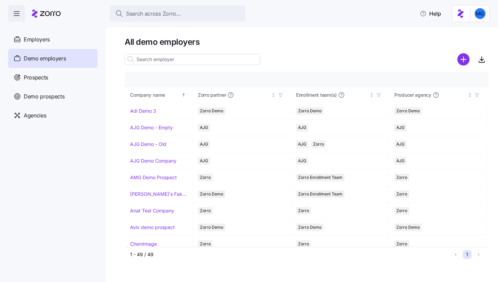
click at [175, 61] on input at bounding box center [193, 59] width 136 height 11
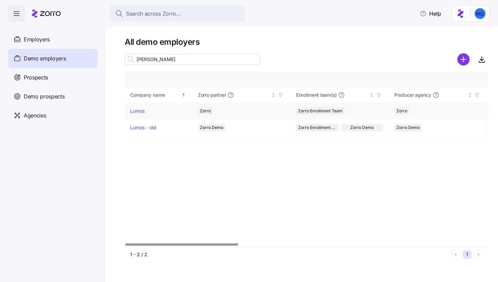
type input "[PERSON_NAME]"
click at [141, 112] on link "Lumos" at bounding box center [137, 110] width 15 height 7
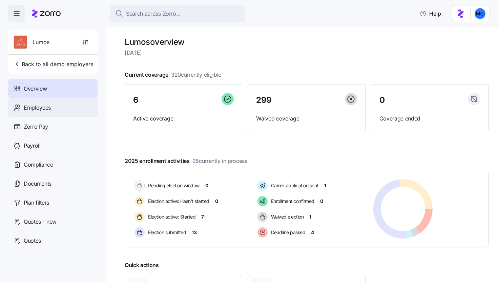
click at [48, 108] on span "Employees" at bounding box center [37, 107] width 27 height 8
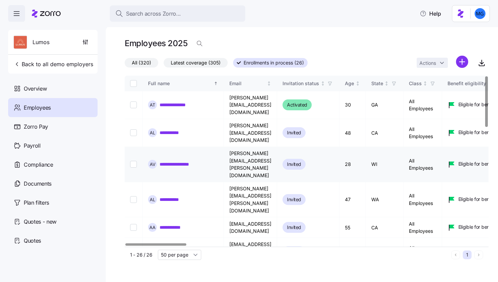
click at [175, 161] on link "**********" at bounding box center [179, 164] width 39 height 7
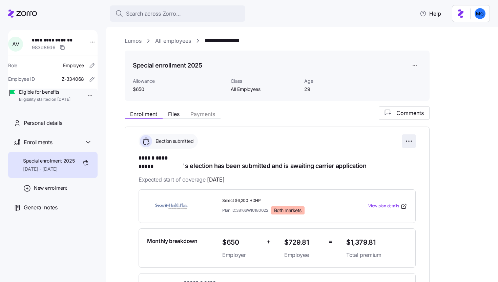
click at [409, 143] on html "**********" at bounding box center [249, 138] width 498 height 277
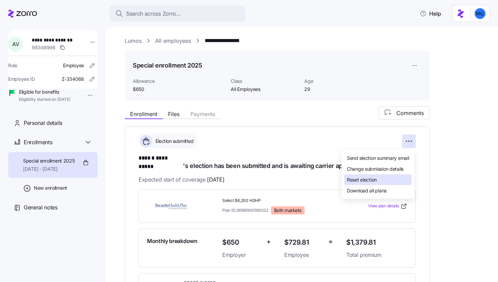
click at [387, 182] on div "Reset election" at bounding box center [377, 179] width 67 height 11
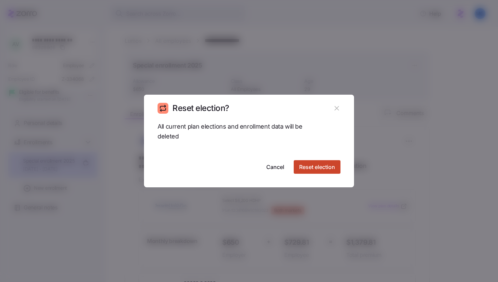
click at [322, 166] on span "Reset election" at bounding box center [317, 167] width 36 height 8
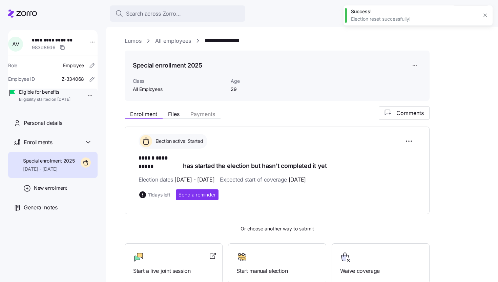
click at [136, 43] on link "Lumos" at bounding box center [133, 41] width 17 height 8
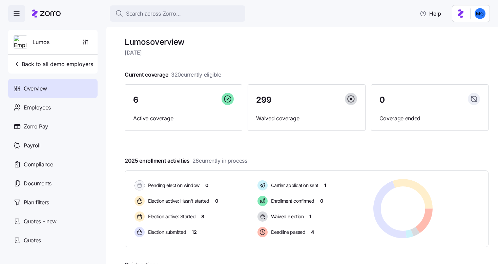
click at [285, 59] on div at bounding box center [307, 63] width 364 height 11
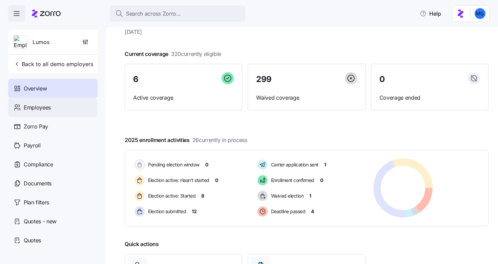
scroll to position [19, 0]
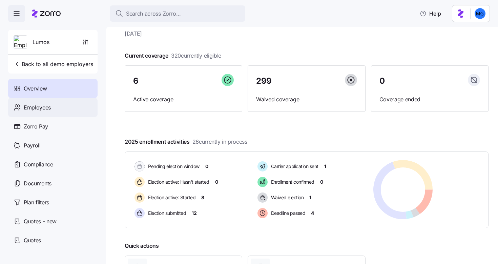
click at [43, 107] on span "Employees" at bounding box center [37, 107] width 27 height 8
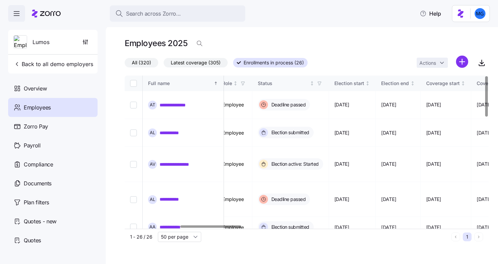
scroll to position [0, 354]
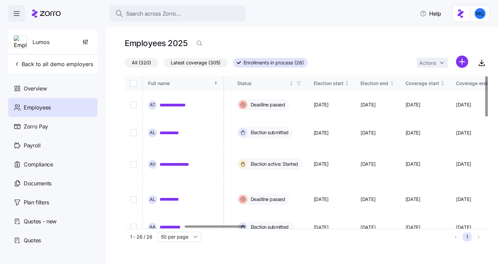
click at [236, 228] on div at bounding box center [215, 226] width 61 height 2
click at [300, 84] on icon "button" at bounding box center [298, 83] width 3 height 3
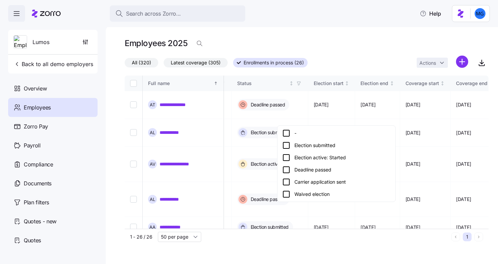
click at [305, 158] on div "Election active: Started" at bounding box center [336, 157] width 108 height 8
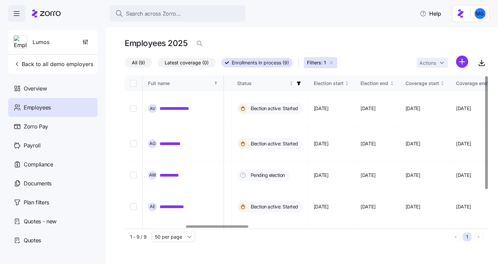
click at [133, 83] on input "Select all records" at bounding box center [133, 83] width 7 height 7
checkbox input "true"
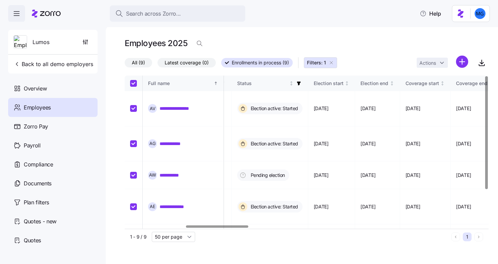
checkbox input "true"
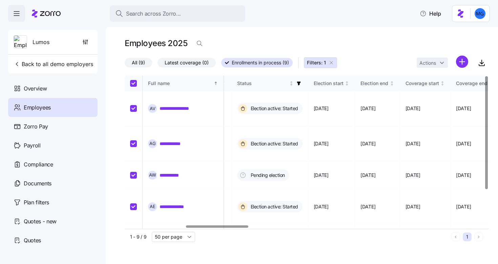
checkbox input "true"
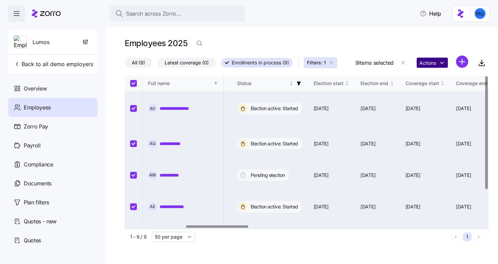
click at [426, 66] on html "**********" at bounding box center [249, 130] width 498 height 260
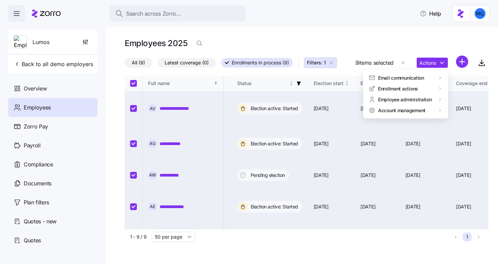
click at [403, 64] on html "**********" at bounding box center [249, 130] width 498 height 260
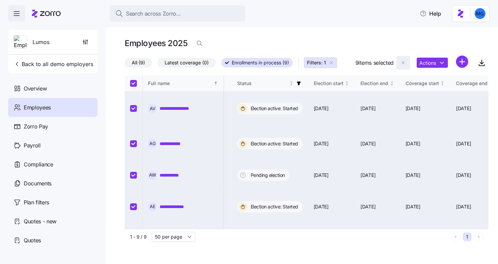
click at [403, 62] on icon "button" at bounding box center [402, 62] width 5 height 5
checkbox input "false"
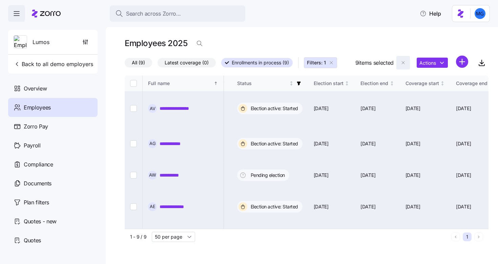
checkbox input "false"
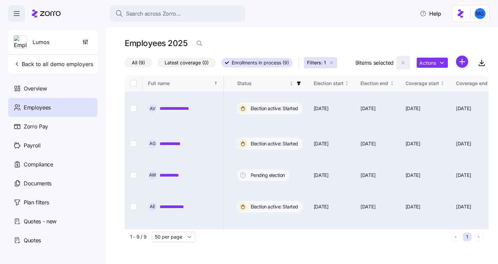
checkbox input "false"
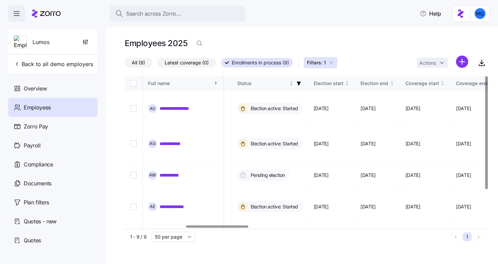
click at [332, 62] on icon "button" at bounding box center [331, 62] width 5 height 5
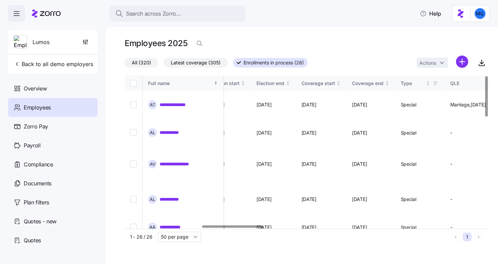
scroll to position [0, 483]
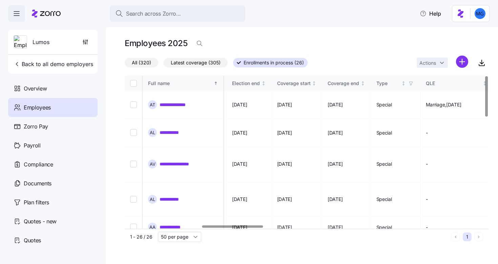
click at [249, 227] on div at bounding box center [232, 226] width 61 height 2
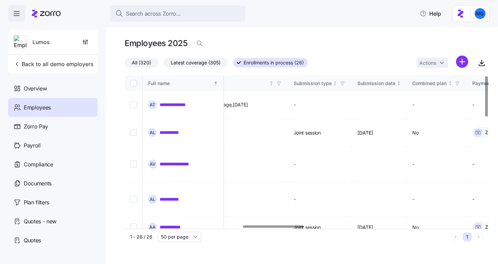
scroll to position [0, 702]
click at [296, 228] on div at bounding box center [273, 226] width 61 height 2
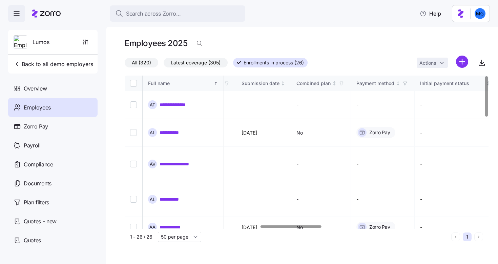
click at [303, 228] on div at bounding box center [291, 226] width 61 height 2
click at [303, 228] on div at bounding box center [305, 227] width 360 height 4
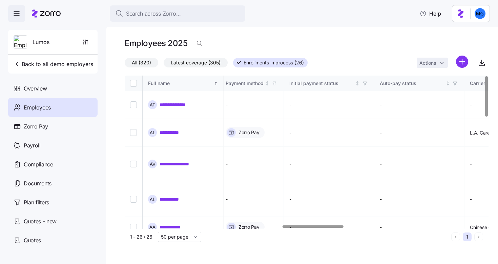
scroll to position [0, 951]
click at [316, 228] on div at bounding box center [315, 226] width 61 height 2
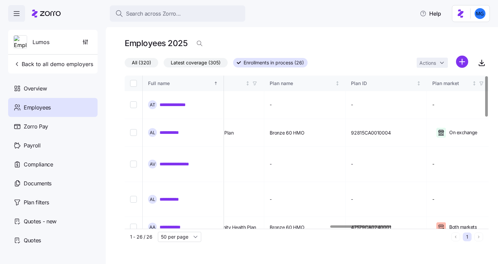
scroll to position [0, 1224]
click at [352, 228] on div at bounding box center [360, 226] width 61 height 2
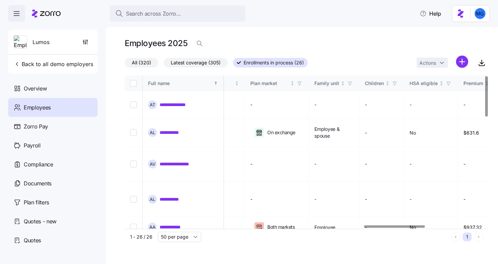
scroll to position [0, 1450]
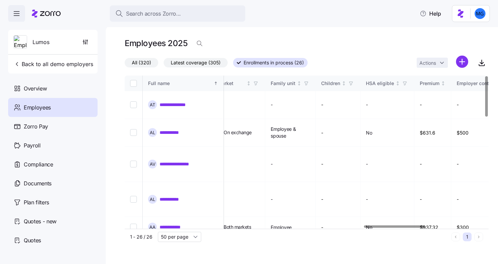
click at [409, 228] on div at bounding box center [394, 226] width 61 height 2
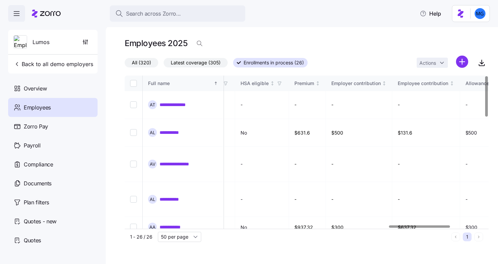
scroll to position [0, 1576]
click at [422, 227] on div at bounding box center [419, 226] width 61 height 2
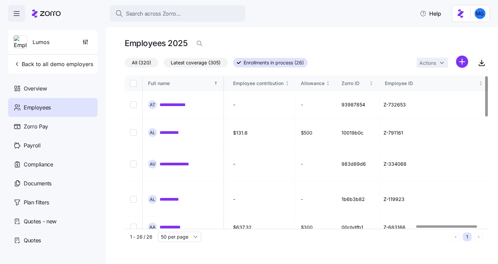
click at [457, 228] on div at bounding box center [446, 226] width 61 height 2
click at [449, 228] on div at bounding box center [453, 226] width 61 height 2
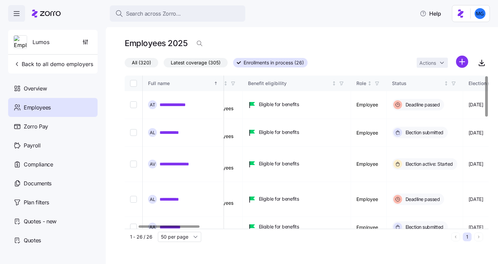
scroll to position [0, 0]
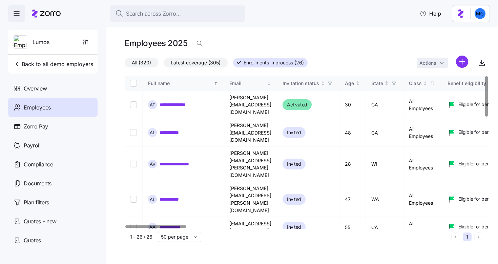
click at [134, 225] on div at bounding box center [305, 227] width 360 height 4
click at [175, 102] on link "**********" at bounding box center [174, 104] width 29 height 7
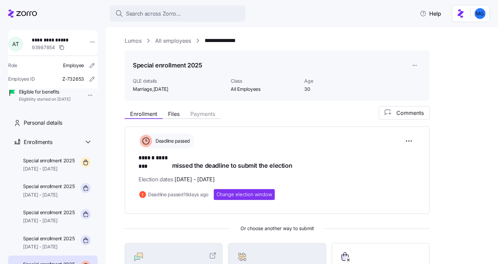
click at [170, 40] on link "All employees" at bounding box center [173, 41] width 36 height 8
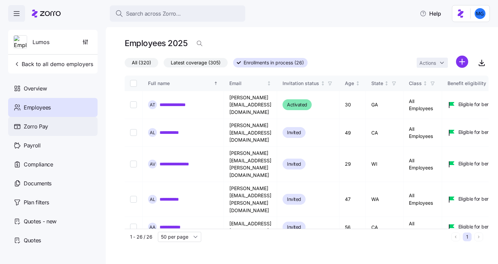
click at [47, 129] on span "Zorro Pay" at bounding box center [36, 126] width 24 height 8
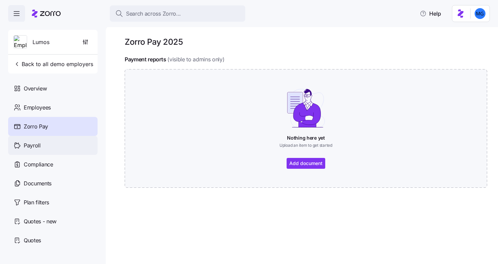
click at [45, 140] on div "Payroll" at bounding box center [52, 145] width 89 height 19
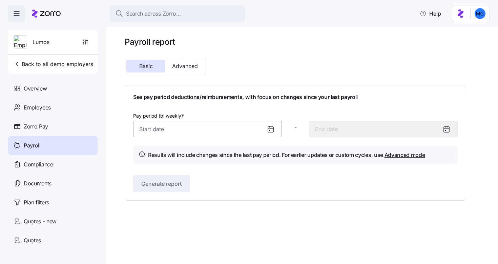
click at [233, 134] on input "Pay period (bi weekly) *" at bounding box center [207, 129] width 149 height 16
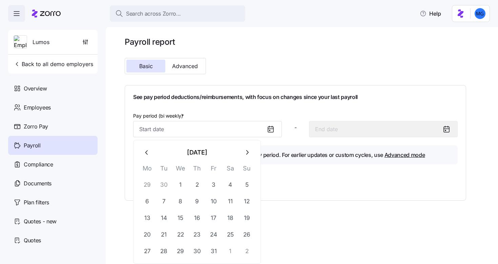
click at [141, 153] on button "button" at bounding box center [147, 152] width 16 height 16
click at [148, 185] on button "1" at bounding box center [147, 185] width 16 height 16
type input "September 1, 2025"
type input "September 14, 2025"
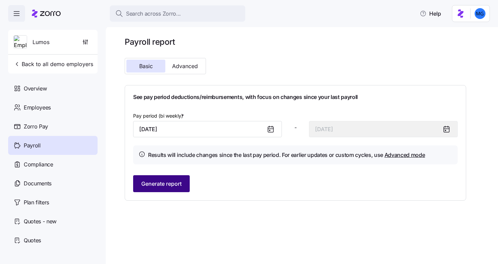
click at [178, 184] on span "Generate report" at bounding box center [161, 184] width 40 height 8
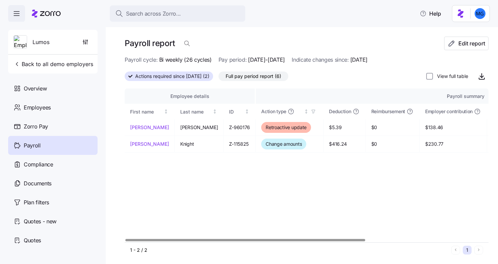
click at [258, 78] on span "Full pay period report (6)" at bounding box center [254, 76] width 56 height 9
click at [218, 78] on input "Full pay period report (6)" at bounding box center [218, 78] width 0 height 0
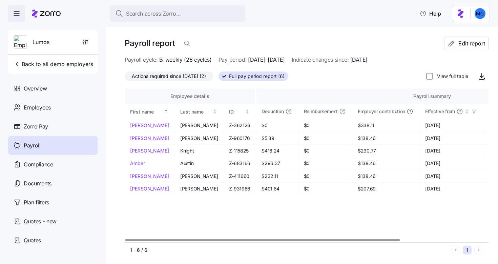
click at [199, 79] on span "Actions required since 09/01/2025 (2)" at bounding box center [169, 76] width 74 height 9
click at [125, 78] on input "Actions required since 09/01/2025 (2)" at bounding box center [125, 78] width 0 height 0
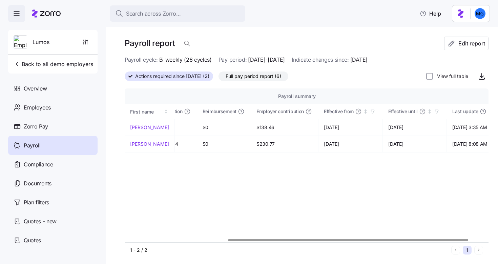
click at [347, 241] on div at bounding box center [348, 240] width 240 height 2
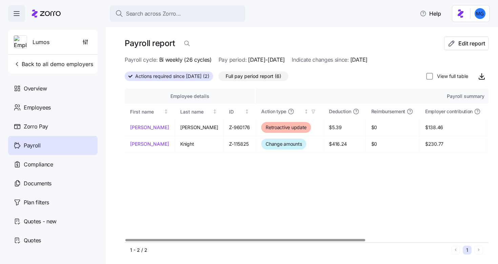
click at [168, 239] on div at bounding box center [245, 240] width 240 height 2
click at [30, 163] on span "Compliance" at bounding box center [38, 164] width 29 height 8
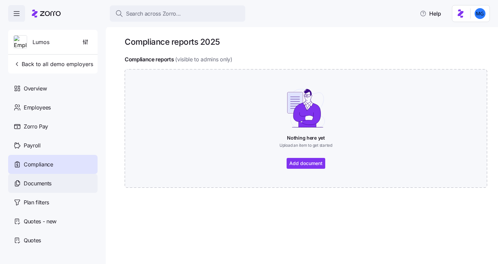
click at [66, 178] on div "Documents" at bounding box center [52, 183] width 89 height 19
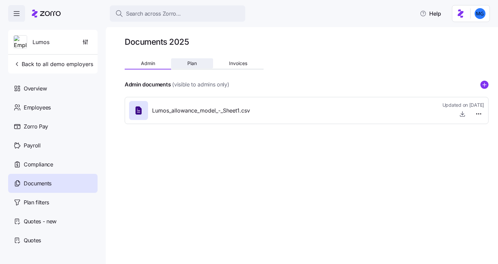
click at [188, 64] on span "Plan" at bounding box center [191, 63] width 9 height 5
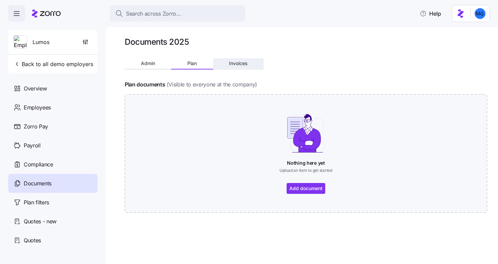
click at [242, 66] on button "Invoices" at bounding box center [238, 63] width 50 height 10
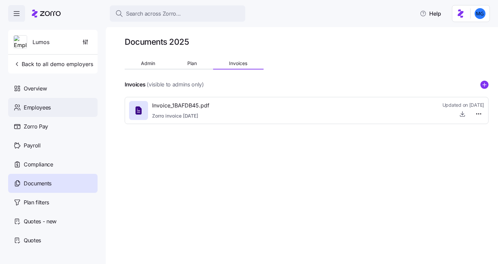
click at [61, 108] on div "Employees" at bounding box center [52, 107] width 89 height 19
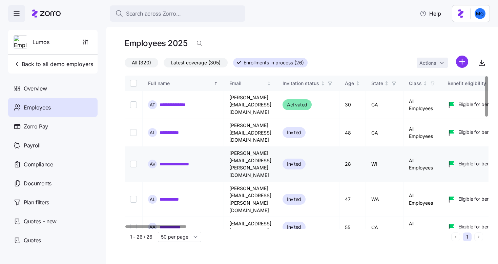
click at [173, 161] on link "**********" at bounding box center [179, 164] width 39 height 7
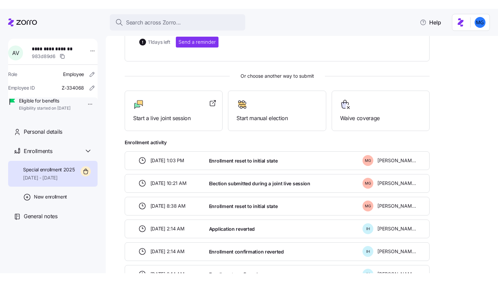
scroll to position [160, 0]
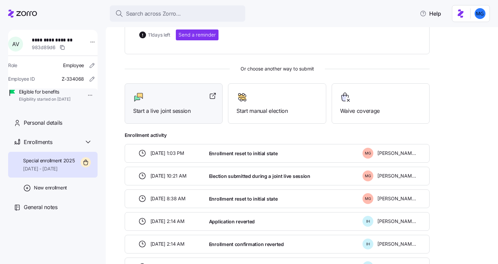
click at [199, 107] on span "Start a live joint session" at bounding box center [173, 111] width 81 height 8
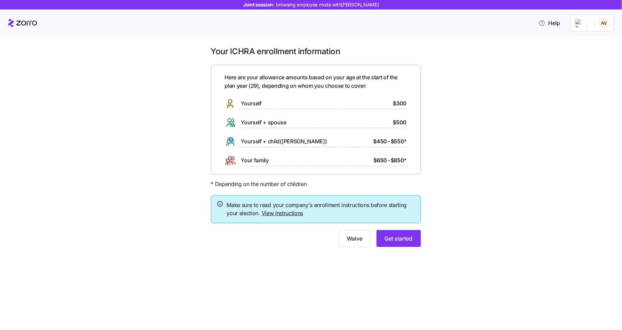
click at [273, 219] on div "Make sure to read your company's enrollment instructions before starting your e…" at bounding box center [316, 209] width 210 height 28
click at [273, 214] on link "View instructions" at bounding box center [283, 213] width 42 height 7
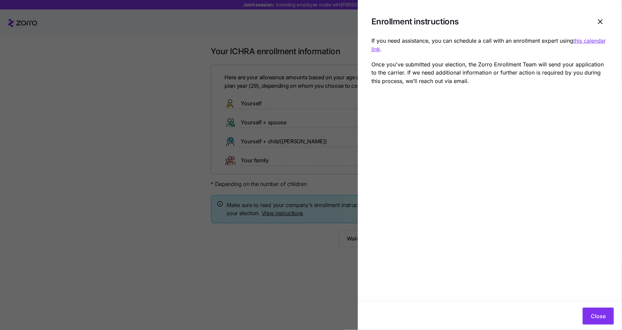
click at [598, 20] on icon "button" at bounding box center [601, 22] width 8 height 8
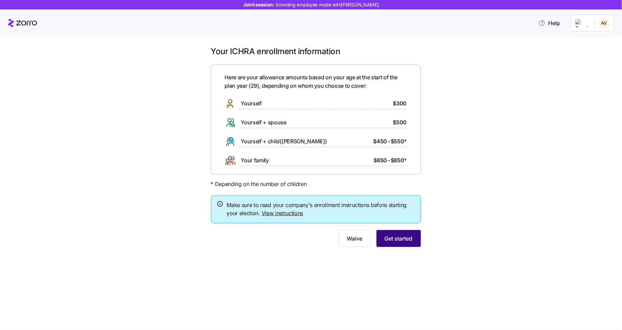
click at [405, 244] on button "Get started" at bounding box center [399, 238] width 44 height 17
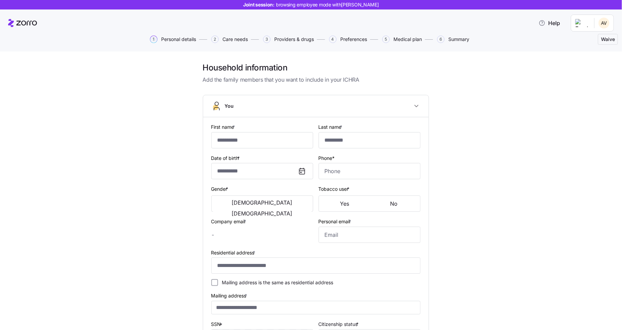
type input "******"
type input "**********"
type input "[PERSON_NAME][EMAIL_ADDRESS][PERSON_NAME][DOMAIN_NAME]"
type input "[EMAIL_ADDRESS][DOMAIN_NAME]"
type input "**********"
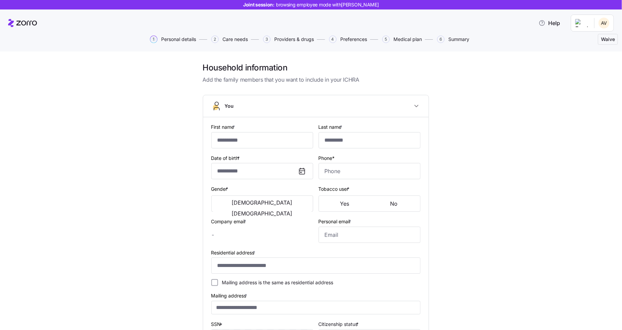
type input "**********"
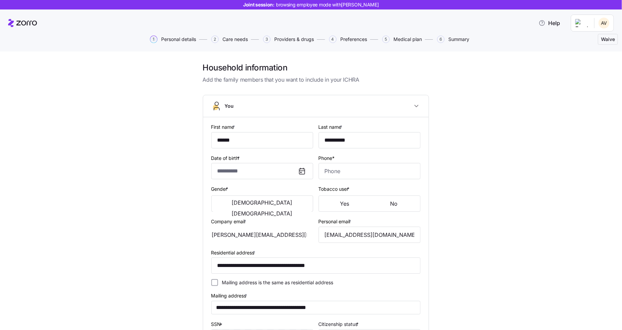
type input "**********"
type input "[PHONE_NUMBER]"
type input "[DEMOGRAPHIC_DATA] citizen"
type input "Married"
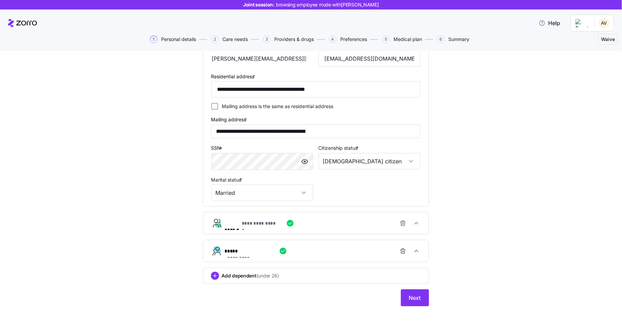
scroll to position [177, 0]
click at [410, 302] on button "Next" at bounding box center [415, 297] width 28 height 17
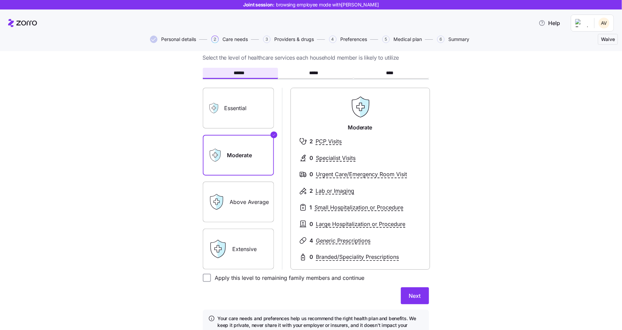
scroll to position [33, 0]
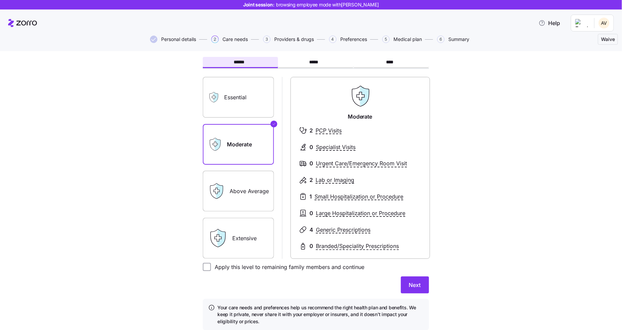
click at [245, 251] on label "Extensive" at bounding box center [238, 238] width 71 height 41
click at [0, 0] on input "Extensive" at bounding box center [0, 0] width 0 height 0
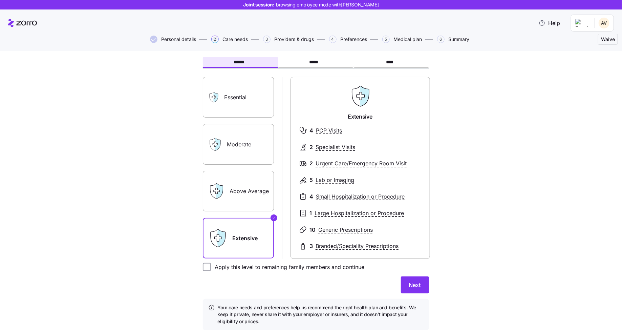
click at [252, 100] on label "Essential" at bounding box center [238, 97] width 71 height 41
click at [0, 0] on input "Essential" at bounding box center [0, 0] width 0 height 0
click at [257, 237] on label "Extensive" at bounding box center [238, 238] width 71 height 41
click at [0, 0] on input "Extensive" at bounding box center [0, 0] width 0 height 0
click at [420, 292] on button "Next" at bounding box center [415, 284] width 28 height 17
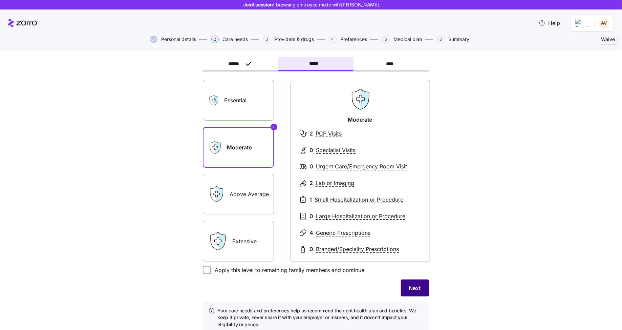
click at [409, 291] on span "Next" at bounding box center [415, 288] width 12 height 8
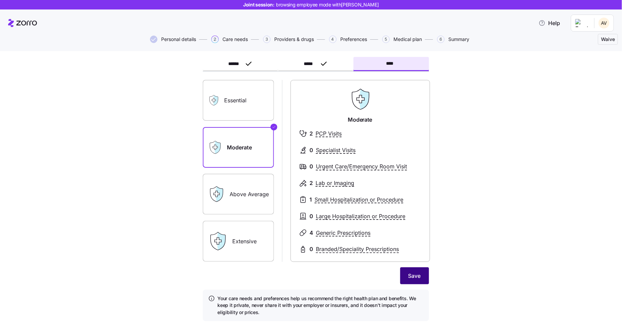
click at [419, 278] on button "Save" at bounding box center [414, 275] width 29 height 17
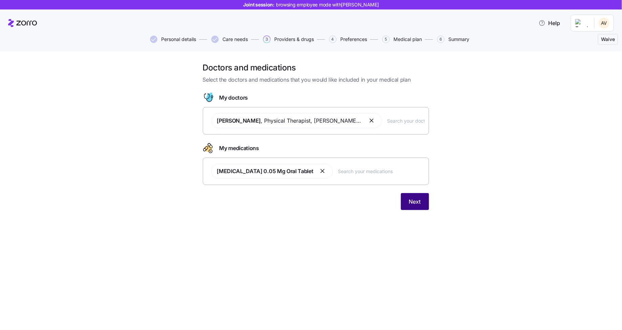
click at [419, 201] on span "Next" at bounding box center [415, 201] width 12 height 8
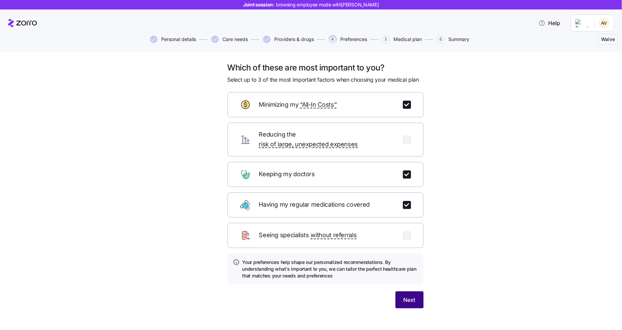
click at [408, 296] on span "Next" at bounding box center [410, 300] width 12 height 8
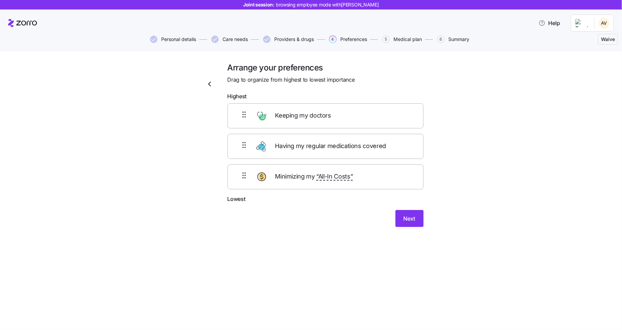
drag, startPoint x: 320, startPoint y: 153, endPoint x: 318, endPoint y: 116, distance: 37.3
click at [318, 117] on div "Keeping my doctors Having my regular medications covered Minimizing my “All-In …" at bounding box center [326, 146] width 196 height 86
drag, startPoint x: 304, startPoint y: 178, endPoint x: 298, endPoint y: 139, distance: 39.4
click at [298, 141] on div "Having my regular medications covered Keeping my doctors Minimizing my “All-In …" at bounding box center [326, 146] width 196 height 86
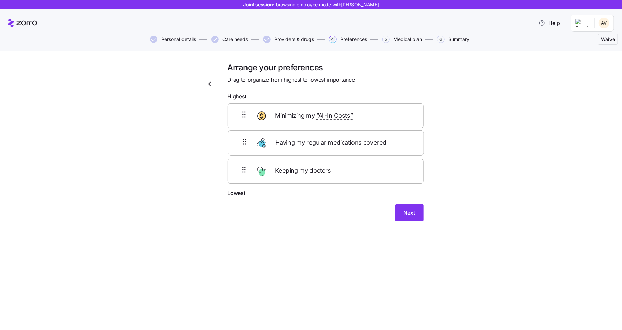
drag, startPoint x: 311, startPoint y: 117, endPoint x: 311, endPoint y: 154, distance: 37.9
click at [311, 148] on div "Having my regular medications covered Minimizing my “All-In Costs” Keeping my d…" at bounding box center [326, 146] width 196 height 86
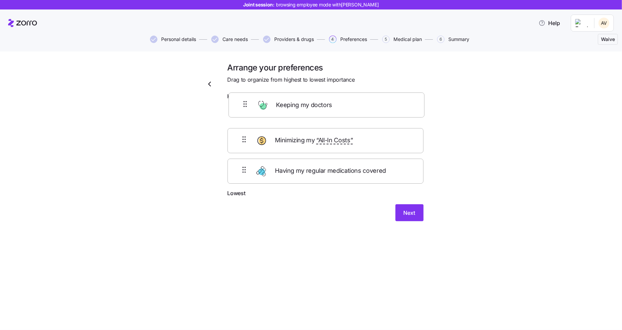
drag, startPoint x: 296, startPoint y: 179, endPoint x: 297, endPoint y: 99, distance: 79.6
click at [297, 99] on form "Highest Minimizing my “All-In Costs” Having my regular medications covered Keep…" at bounding box center [326, 156] width 196 height 129
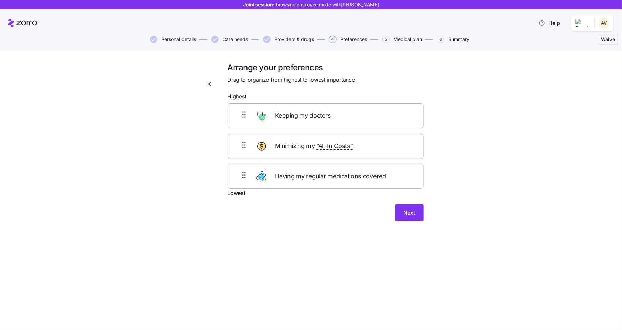
drag, startPoint x: 293, startPoint y: 178, endPoint x: 297, endPoint y: 144, distance: 34.8
click at [297, 146] on div "Keeping my doctors Minimizing my “All-In Costs” Having my regular medications c…" at bounding box center [326, 146] width 196 height 86
click at [415, 215] on span "Next" at bounding box center [410, 218] width 12 height 8
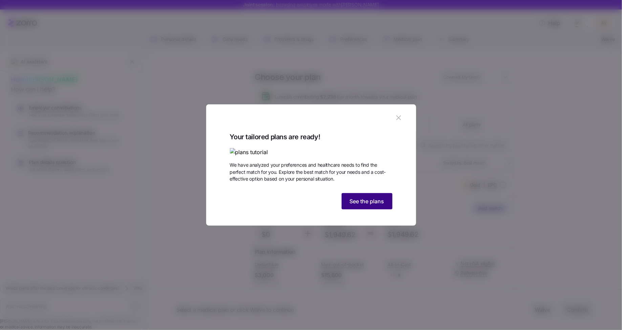
click at [377, 205] on span "See the plans" at bounding box center [367, 201] width 35 height 8
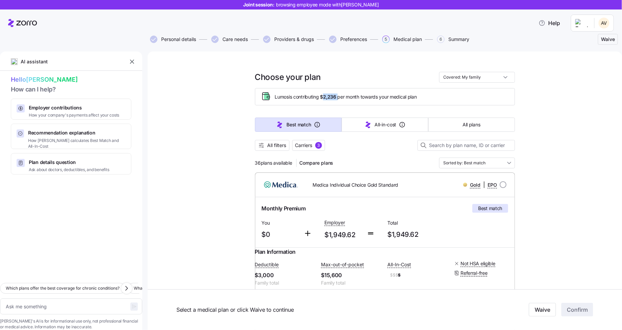
drag, startPoint x: 321, startPoint y: 96, endPoint x: 336, endPoint y: 97, distance: 14.9
click at [336, 97] on span "Lumos is contributing $2,236 per month towards your medical plan" at bounding box center [346, 96] width 142 height 7
click at [342, 104] on div "Lumos is contributing $2,236 per month towards your medical plan" at bounding box center [385, 96] width 260 height 17
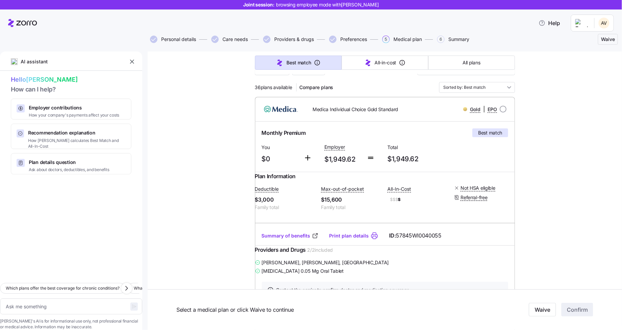
scroll to position [76, 0]
drag, startPoint x: 258, startPoint y: 160, endPoint x: 268, endPoint y: 160, distance: 10.2
click at [268, 160] on div "You $0" at bounding box center [280, 153] width 42 height 28
drag, startPoint x: 323, startPoint y: 160, endPoint x: 353, endPoint y: 160, distance: 29.5
click at [353, 160] on span "$1,949.62" at bounding box center [343, 158] width 37 height 11
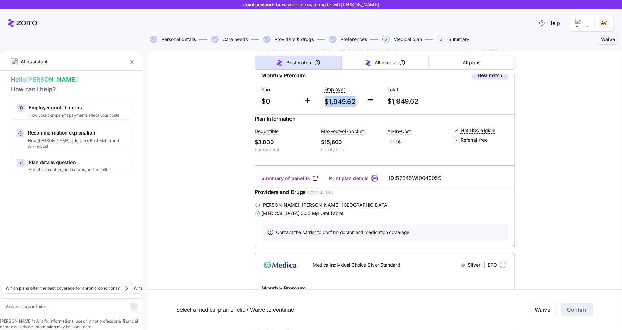
scroll to position [146, 0]
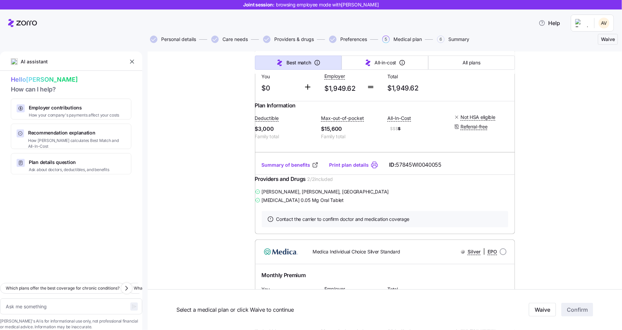
click at [265, 195] on span "Mark Smith , Barron, WI" at bounding box center [325, 191] width 127 height 7
click at [269, 204] on span "Levo-t 0.05 Mg Oral Tablet" at bounding box center [303, 200] width 82 height 7
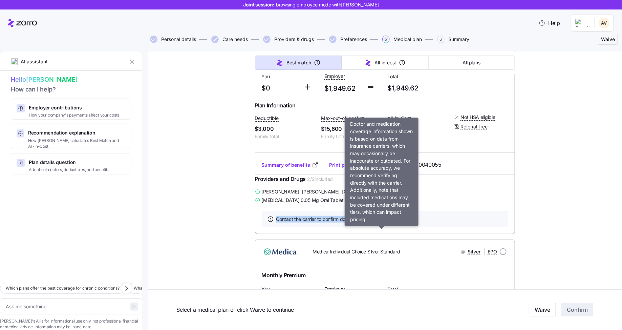
drag, startPoint x: 273, startPoint y: 236, endPoint x: 410, endPoint y: 242, distance: 137.0
click at [410, 227] on div "Contact the carrier to confirm doctor and medication coverage" at bounding box center [385, 219] width 247 height 16
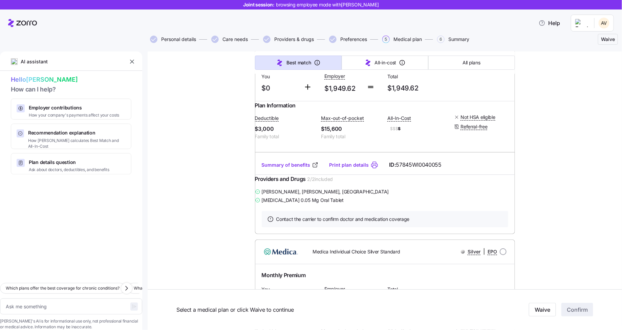
click at [454, 204] on div "Levo-t 0.05 Mg Oral Tablet" at bounding box center [385, 200] width 260 height 8
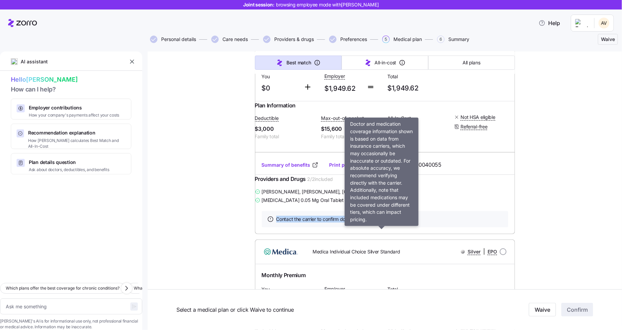
drag, startPoint x: 273, startPoint y: 238, endPoint x: 404, endPoint y: 241, distance: 131.1
click at [404, 223] on span "Contact the carrier to confirm doctor and medication coverage" at bounding box center [342, 219] width 133 height 7
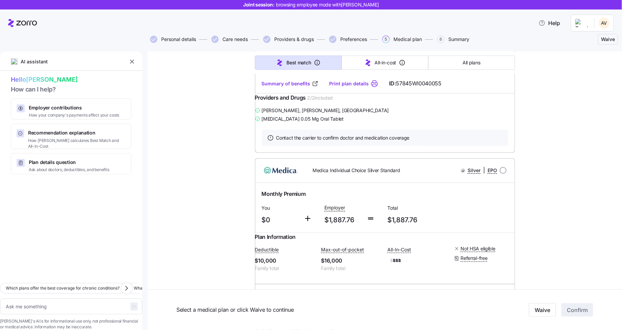
scroll to position [0, 0]
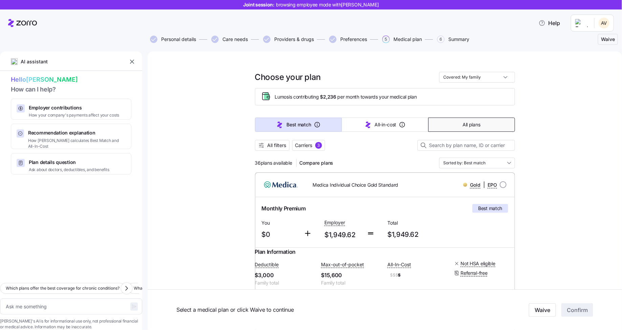
click at [456, 121] on button "All plans" at bounding box center [472, 125] width 87 height 14
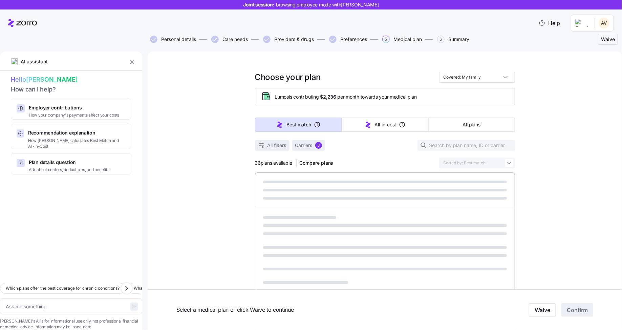
type textarea "x"
type input "Sorted by: Premium"
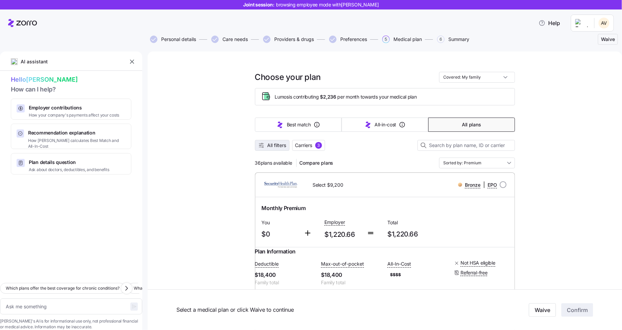
click at [283, 147] on span "All filters" at bounding box center [277, 145] width 19 height 7
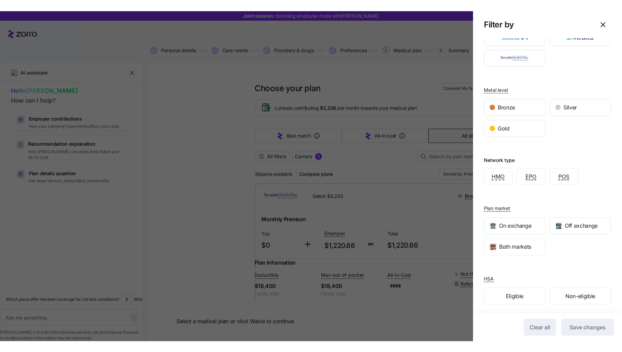
scroll to position [28, 0]
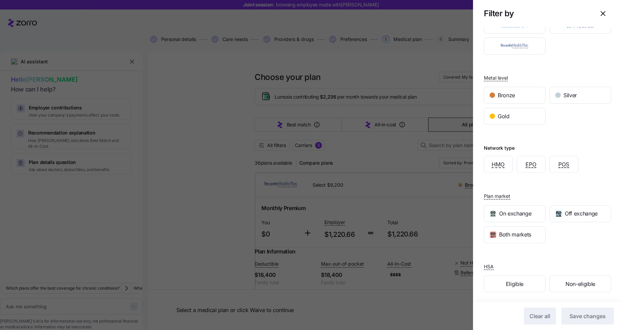
click at [598, 18] on span "button" at bounding box center [604, 14] width 16 height 16
type textarea "x"
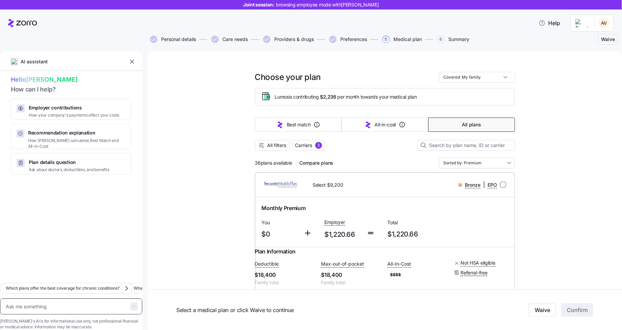
click at [55, 298] on textarea at bounding box center [71, 306] width 142 height 16
click at [500, 182] on input "radio" at bounding box center [503, 184] width 7 height 7
radio input "true"
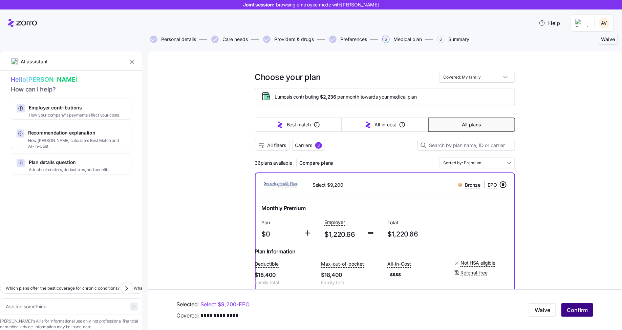
click at [571, 313] on span "Confirm" at bounding box center [577, 310] width 21 height 8
type textarea "x"
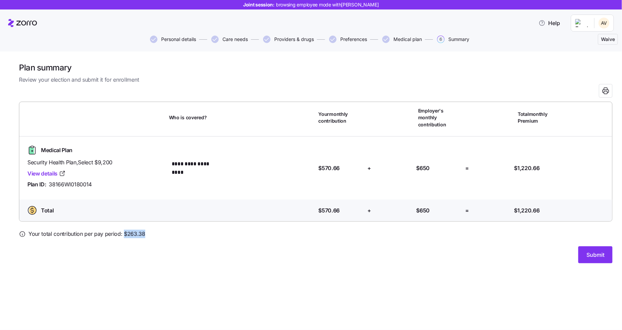
drag, startPoint x: 123, startPoint y: 228, endPoint x: 155, endPoint y: 227, distance: 32.2
click at [155, 230] on div "Your total contribution per pay period: $ 263.38" at bounding box center [316, 234] width 594 height 8
click at [194, 238] on div at bounding box center [316, 242] width 594 height 8
click at [594, 251] on span "Submit" at bounding box center [596, 255] width 18 height 8
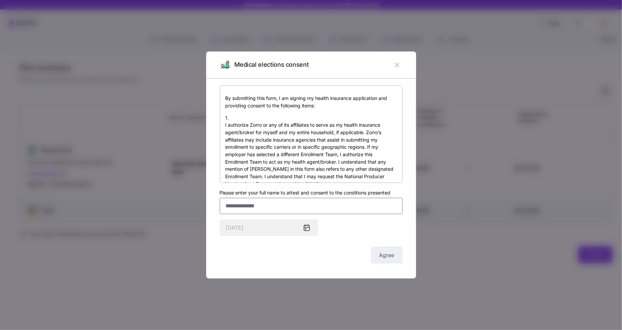
click at [272, 208] on input "Please enter your full name to attest and consent to the conditions presented" at bounding box center [311, 206] width 183 height 16
type input "*******"
click at [392, 257] on span "Agree" at bounding box center [386, 255] width 15 height 8
